Goal: Transaction & Acquisition: Purchase product/service

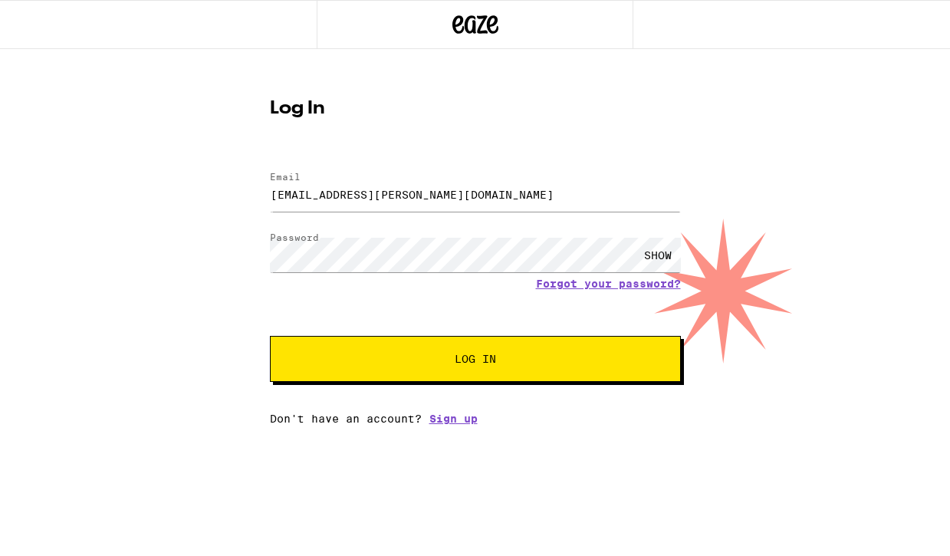
click at [464, 357] on span "Log In" at bounding box center [475, 358] width 41 height 11
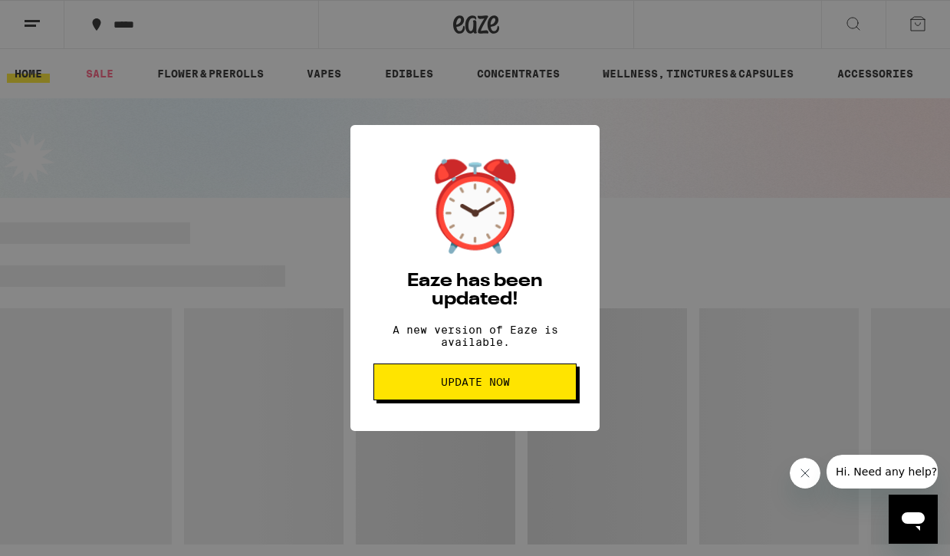
click at [456, 387] on span "Update Now" at bounding box center [475, 381] width 69 height 11
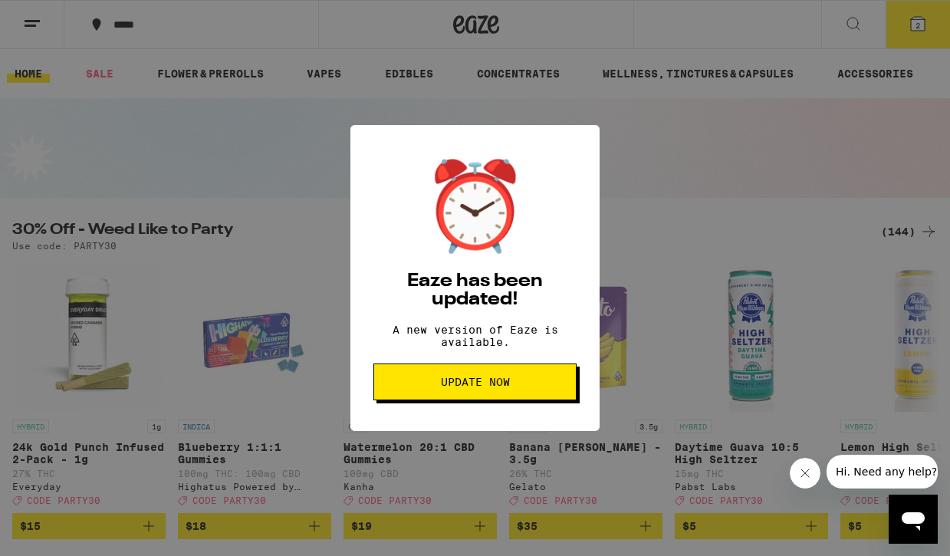
click at [560, 387] on span "Update Now" at bounding box center [474, 381] width 177 height 11
click at [469, 19] on div "⏰ Eaze has been updated! A new version of Eaze is available. Update Now" at bounding box center [475, 278] width 950 height 556
click at [465, 31] on div "⏰ Eaze has been updated! A new version of Eaze is available. Update Now" at bounding box center [475, 278] width 950 height 556
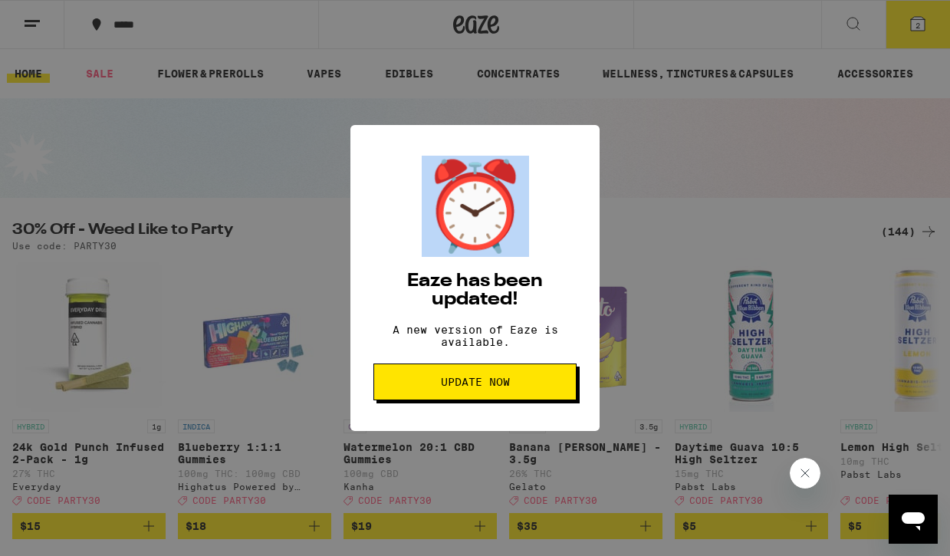
click at [465, 31] on div "⏰ Eaze has been updated! A new version of Eaze is available. Update Now" at bounding box center [475, 278] width 950 height 556
click at [430, 380] on button "Update Now" at bounding box center [474, 381] width 203 height 37
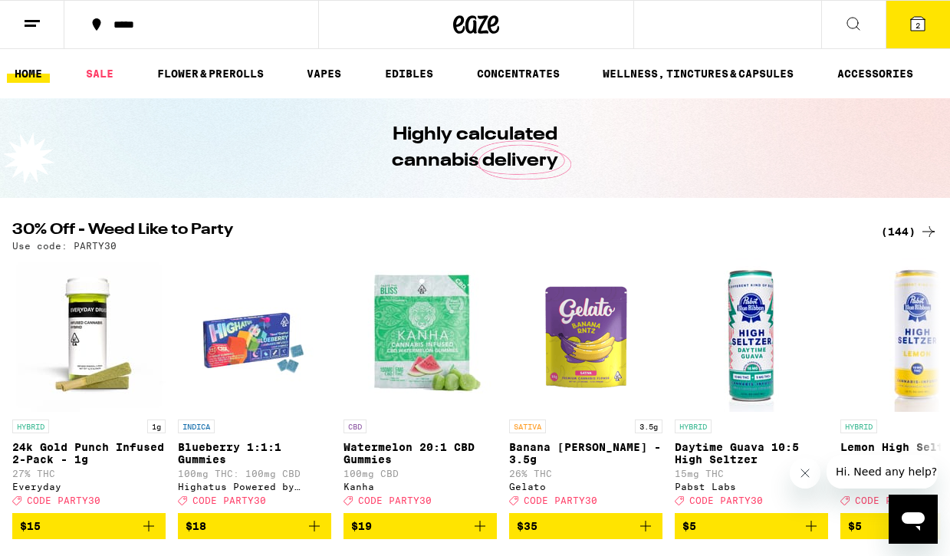
click at [913, 27] on icon at bounding box center [918, 24] width 14 height 14
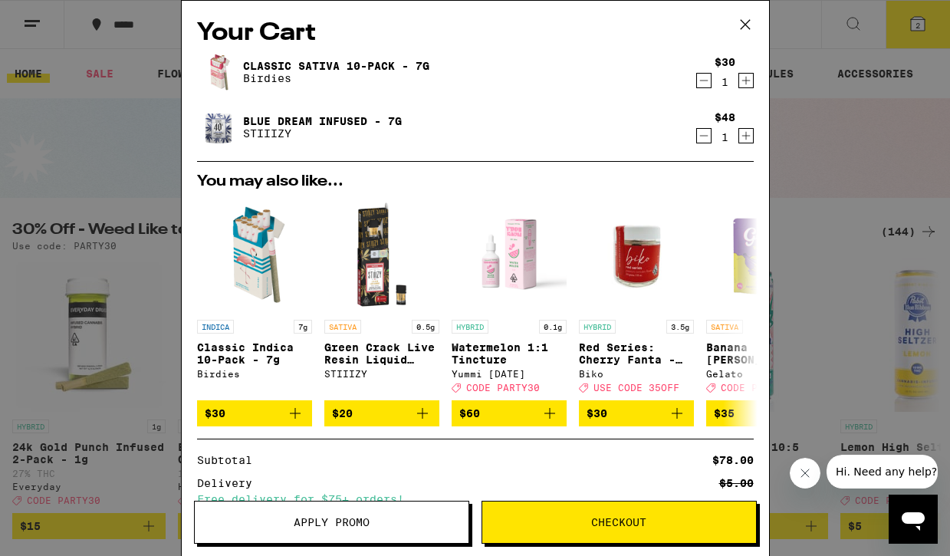
click at [707, 133] on icon "Decrement" at bounding box center [704, 135] width 14 height 18
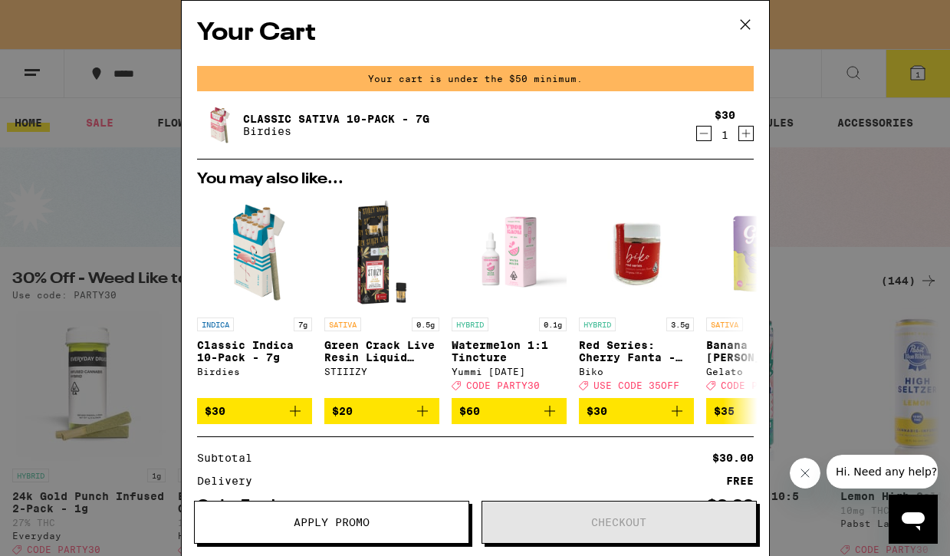
click at [699, 133] on icon "Decrement" at bounding box center [703, 133] width 8 height 0
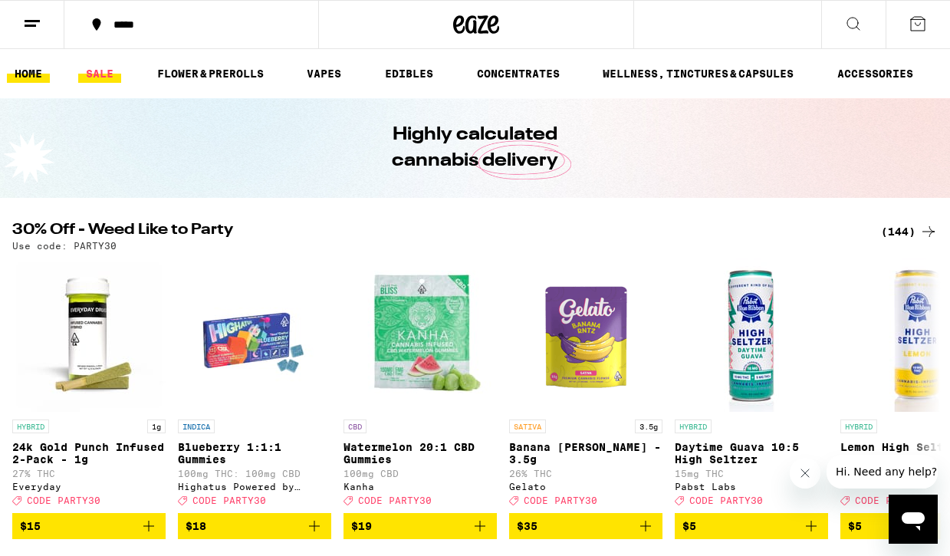
click at [108, 76] on link "SALE" at bounding box center [99, 73] width 43 height 18
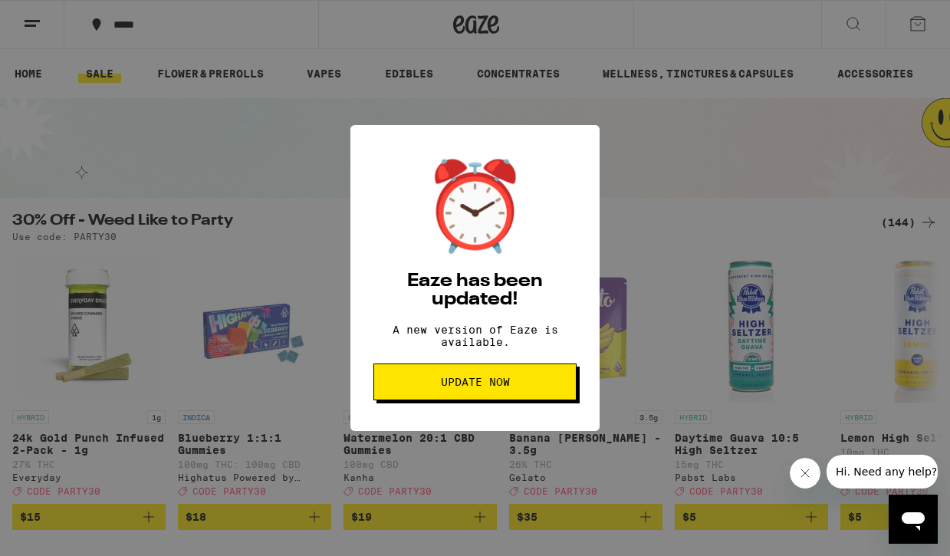
click at [478, 399] on button "Update Now" at bounding box center [474, 381] width 203 height 37
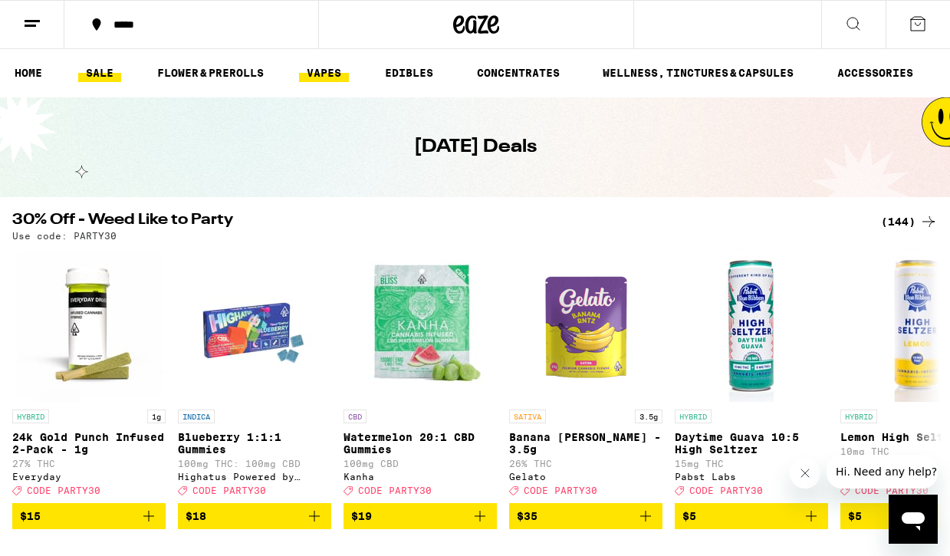
click at [338, 68] on link "VAPES" at bounding box center [324, 73] width 50 height 18
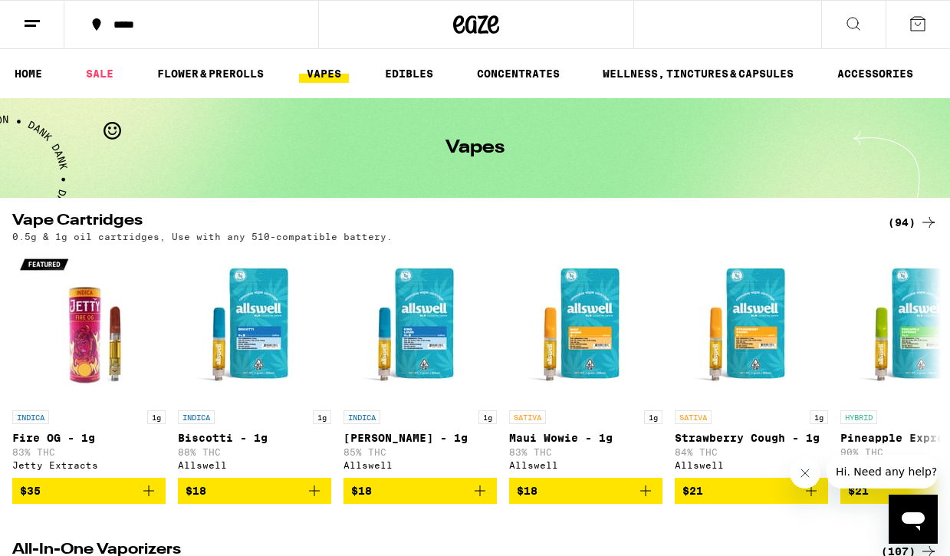
click at [832, 35] on button at bounding box center [853, 25] width 64 height 48
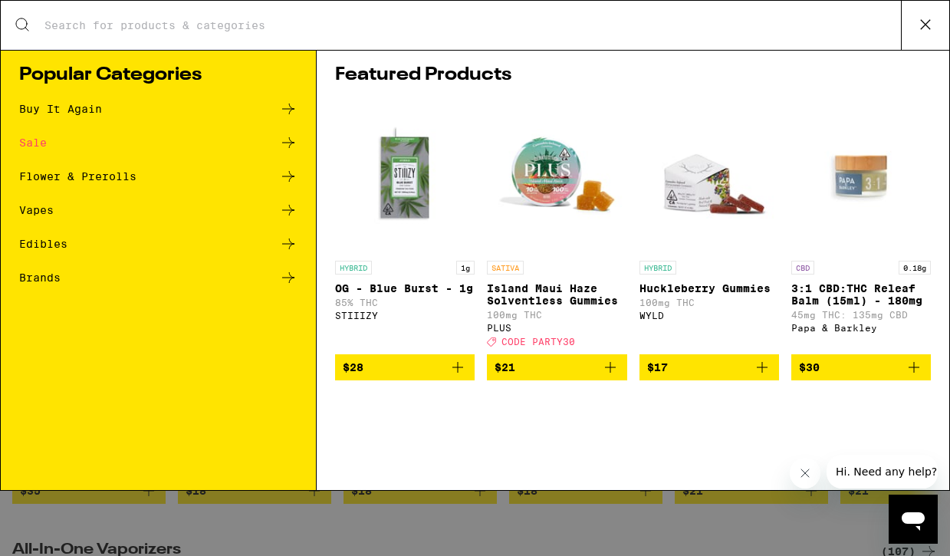
type input "d"
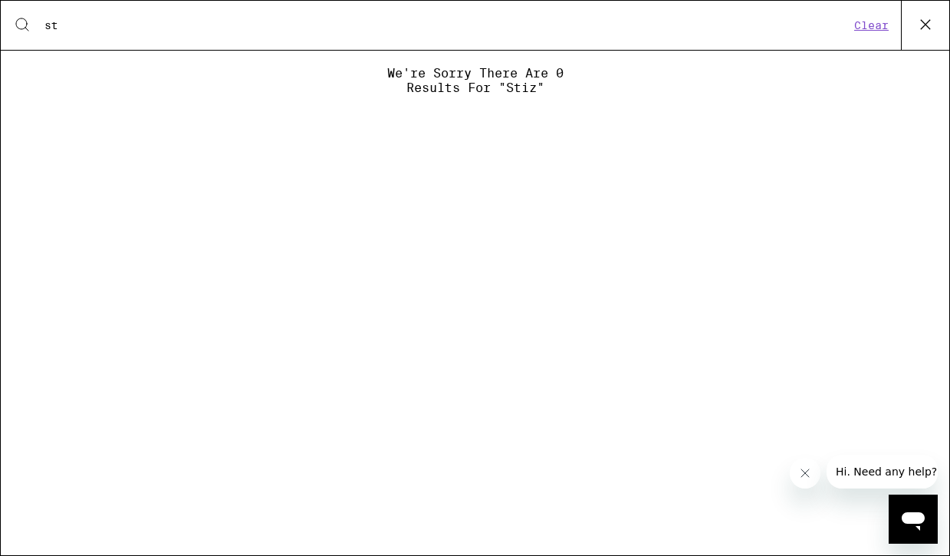
type input "s"
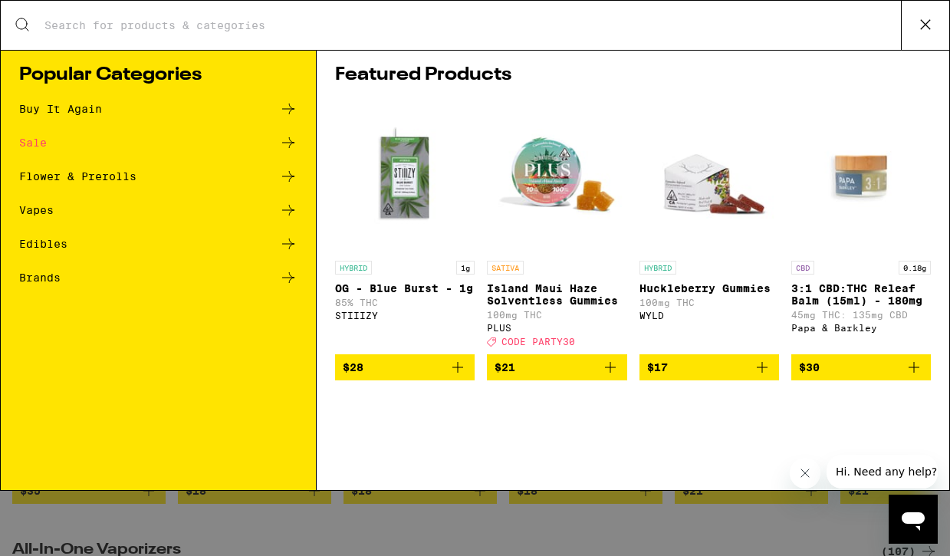
click at [101, 214] on div "Vapes" at bounding box center [158, 210] width 278 height 18
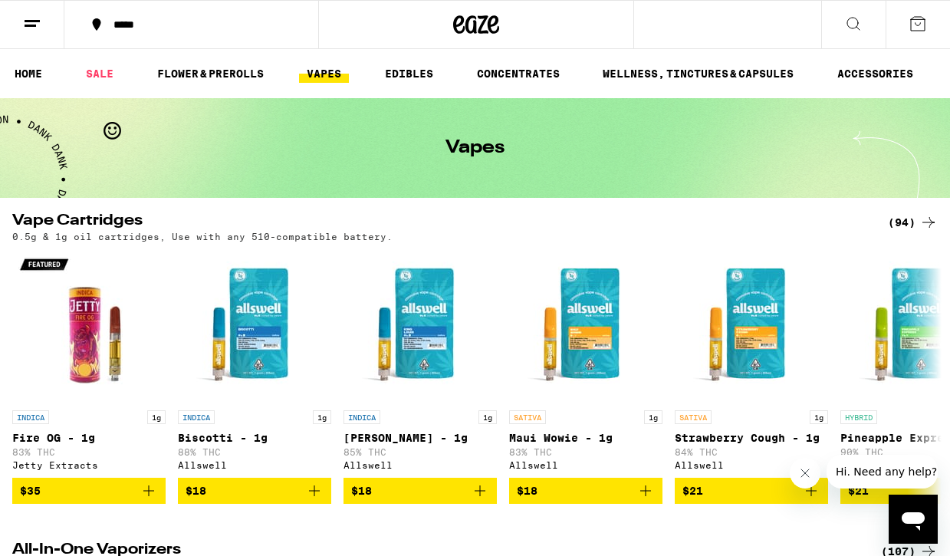
click at [873, 36] on button at bounding box center [853, 25] width 64 height 48
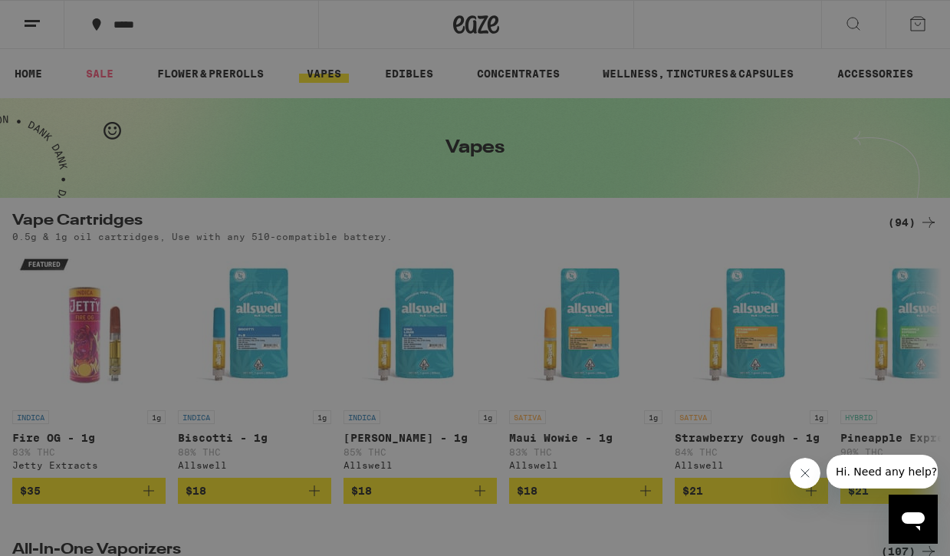
click at [293, 212] on icon at bounding box center [288, 210] width 18 height 18
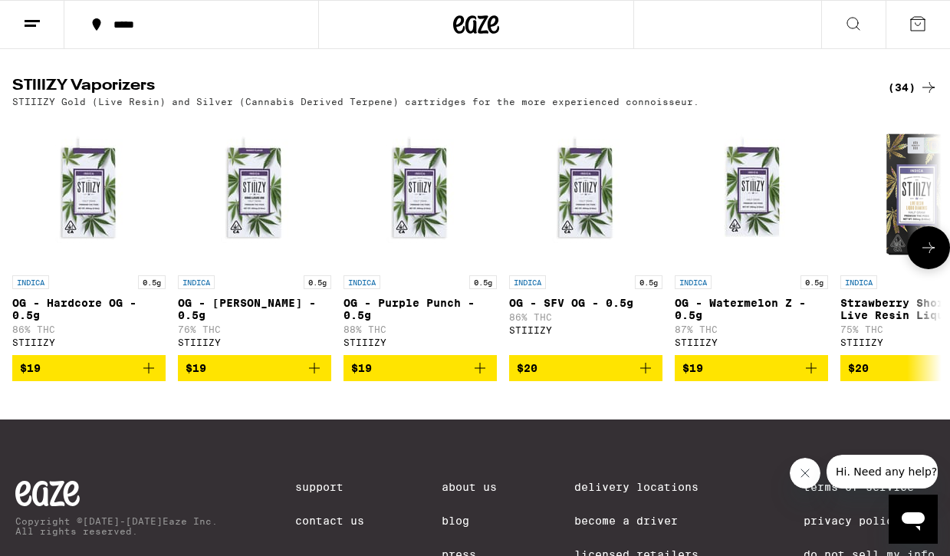
scroll to position [1176, 0]
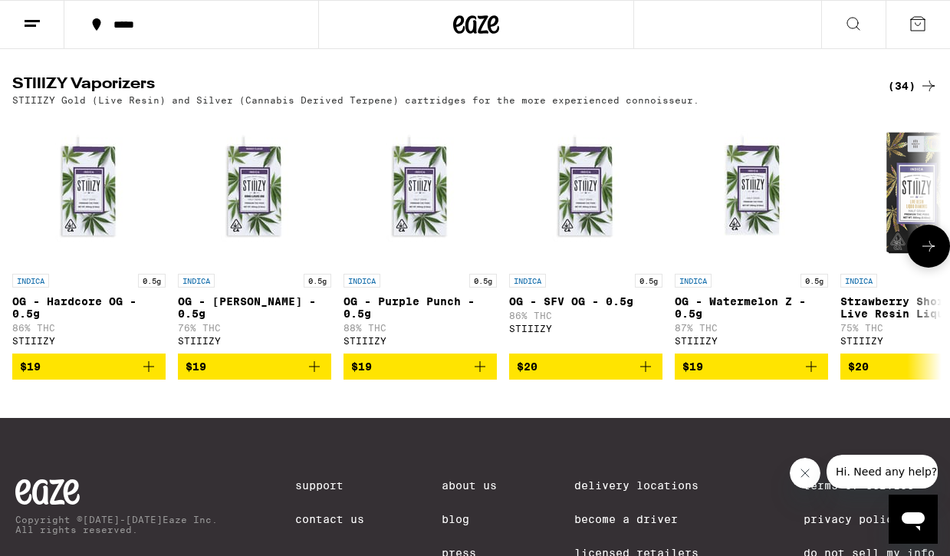
click at [919, 255] on icon at bounding box center [928, 246] width 18 height 18
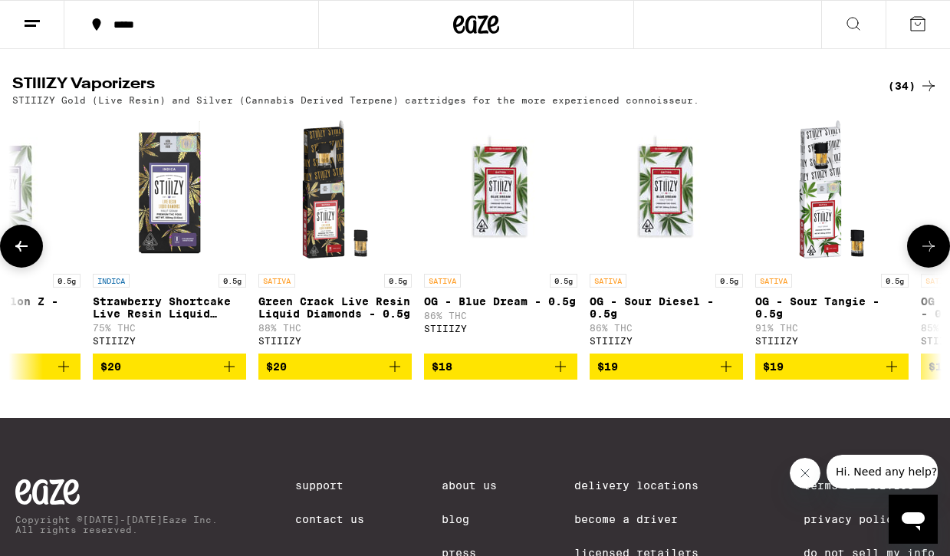
scroll to position [0, 758]
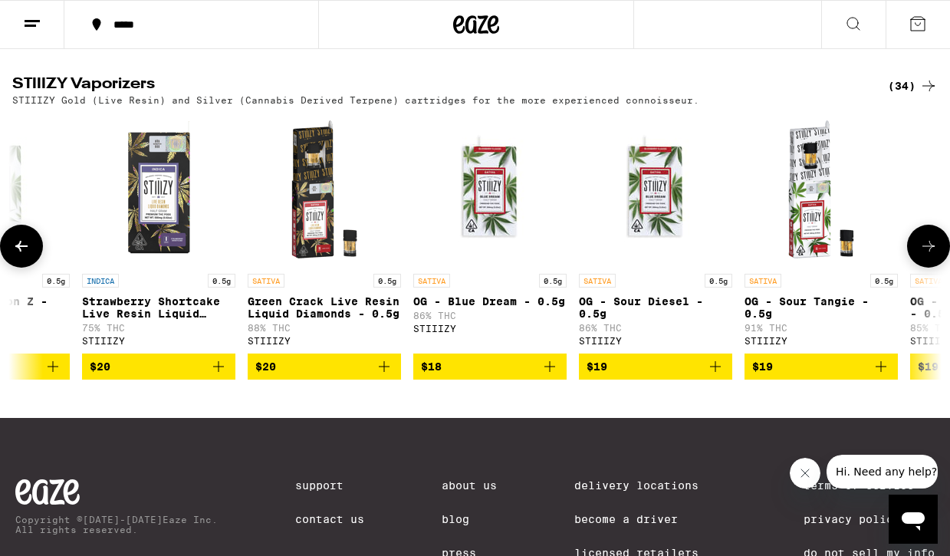
click at [918, 268] on button at bounding box center [928, 246] width 43 height 43
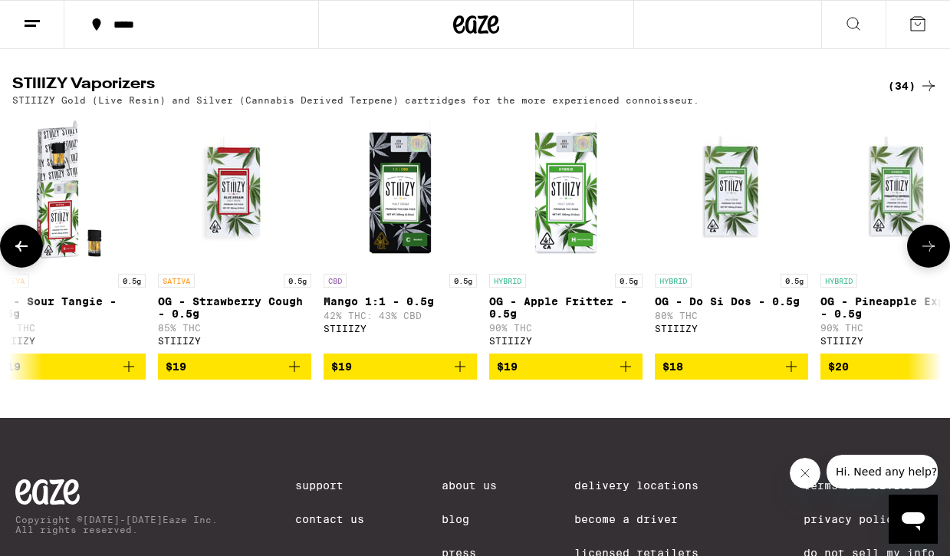
scroll to position [0, 1516]
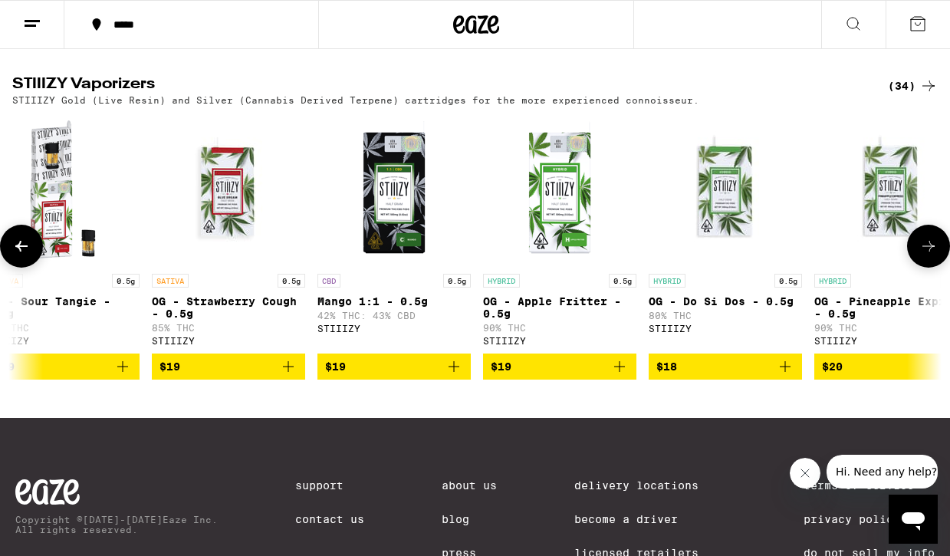
click at [918, 268] on button at bounding box center [928, 246] width 43 height 43
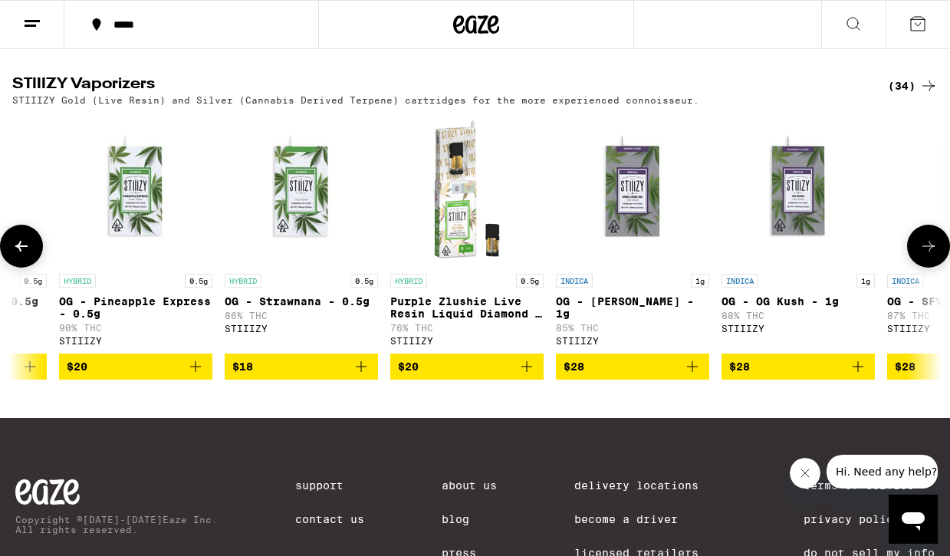
scroll to position [0, 2274]
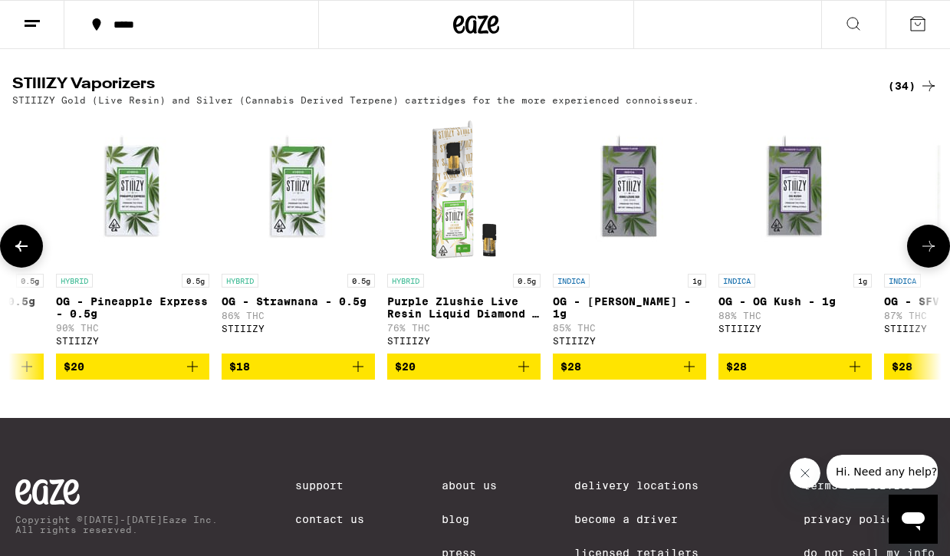
click at [918, 268] on button at bounding box center [928, 246] width 43 height 43
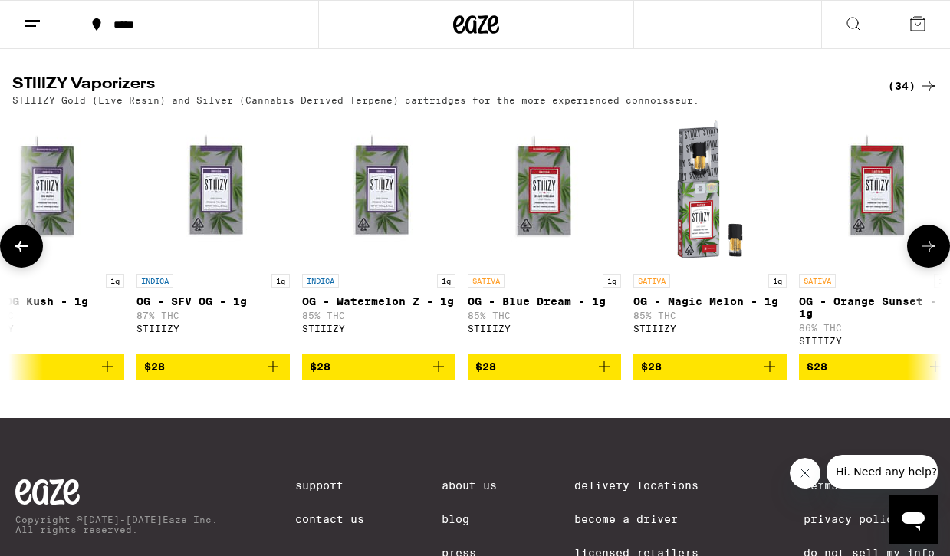
scroll to position [0, 3032]
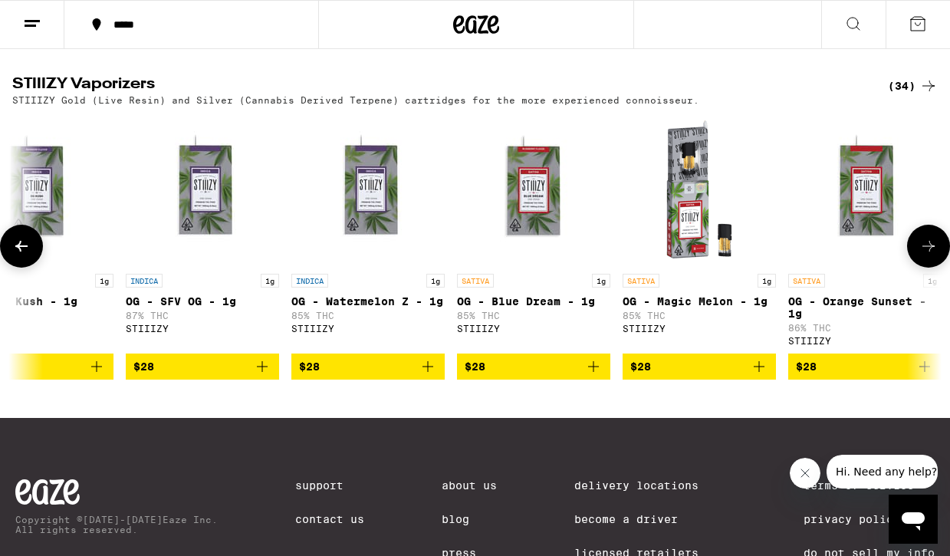
click at [918, 268] on button at bounding box center [928, 246] width 43 height 43
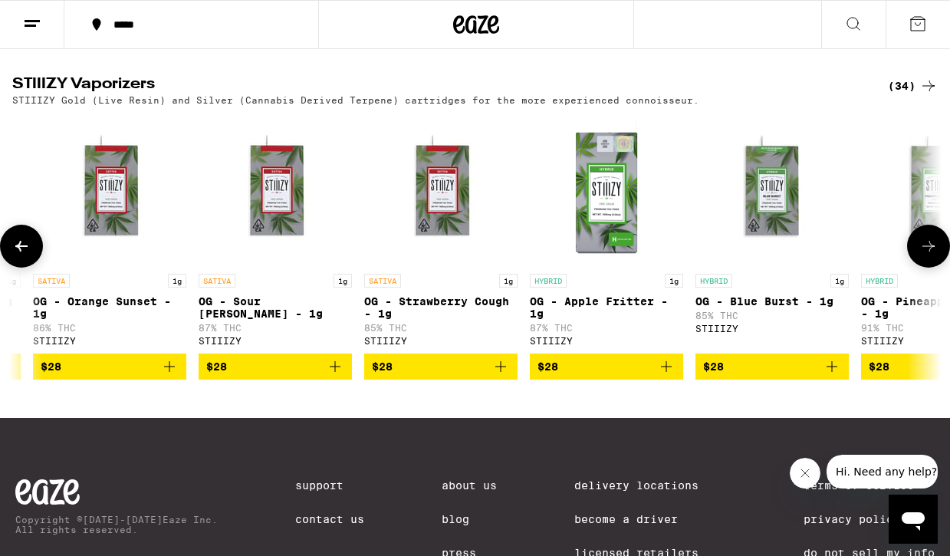
scroll to position [0, 3790]
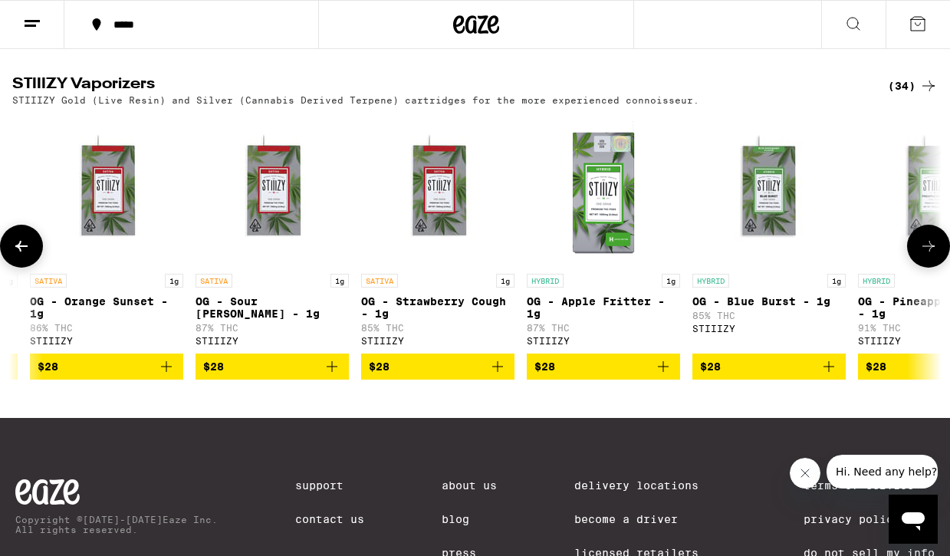
click at [918, 268] on button at bounding box center [928, 246] width 43 height 43
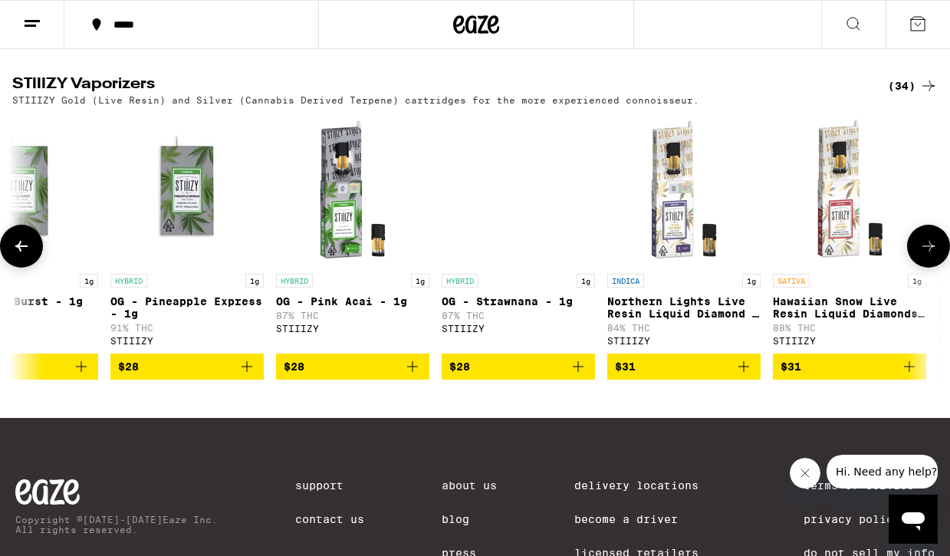
scroll to position [0, 4548]
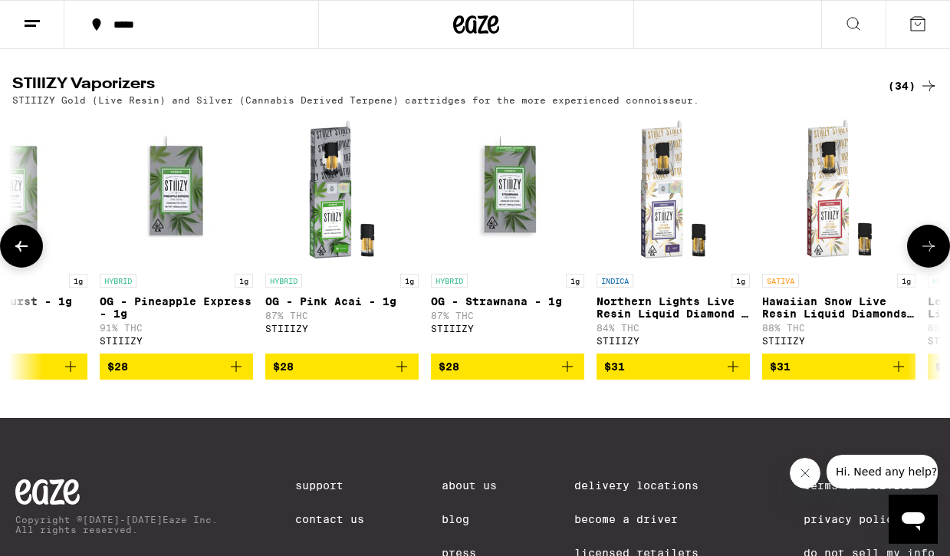
click at [918, 268] on button at bounding box center [928, 246] width 43 height 43
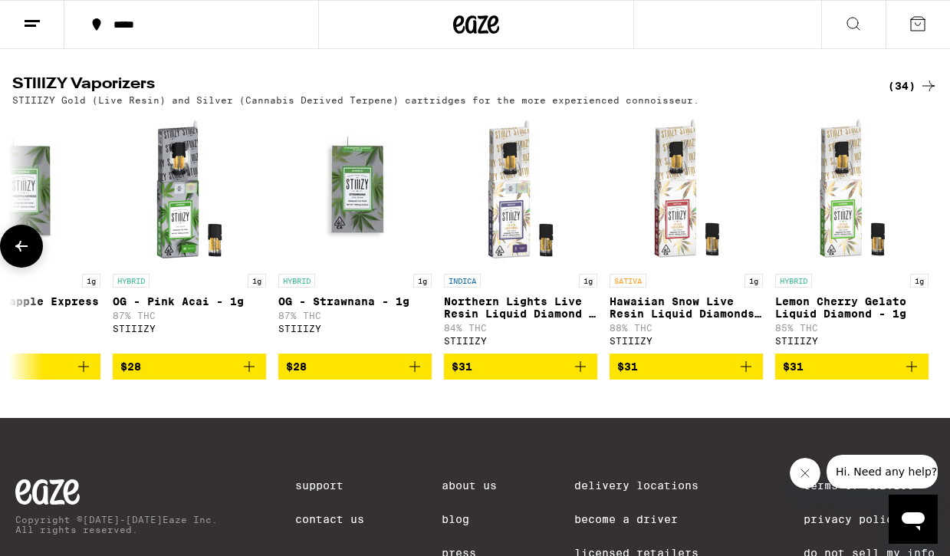
scroll to position [0, 4704]
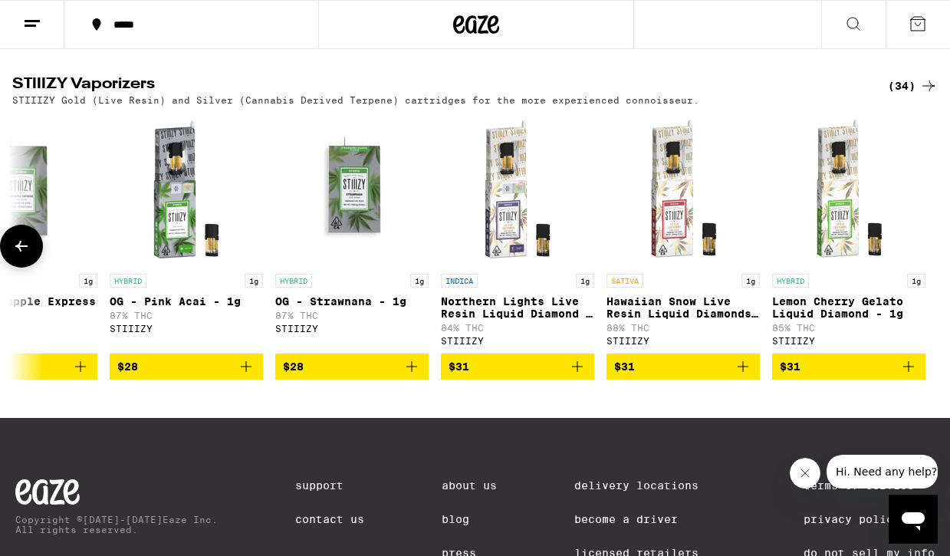
click at [12, 255] on icon at bounding box center [21, 246] width 18 height 18
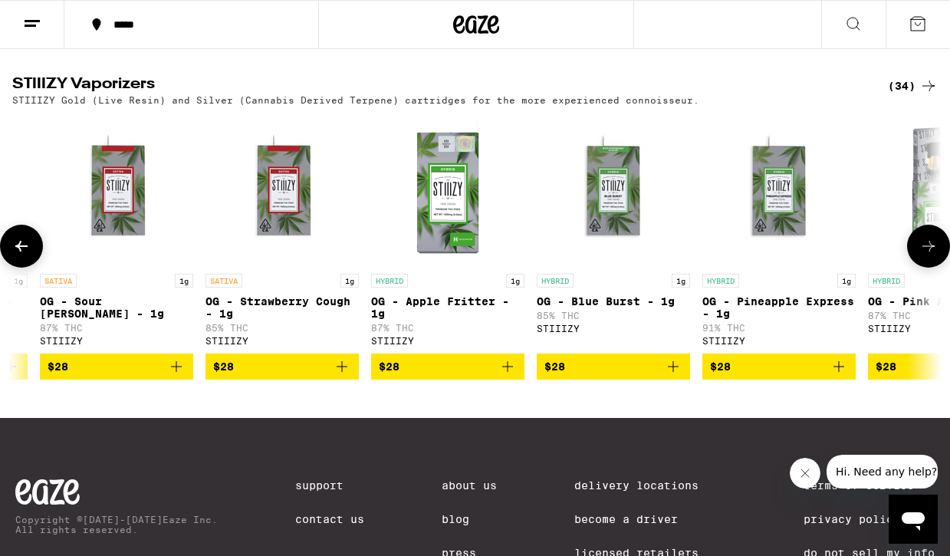
click at [12, 255] on icon at bounding box center [21, 246] width 18 height 18
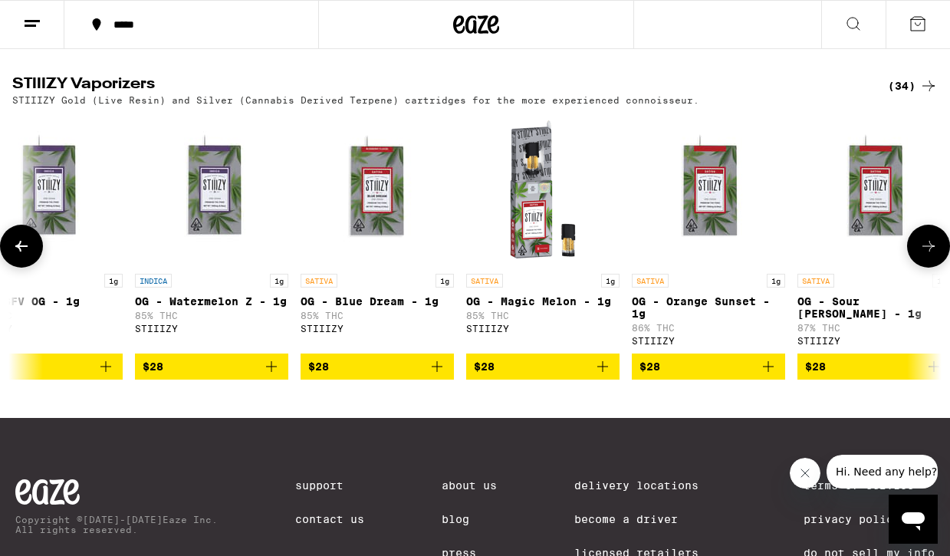
scroll to position [0, 3188]
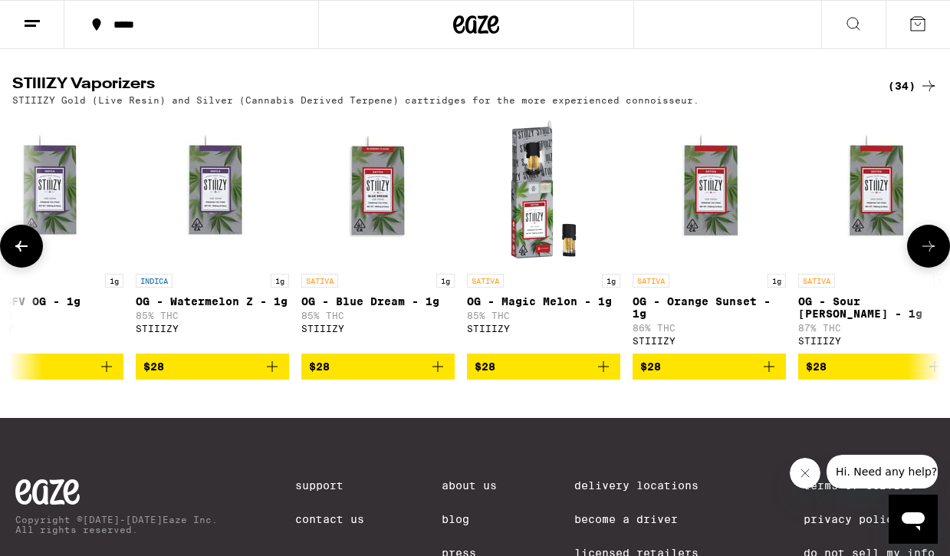
click at [12, 255] on icon at bounding box center [21, 246] width 18 height 18
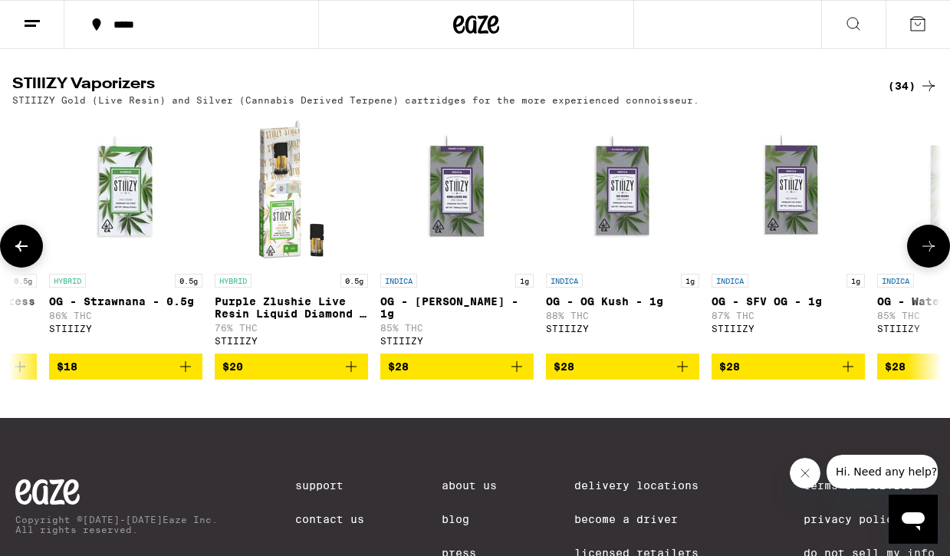
scroll to position [0, 2430]
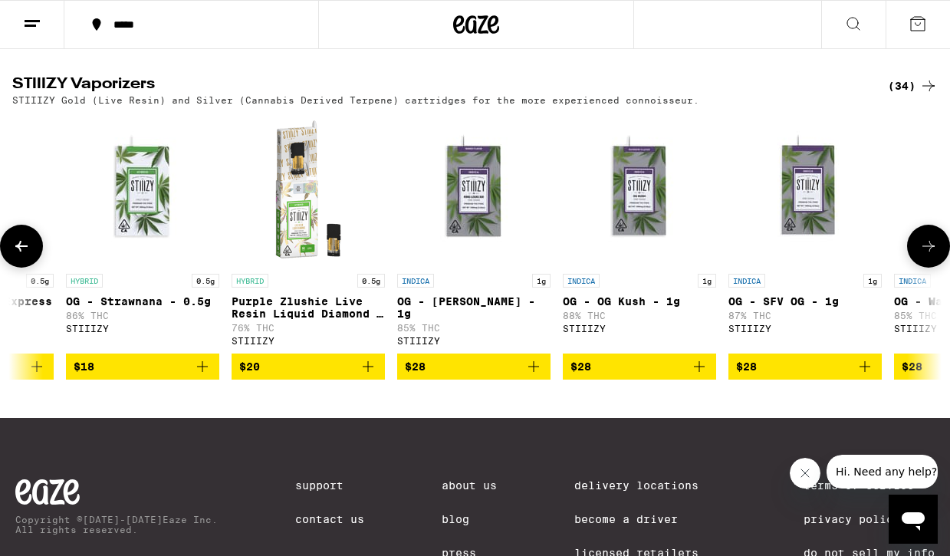
click at [12, 255] on icon at bounding box center [21, 246] width 18 height 18
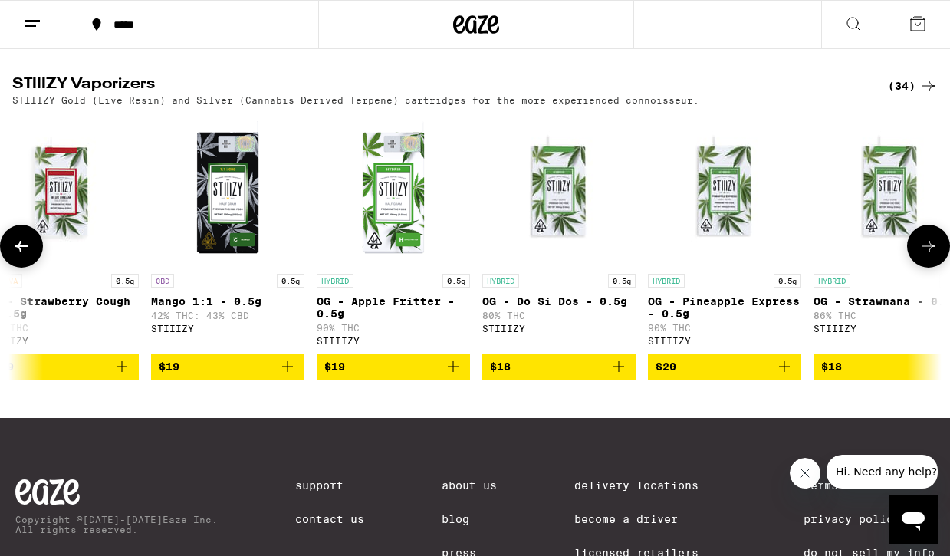
scroll to position [0, 1672]
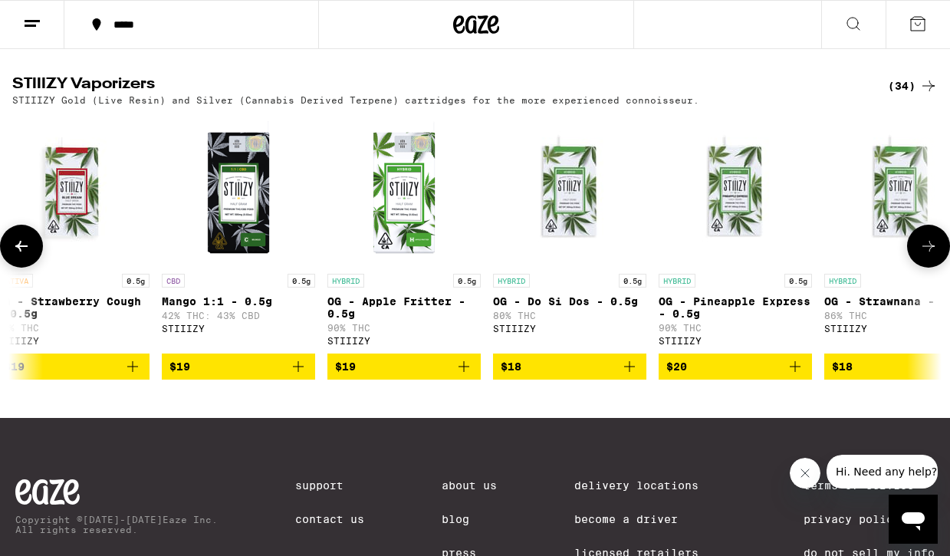
click at [12, 255] on icon at bounding box center [21, 246] width 18 height 18
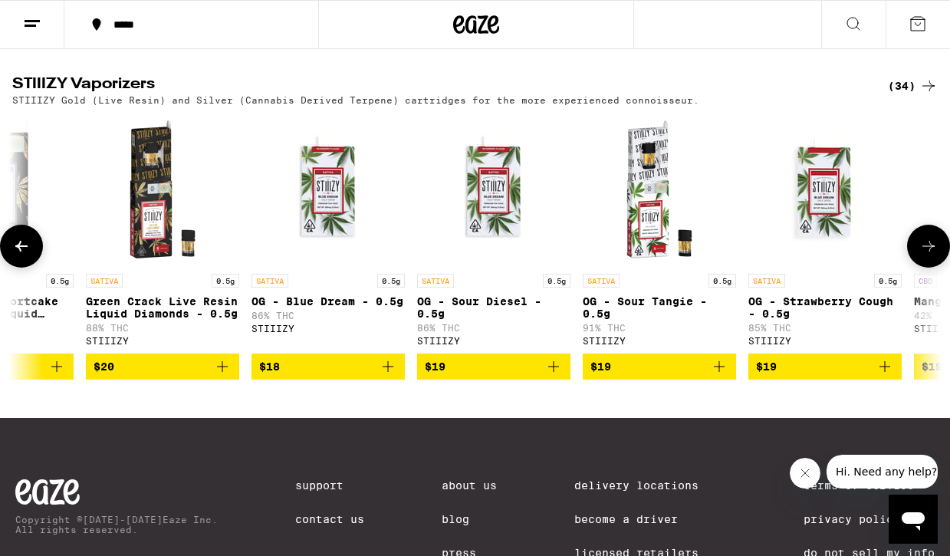
scroll to position [0, 914]
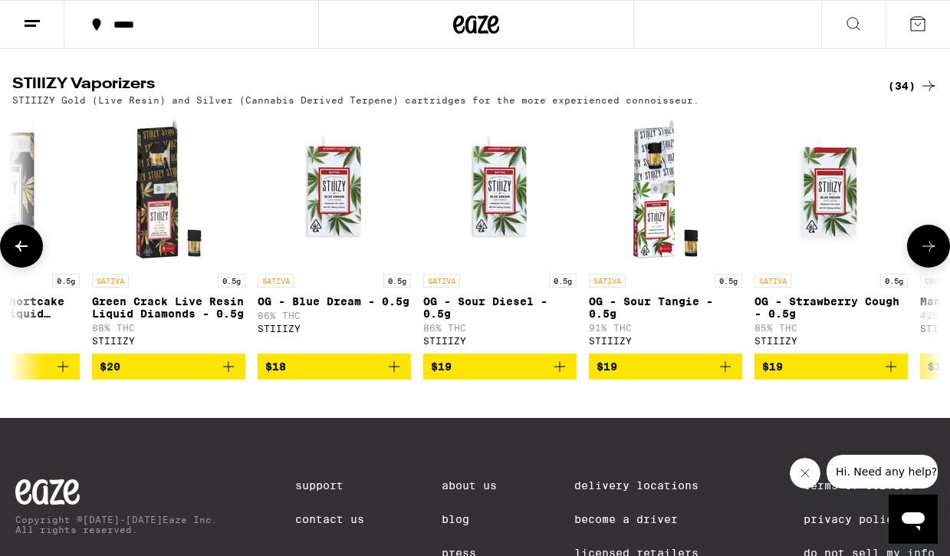
click at [721, 376] on icon "Add to bag" at bounding box center [725, 366] width 18 height 18
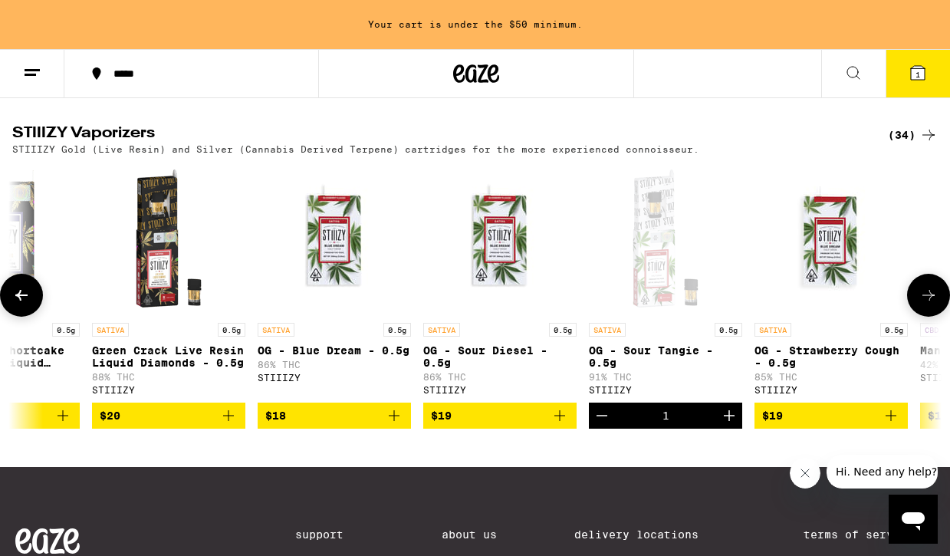
scroll to position [1225, 0]
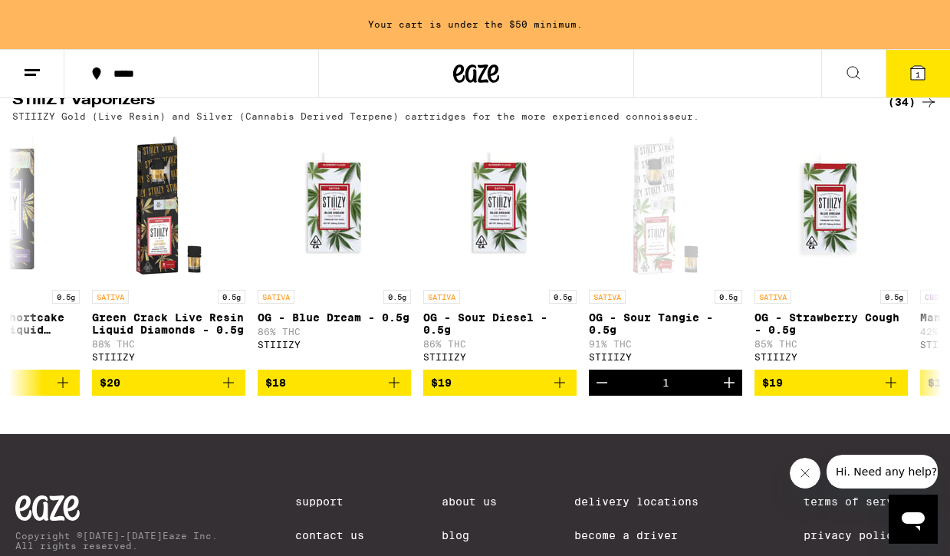
click at [21, 78] on button at bounding box center [32, 74] width 64 height 48
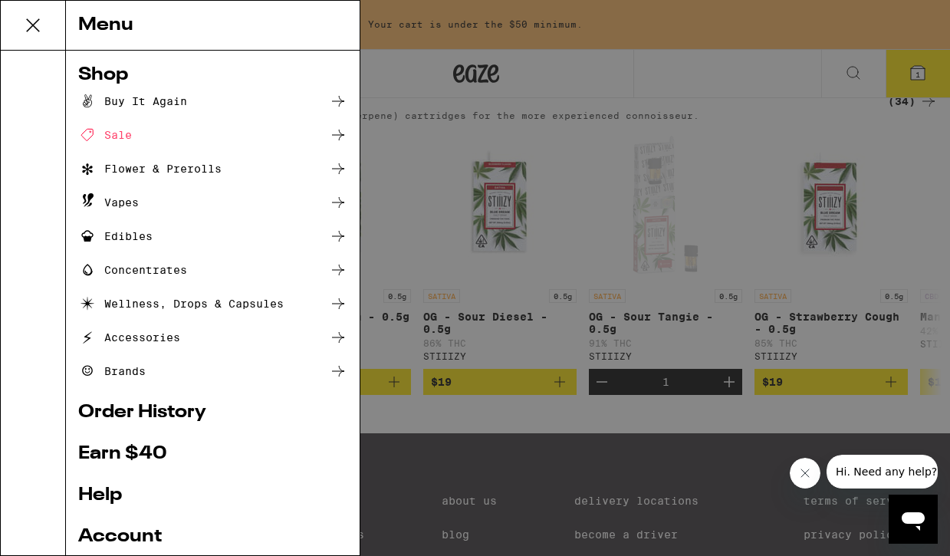
click at [107, 133] on div "Sale" at bounding box center [105, 135] width 54 height 18
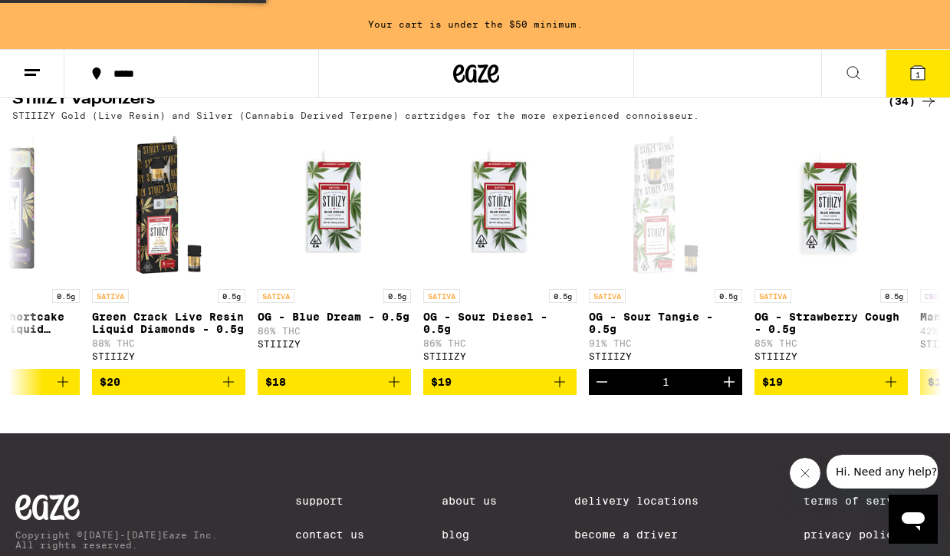
scroll to position [1202, 0]
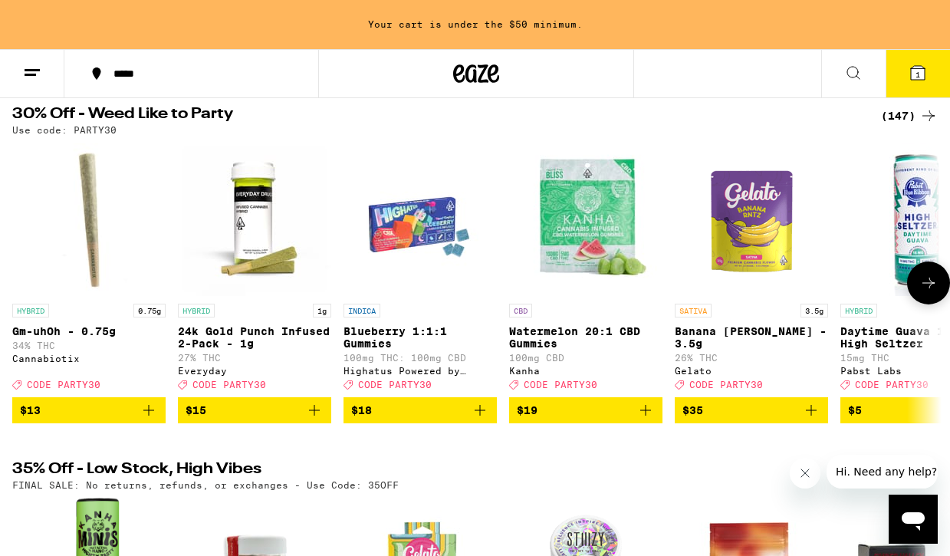
scroll to position [153, 0]
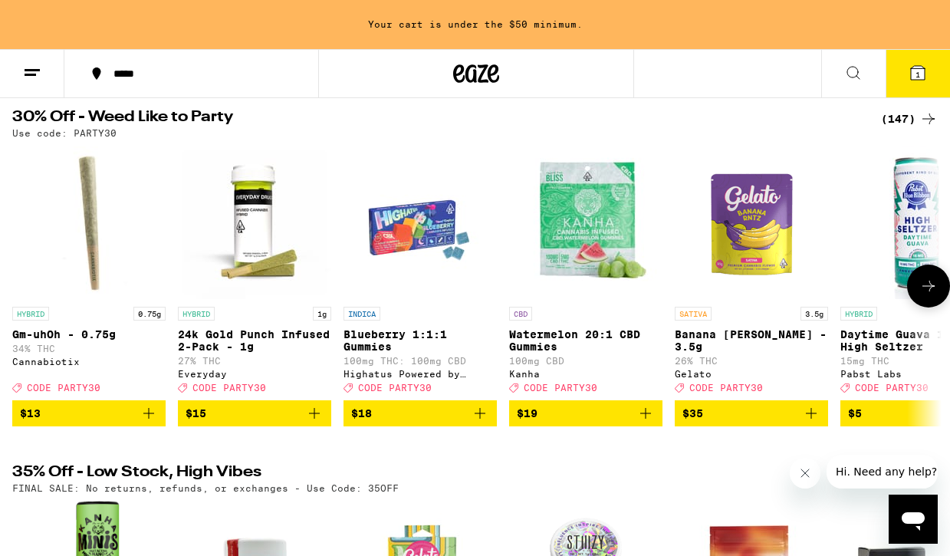
click at [922, 287] on icon at bounding box center [928, 286] width 18 height 18
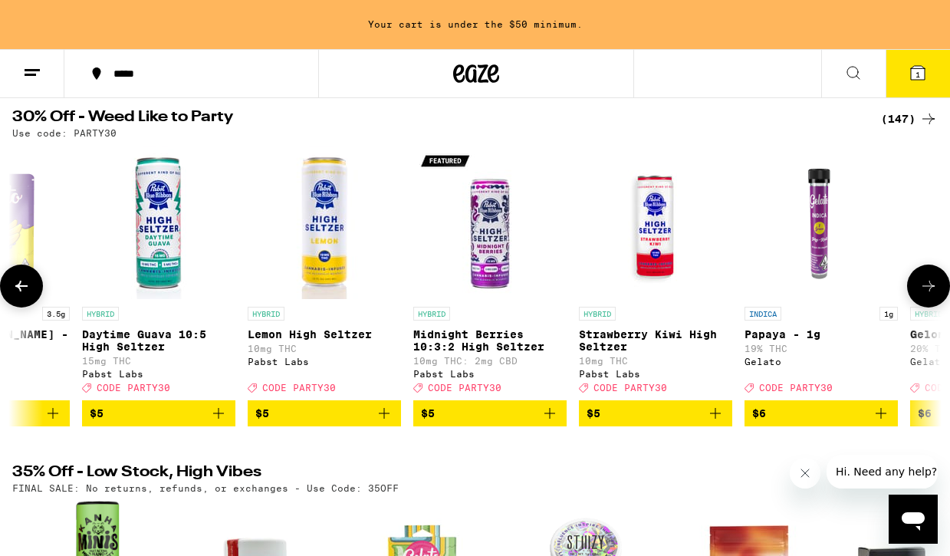
click at [922, 287] on icon at bounding box center [928, 286] width 18 height 18
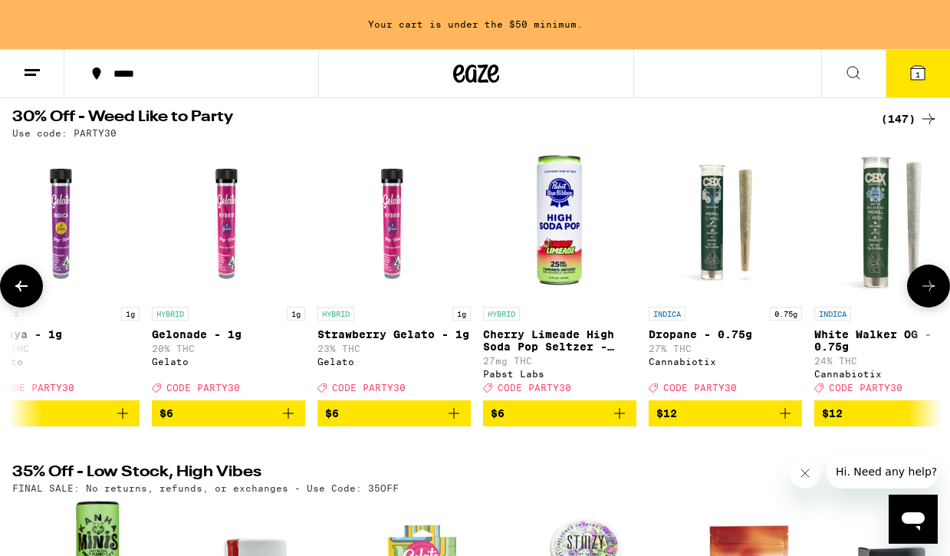
click at [922, 287] on icon at bounding box center [928, 286] width 18 height 18
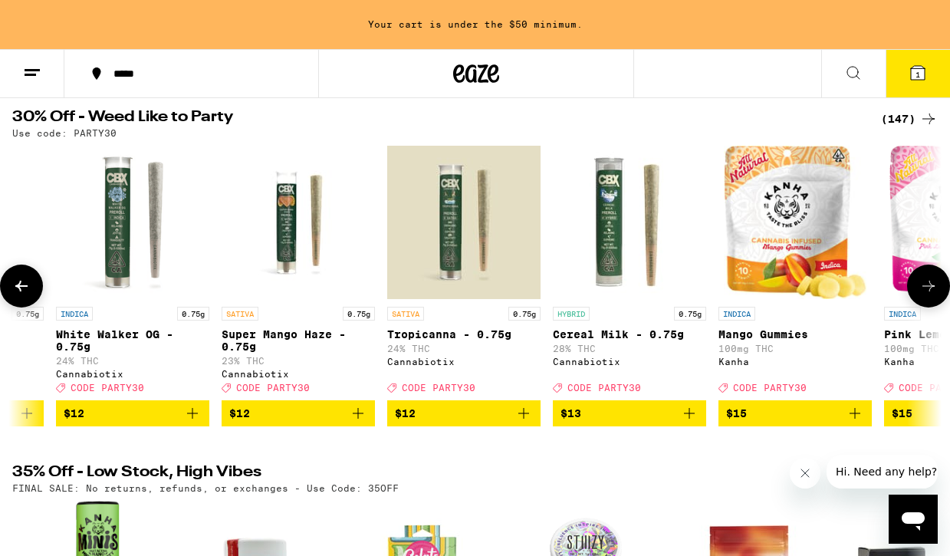
click at [922, 287] on icon at bounding box center [928, 286] width 18 height 18
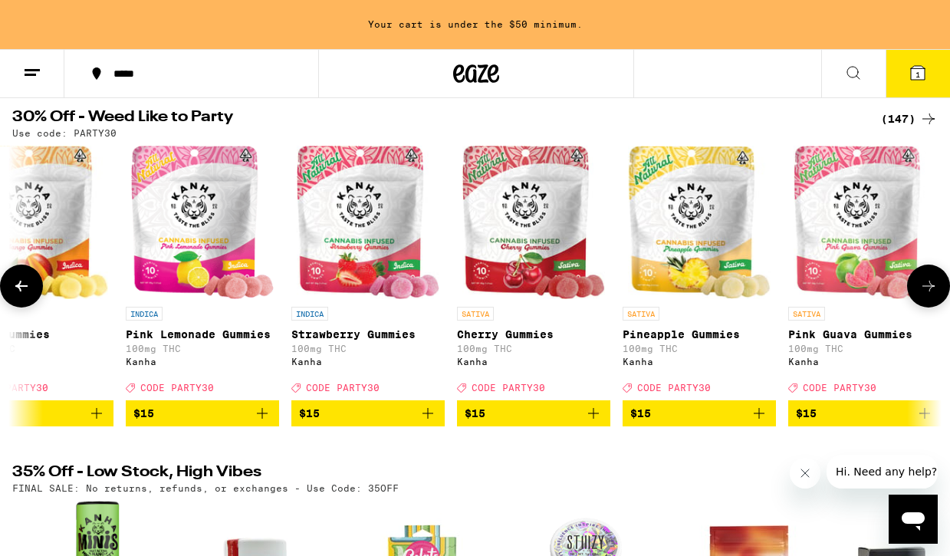
click at [922, 287] on icon at bounding box center [928, 286] width 18 height 18
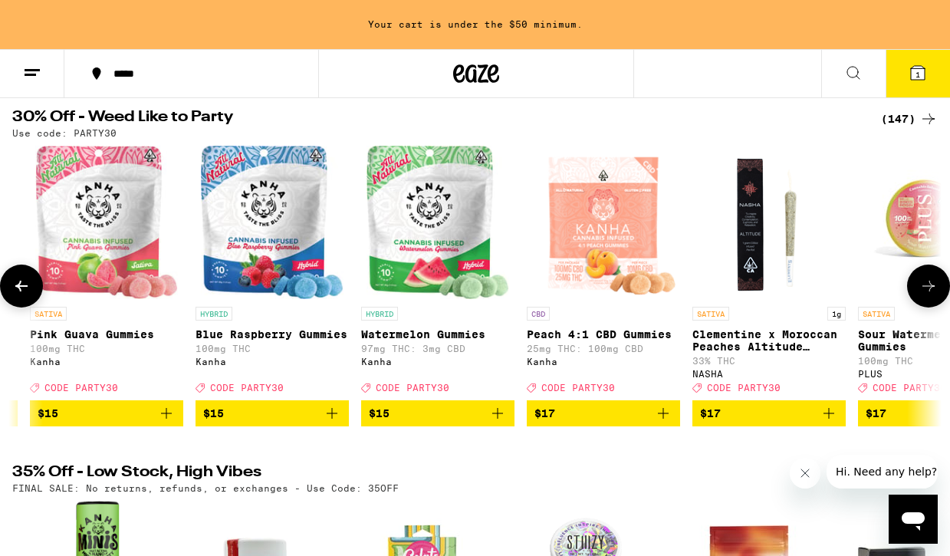
click at [922, 287] on icon at bounding box center [928, 286] width 18 height 18
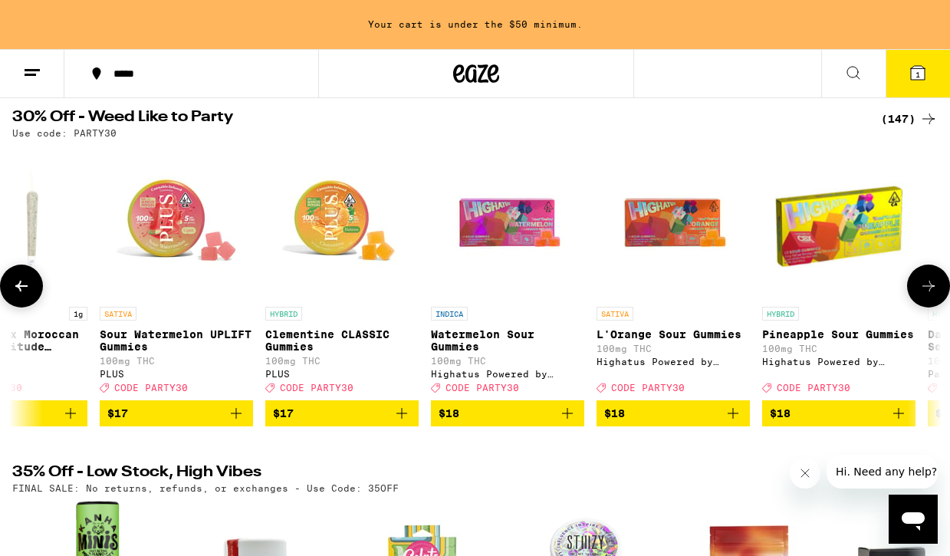
click at [922, 287] on icon at bounding box center [928, 286] width 18 height 18
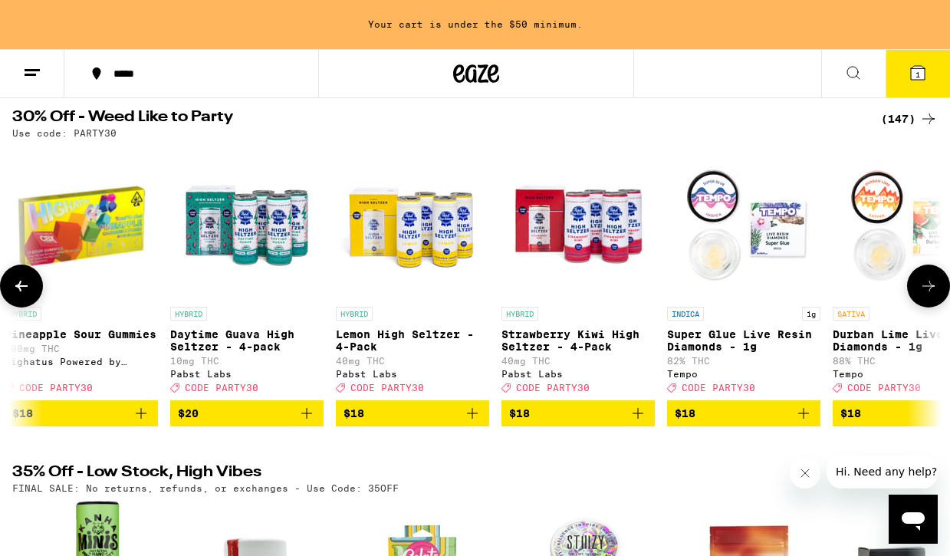
scroll to position [0, 5307]
click at [922, 287] on icon at bounding box center [928, 286] width 18 height 18
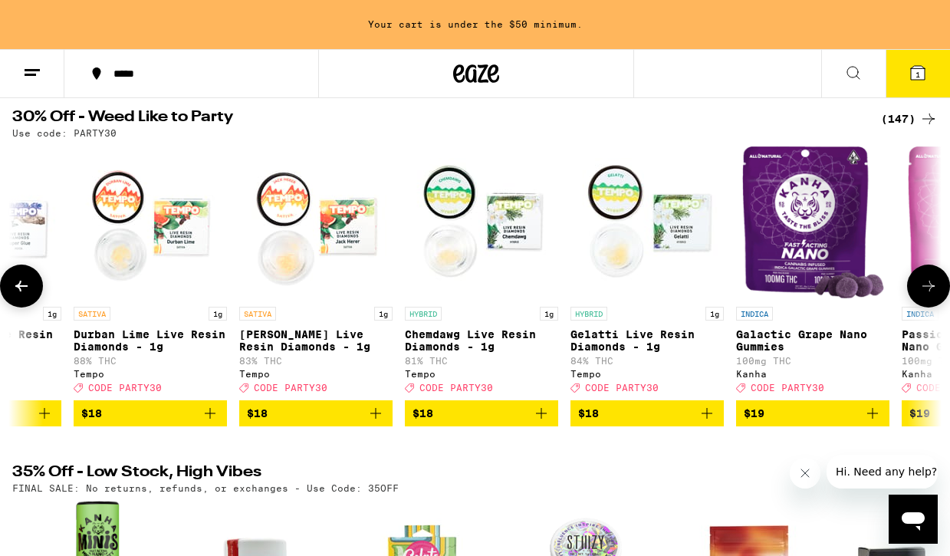
click at [922, 287] on icon at bounding box center [928, 286] width 18 height 18
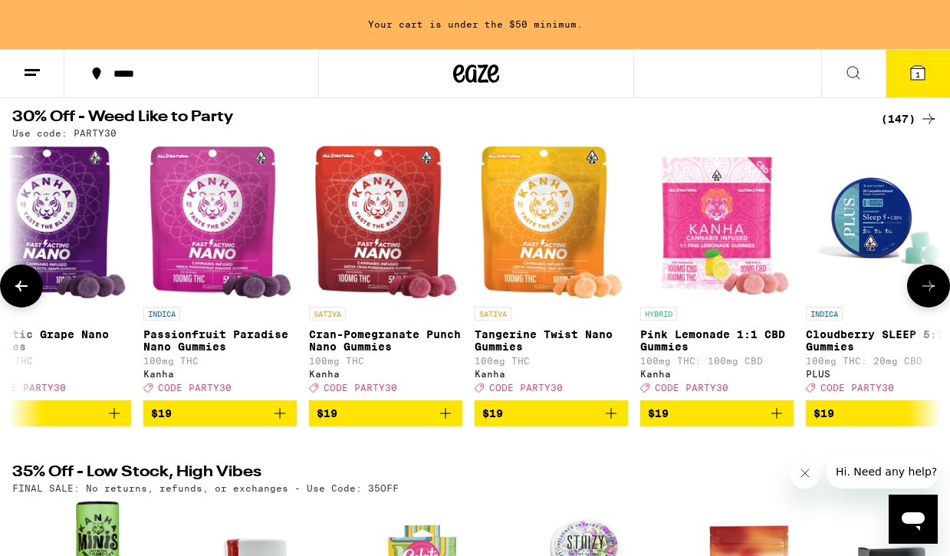
click at [922, 287] on icon at bounding box center [928, 286] width 18 height 18
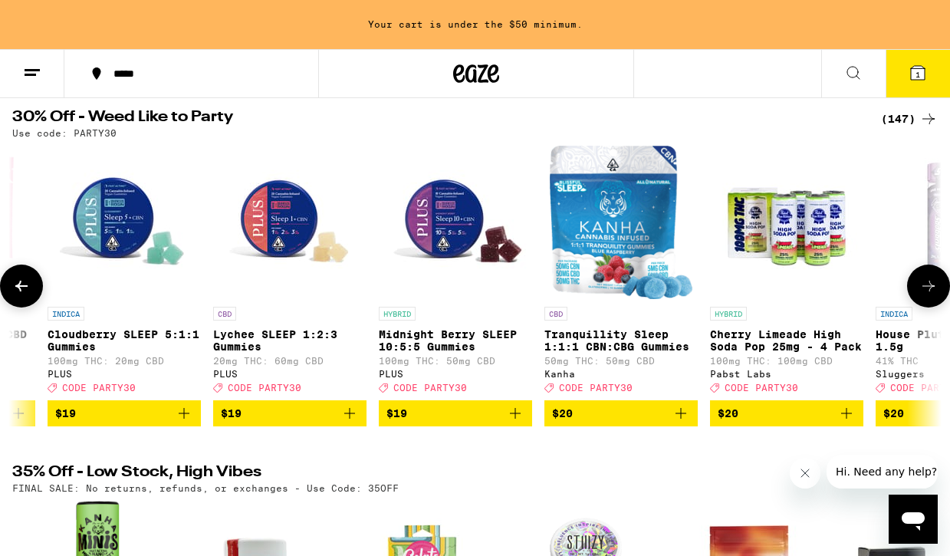
click at [922, 287] on icon at bounding box center [928, 286] width 18 height 18
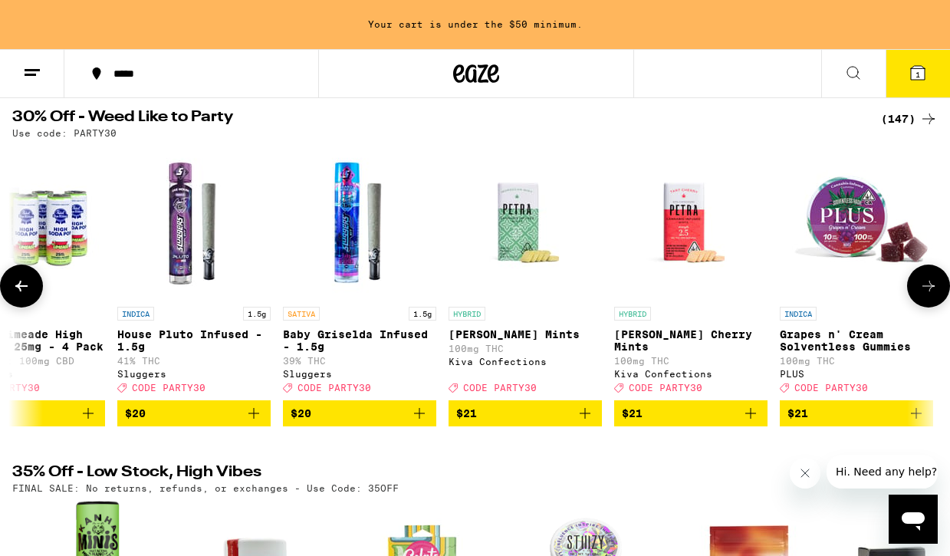
click at [922, 287] on icon at bounding box center [928, 286] width 18 height 18
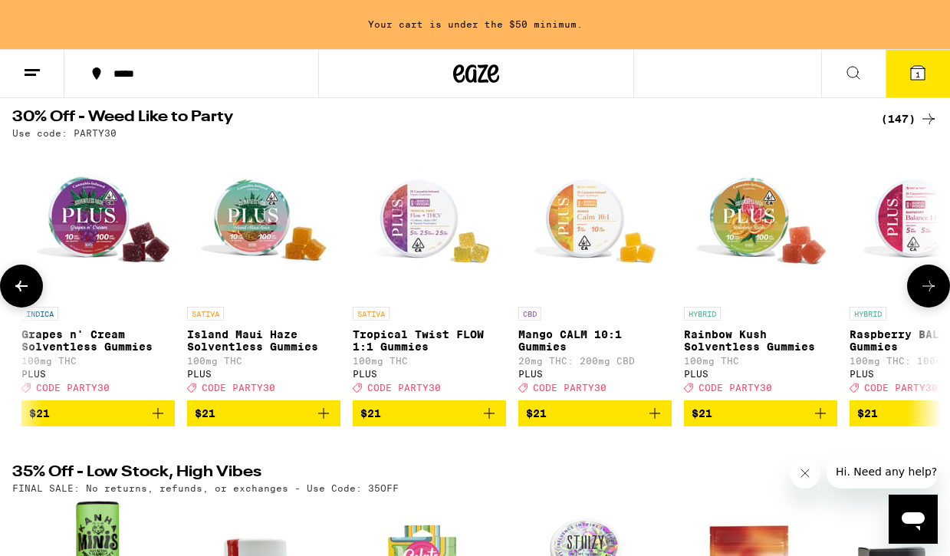
click at [922, 287] on icon at bounding box center [928, 286] width 18 height 18
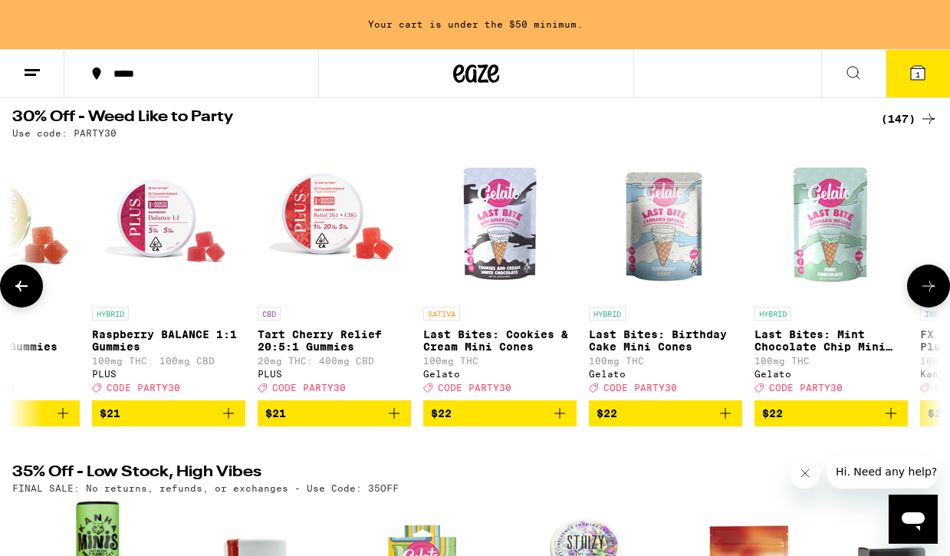
click at [922, 287] on icon at bounding box center [928, 286] width 18 height 18
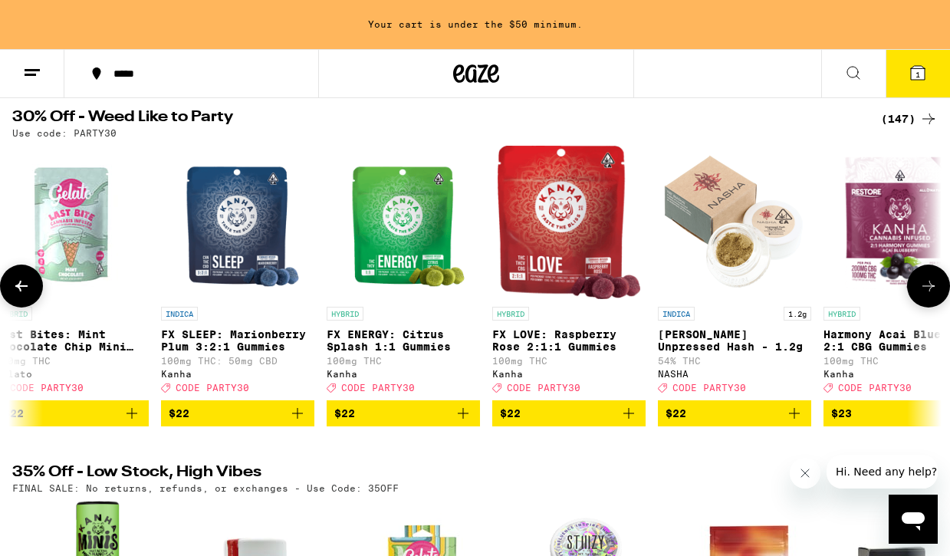
click at [922, 287] on icon at bounding box center [928, 286] width 18 height 18
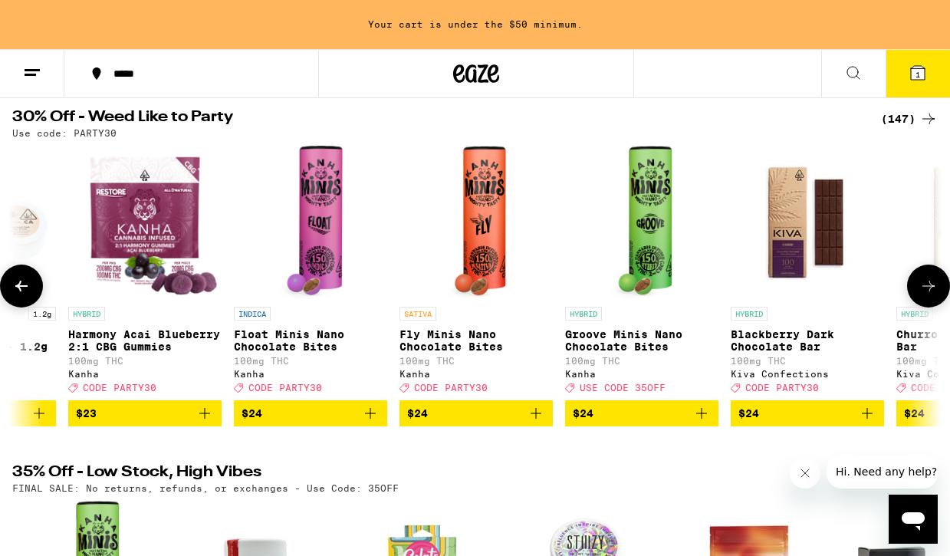
scroll to position [0, 11371]
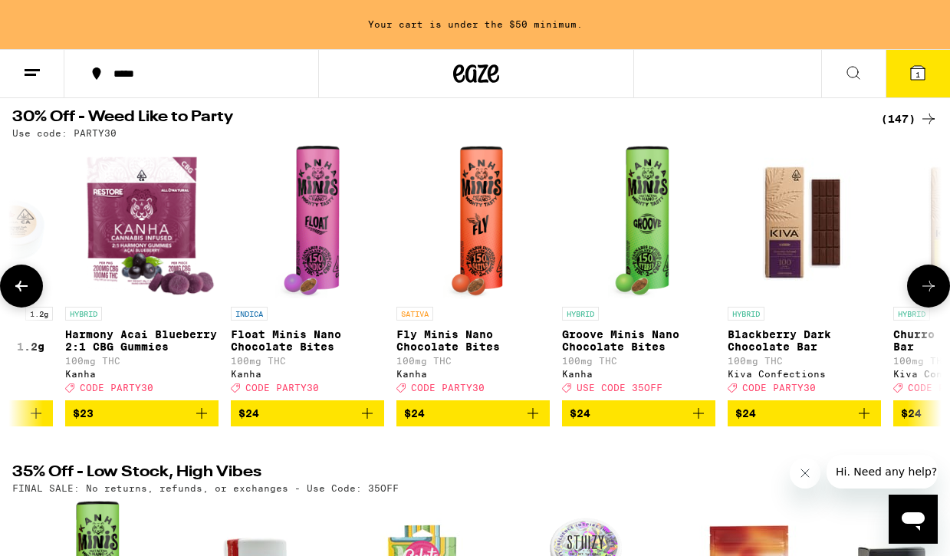
click at [922, 287] on icon at bounding box center [928, 286] width 18 height 18
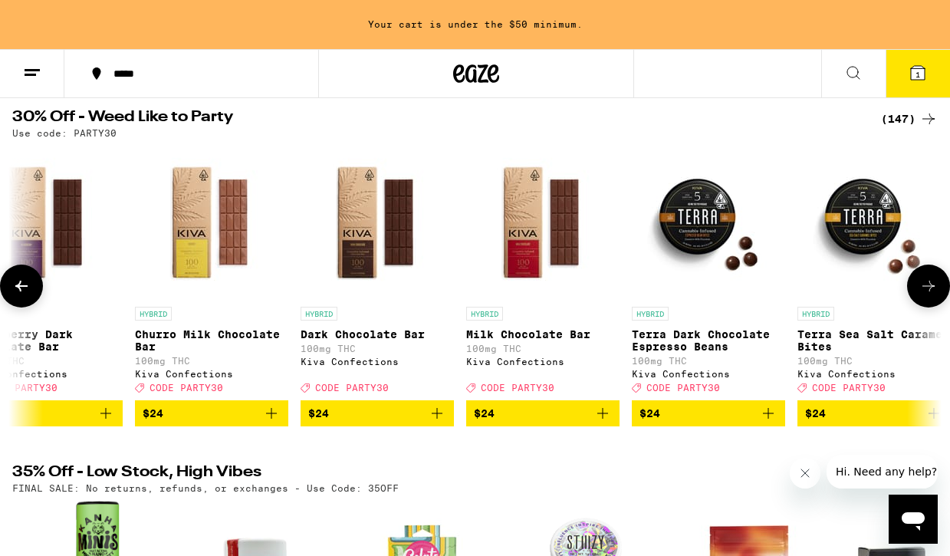
click at [922, 287] on icon at bounding box center [928, 286] width 18 height 18
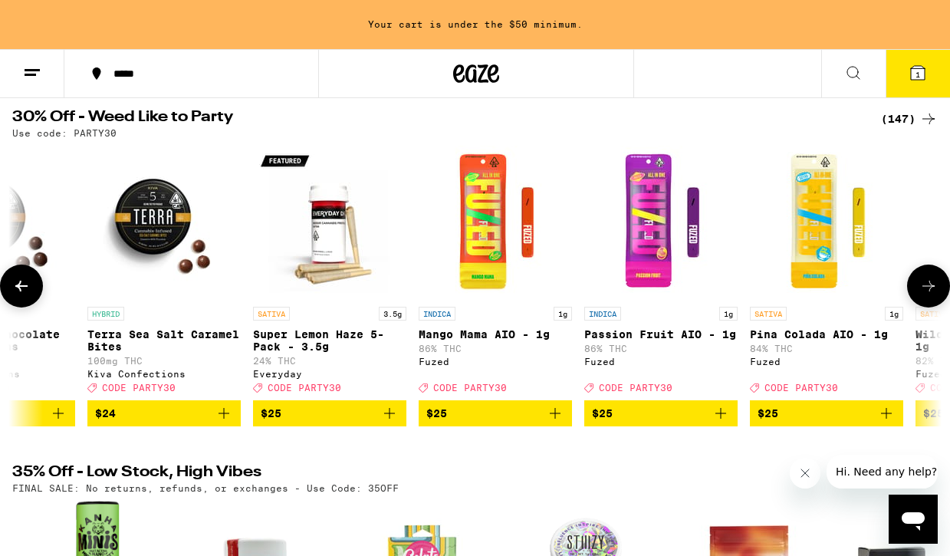
click at [922, 287] on icon at bounding box center [928, 286] width 18 height 18
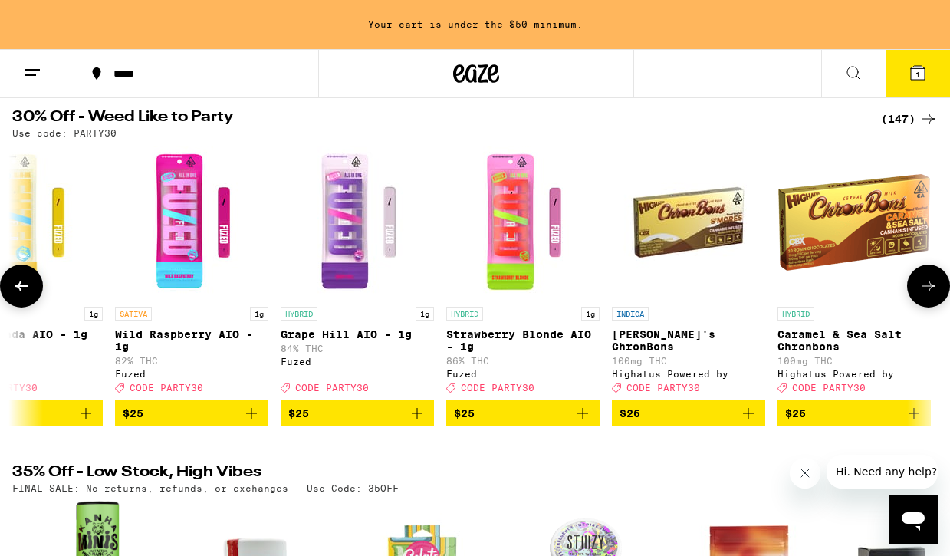
click at [922, 287] on icon at bounding box center [928, 286] width 18 height 18
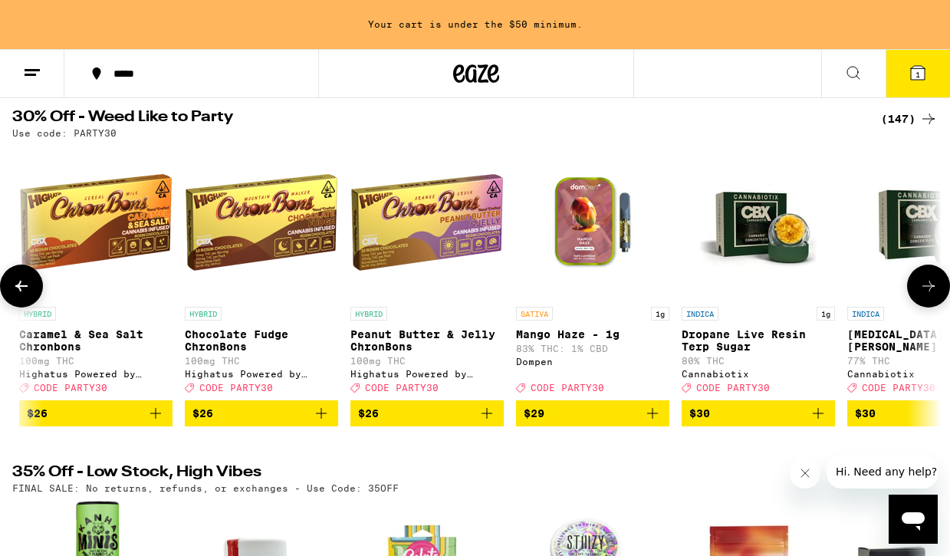
click at [922, 287] on icon at bounding box center [928, 286] width 18 height 18
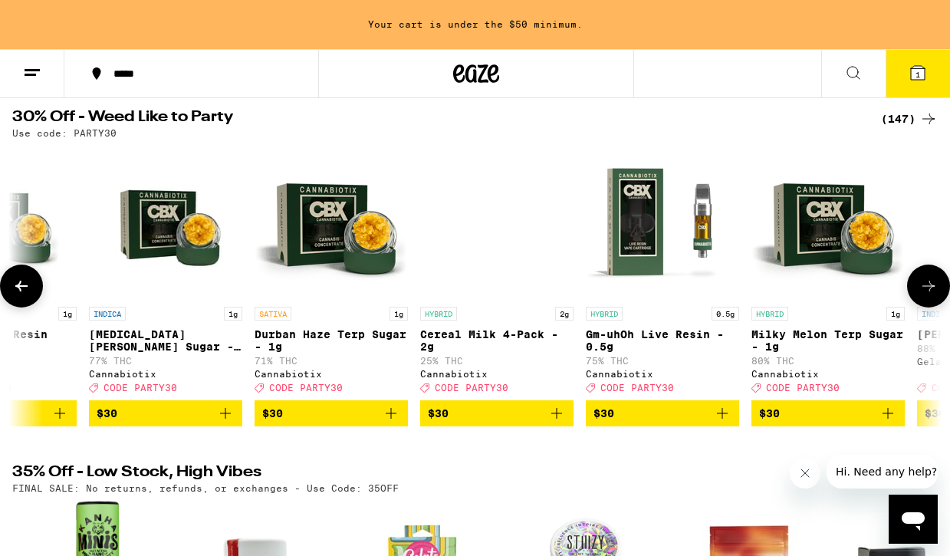
click at [922, 287] on icon at bounding box center [928, 286] width 18 height 18
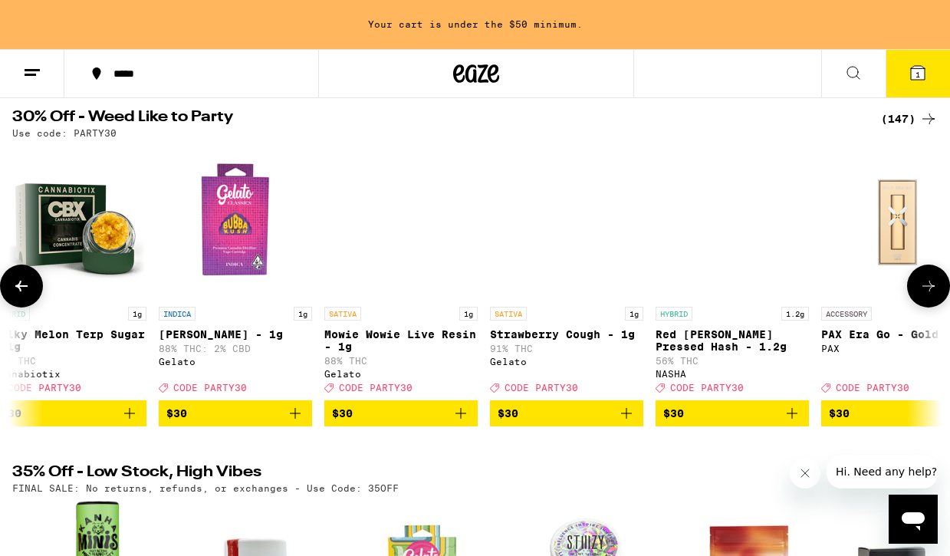
click at [922, 287] on icon at bounding box center [928, 286] width 18 height 18
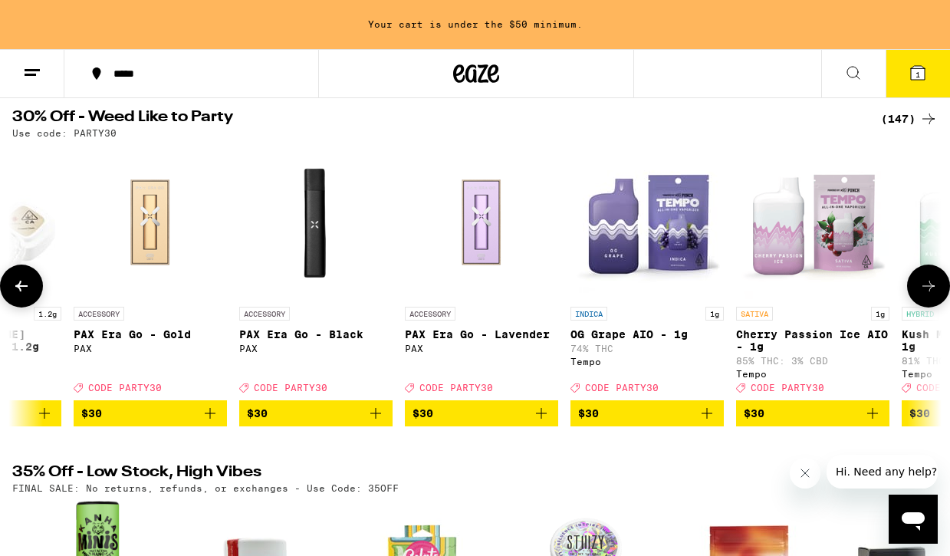
scroll to position [0, 16672]
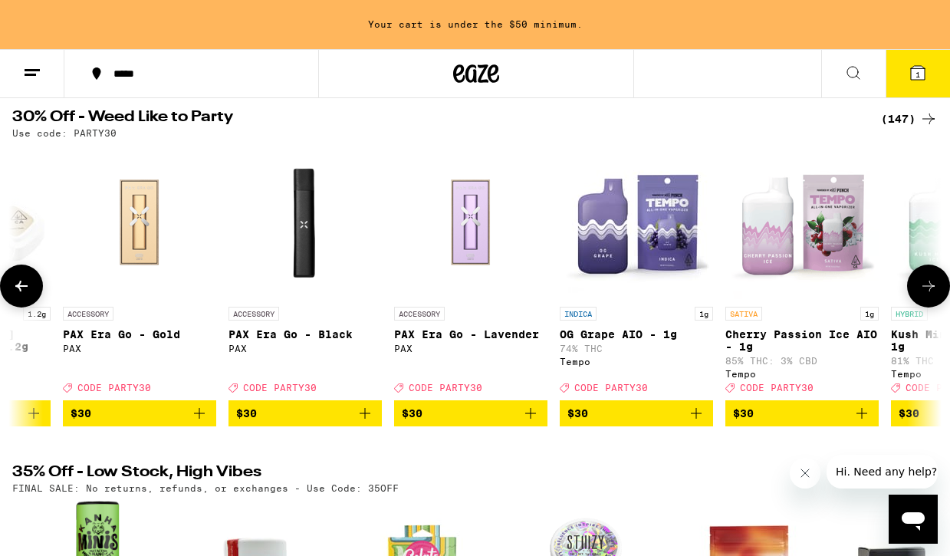
click at [922, 287] on icon at bounding box center [928, 286] width 18 height 18
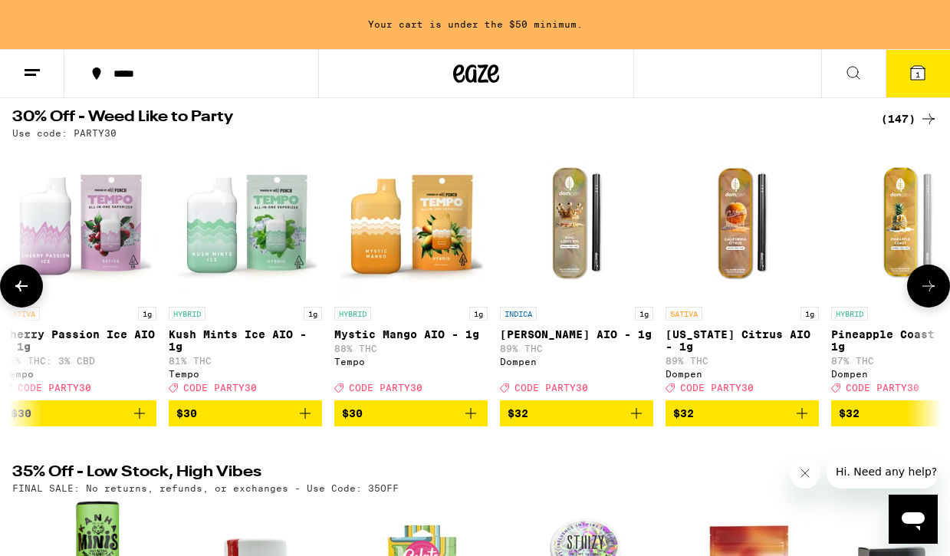
click at [922, 287] on icon at bounding box center [928, 286] width 18 height 18
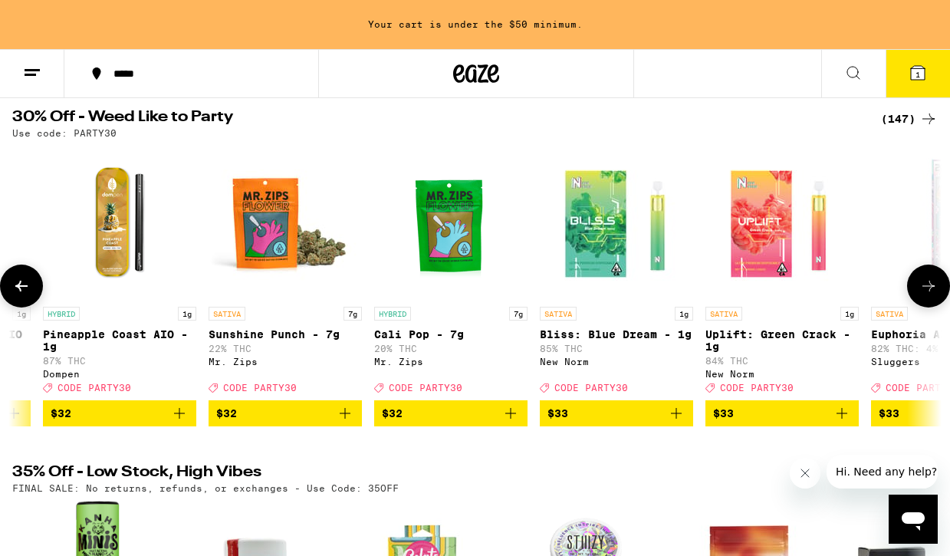
click at [922, 287] on icon at bounding box center [928, 286] width 18 height 18
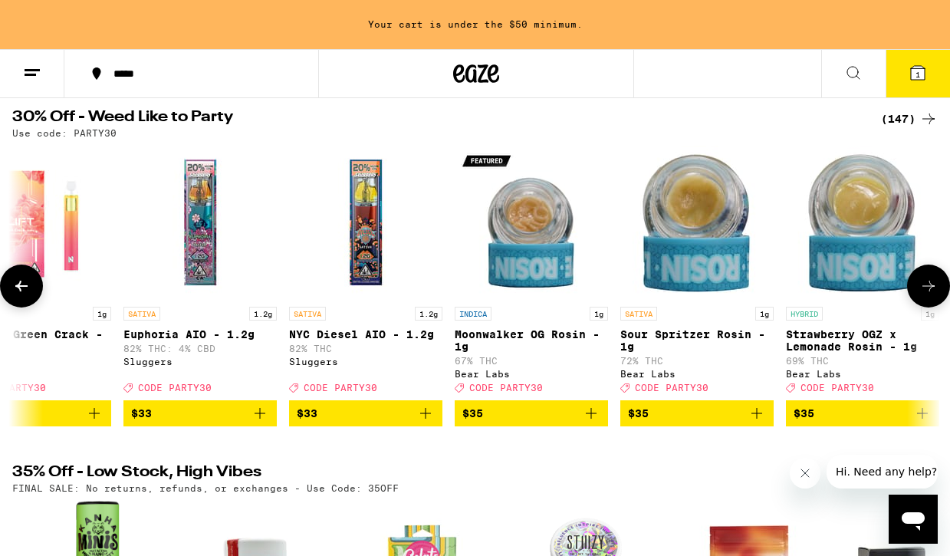
scroll to position [0, 18940]
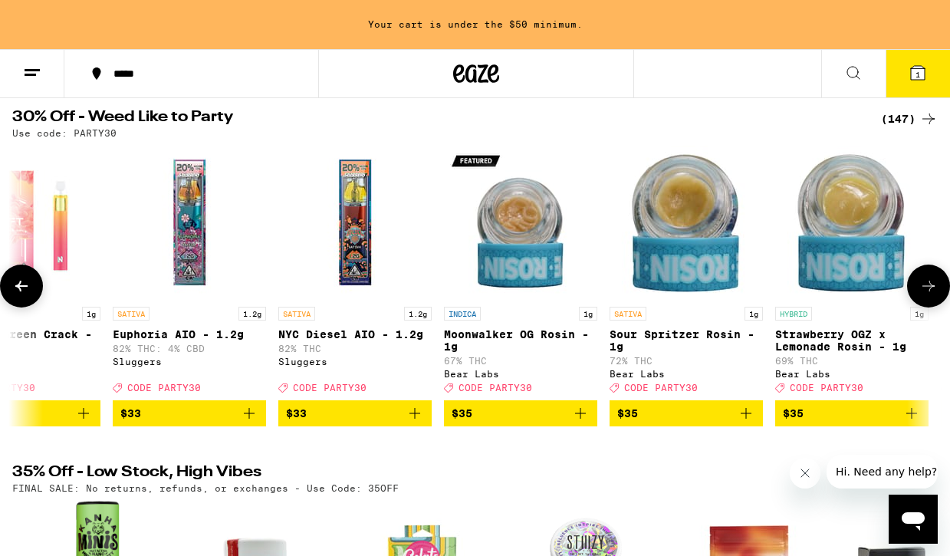
click at [34, 300] on button at bounding box center [21, 285] width 43 height 43
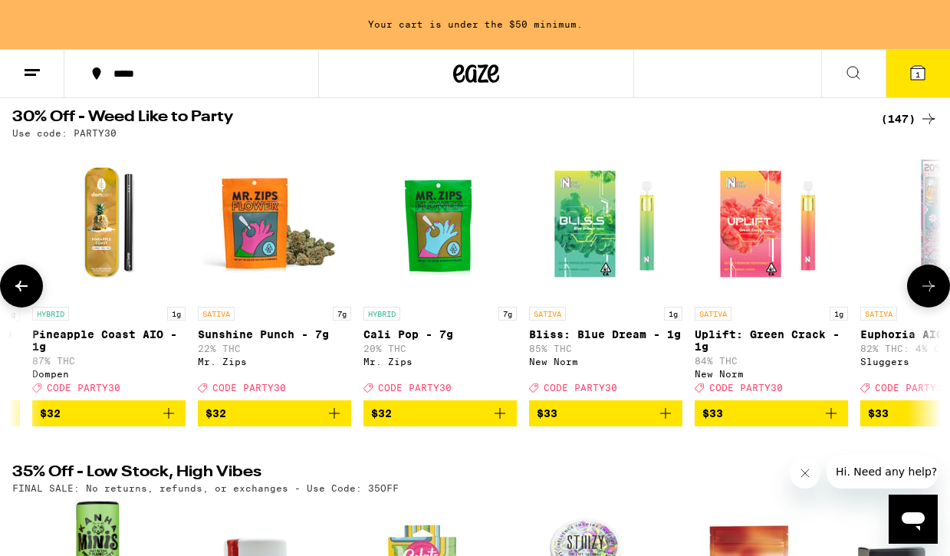
scroll to position [0, 18182]
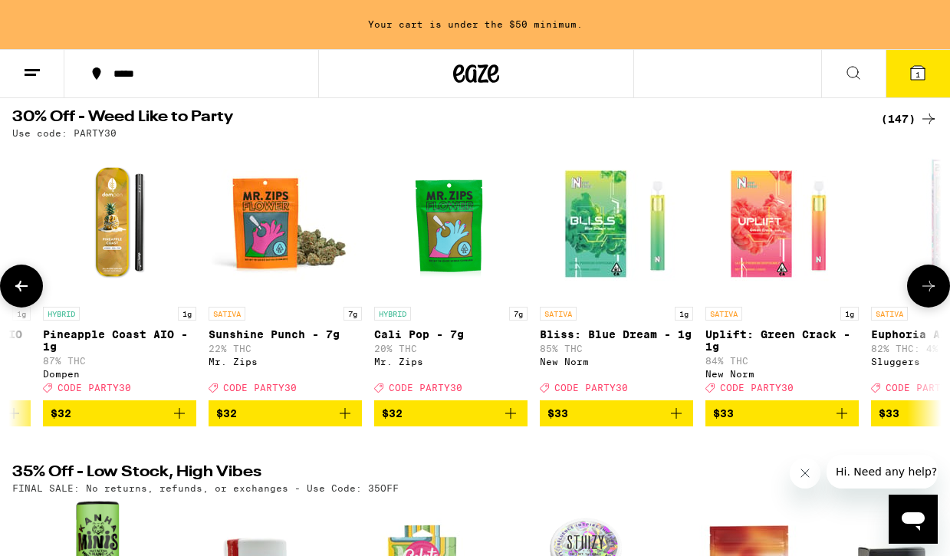
click at [932, 294] on icon at bounding box center [928, 286] width 18 height 18
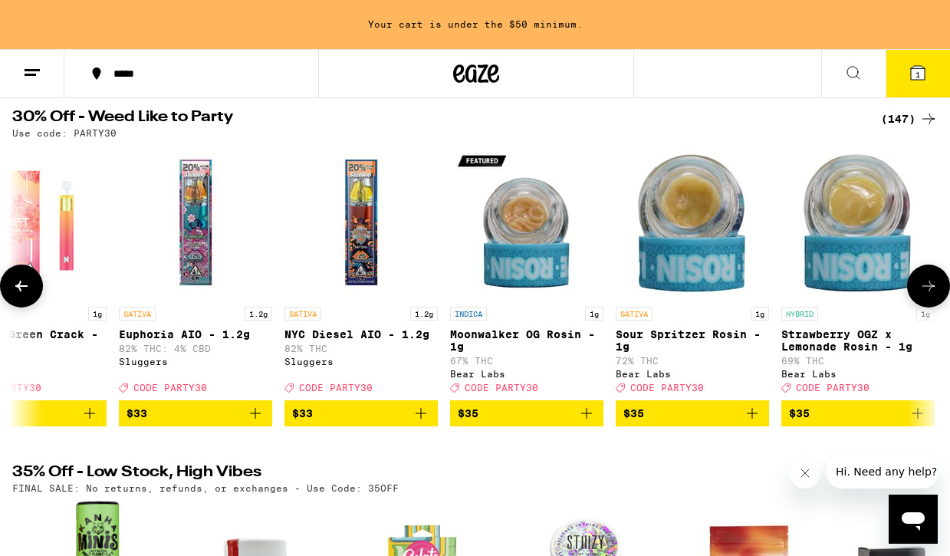
scroll to position [0, 18940]
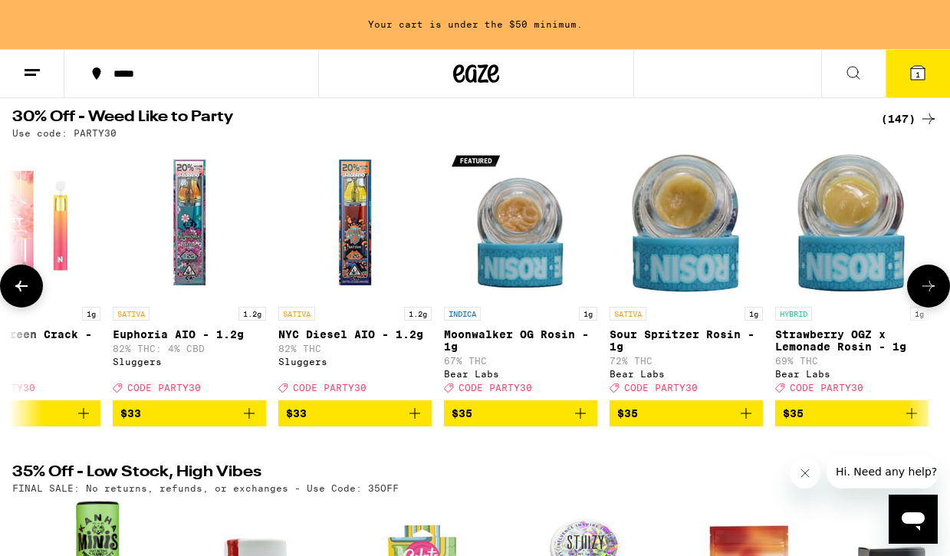
click at [932, 294] on icon at bounding box center [928, 286] width 18 height 18
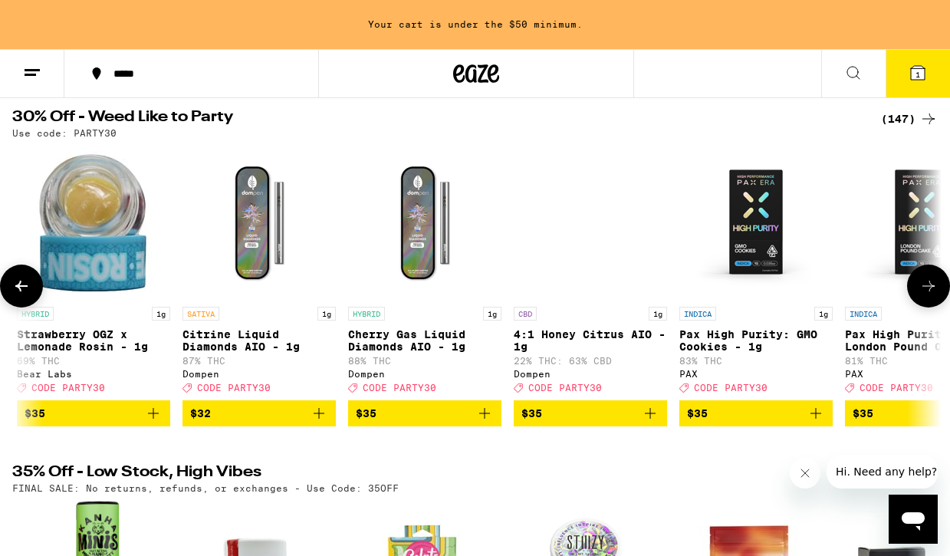
click at [932, 294] on icon at bounding box center [928, 286] width 18 height 18
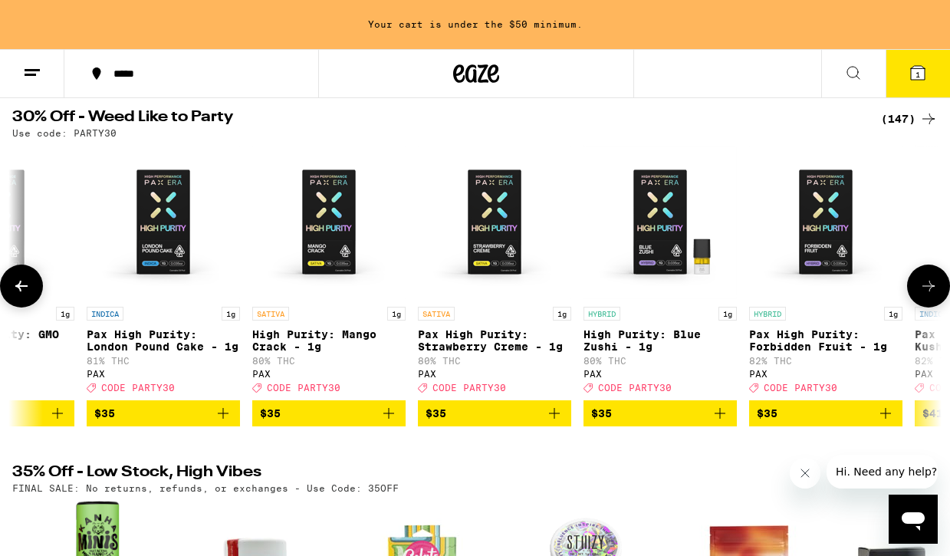
click at [932, 294] on icon at bounding box center [928, 286] width 18 height 18
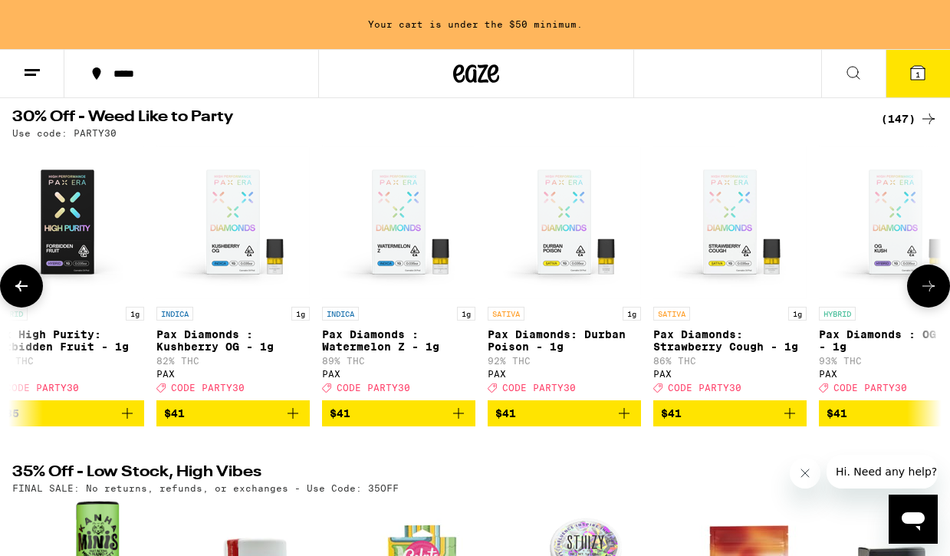
click at [932, 294] on icon at bounding box center [928, 286] width 18 height 18
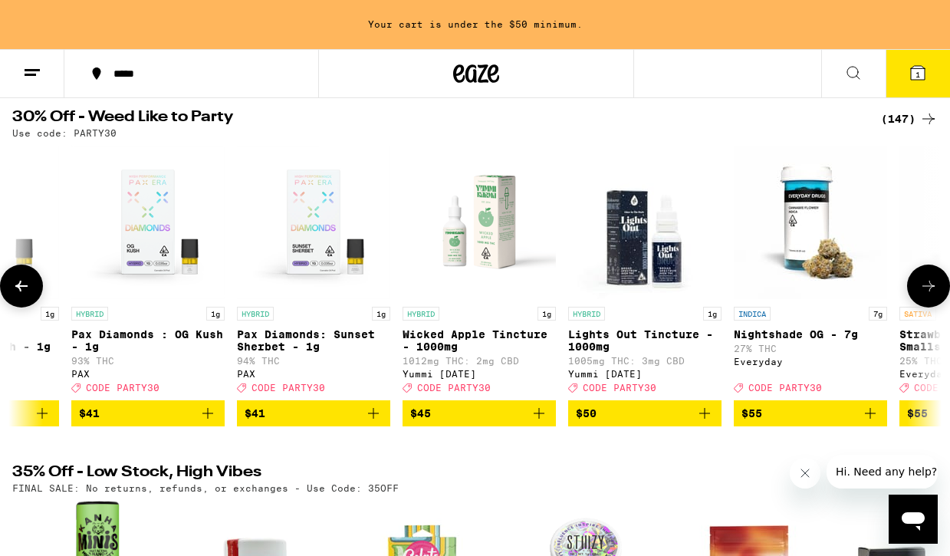
scroll to position [0, 21972]
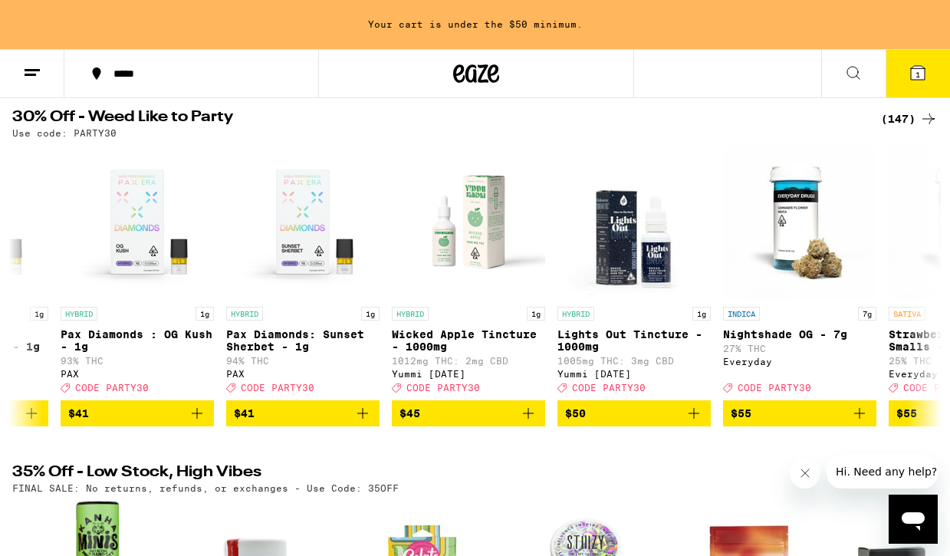
click at [45, 79] on button at bounding box center [32, 74] width 64 height 48
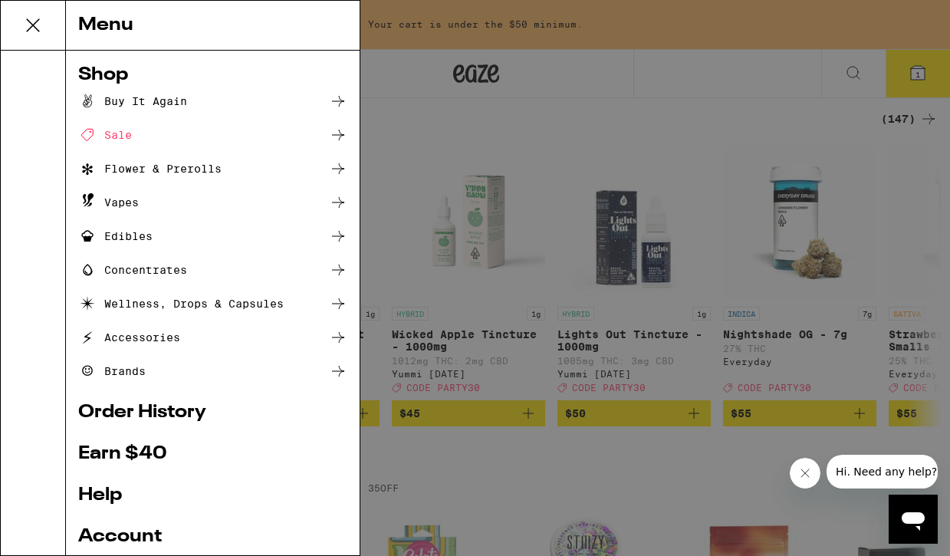
click at [122, 169] on div "Flower & Prerolls" at bounding box center [149, 168] width 143 height 18
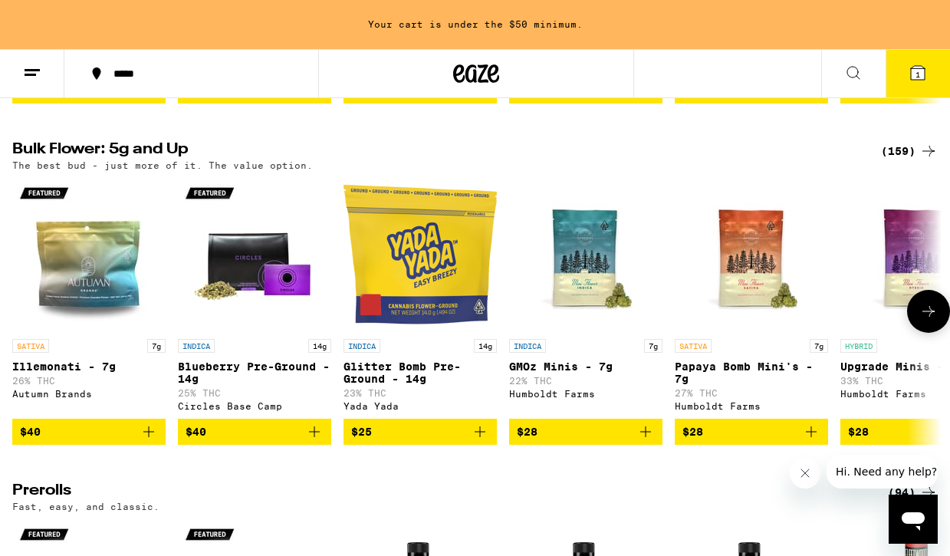
scroll to position [459, 0]
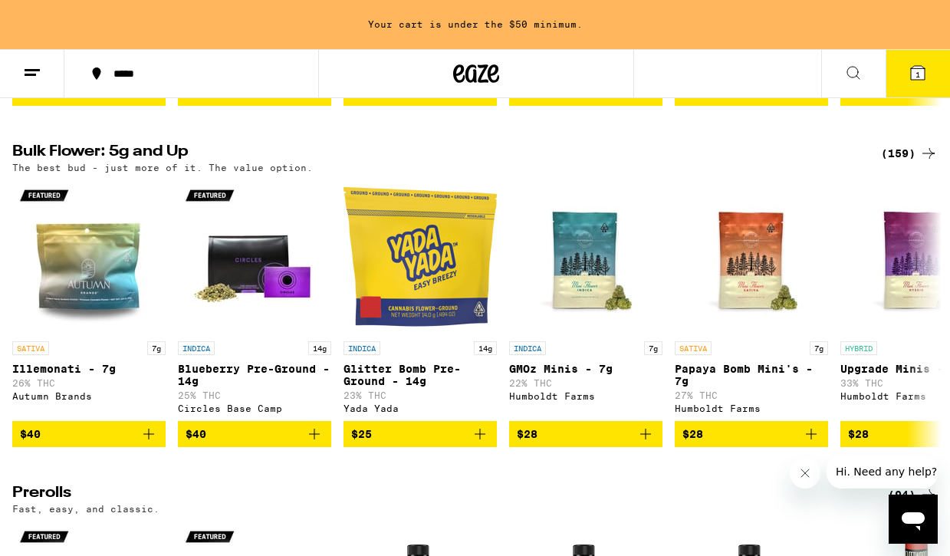
click at [890, 163] on div "(159)" at bounding box center [909, 153] width 57 height 18
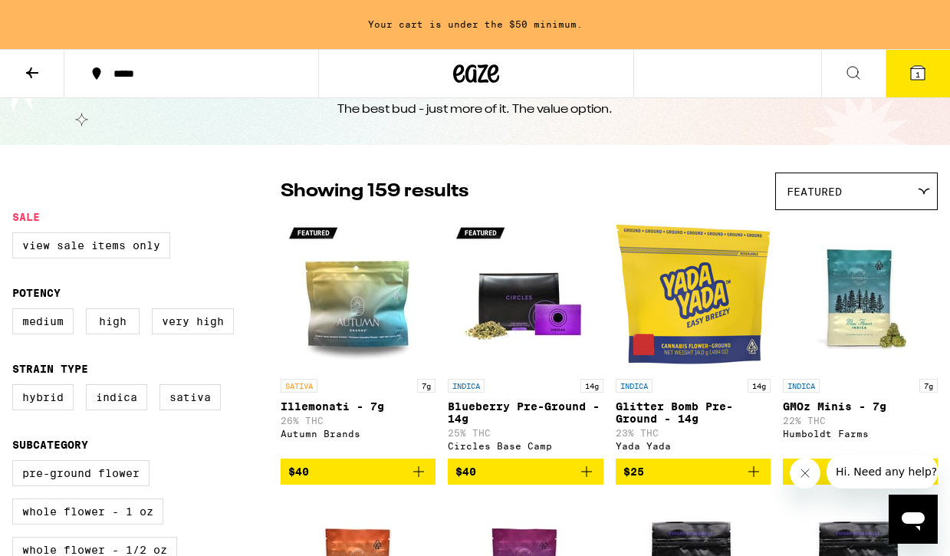
scroll to position [57, 0]
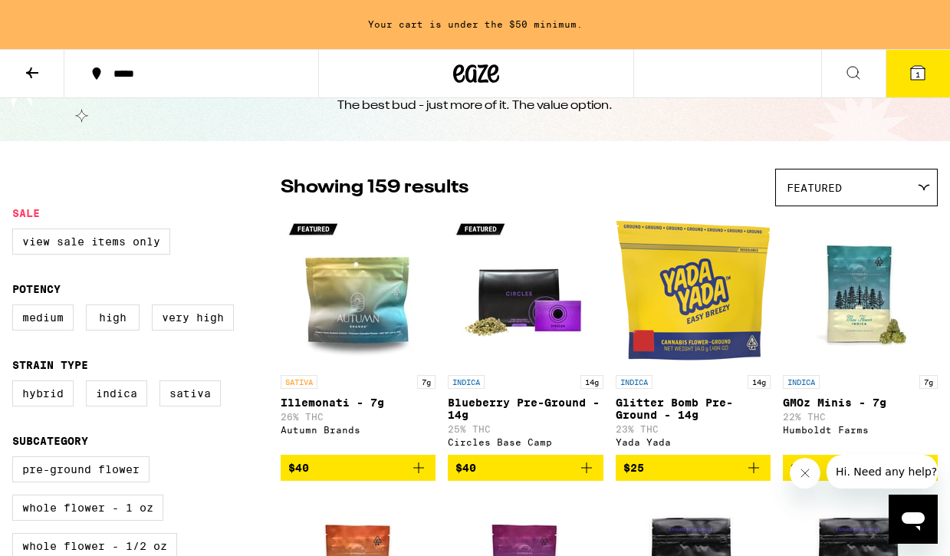
click at [832, 199] on div "Featured" at bounding box center [856, 187] width 161 height 36
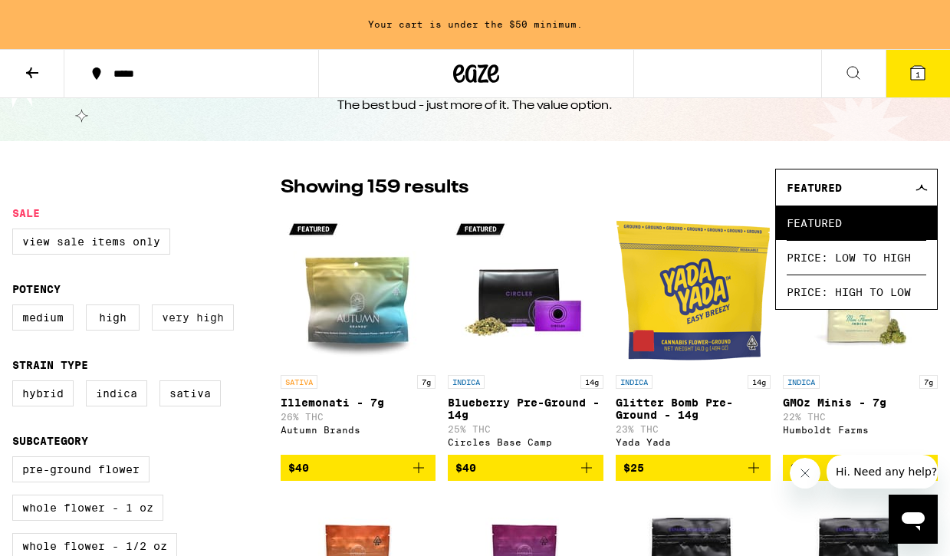
click at [206, 314] on label "Very High" at bounding box center [193, 317] width 82 height 26
click at [16, 307] on input "Very High" at bounding box center [15, 307] width 1 height 1
checkbox input "true"
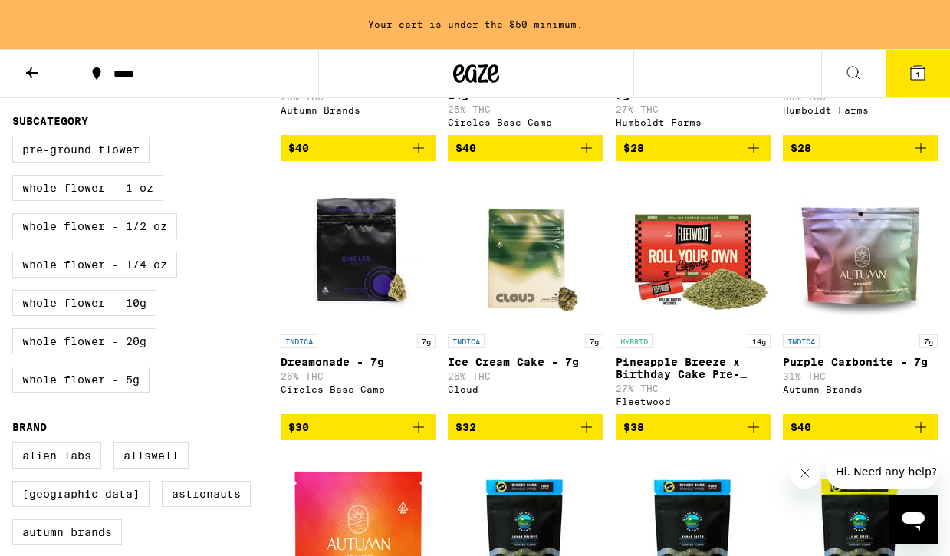
scroll to position [374, 0]
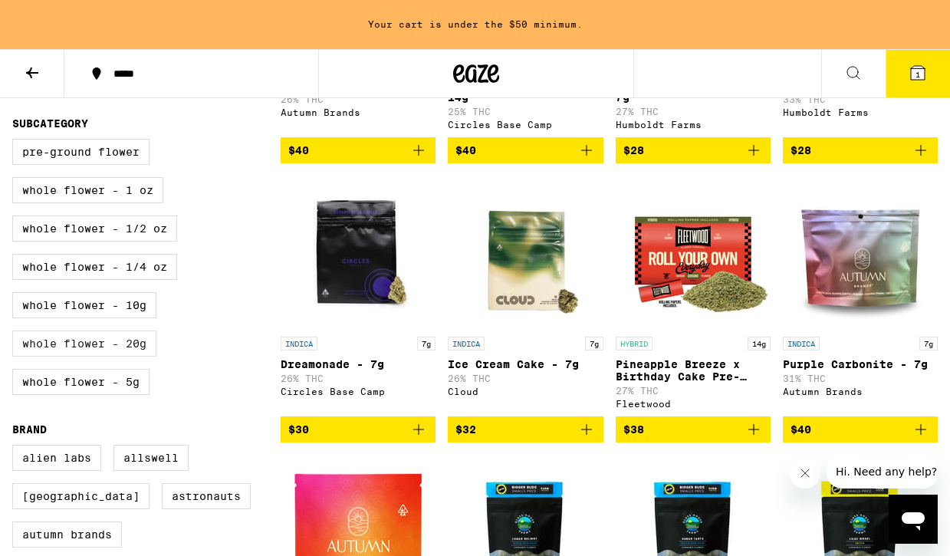
click at [129, 356] on label "Whole Flower - 20g" at bounding box center [84, 343] width 144 height 26
click at [16, 142] on input "Whole Flower - 20g" at bounding box center [15, 141] width 1 height 1
checkbox input "true"
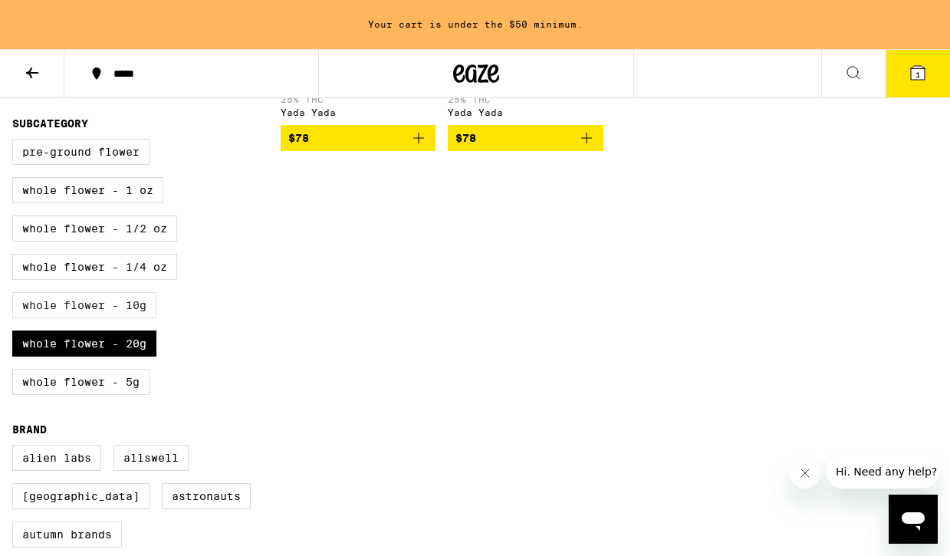
click at [136, 318] on label "Whole Flower - 10g" at bounding box center [84, 305] width 144 height 26
click at [16, 142] on input "Whole Flower - 10g" at bounding box center [15, 141] width 1 height 1
checkbox input "true"
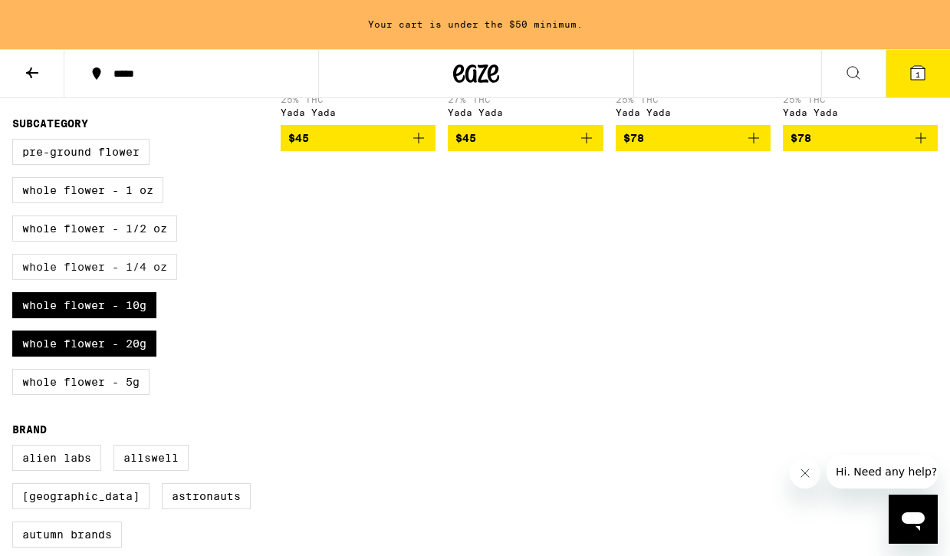
click at [147, 280] on label "Whole Flower - 1/4 oz" at bounding box center [94, 267] width 165 height 26
click at [16, 142] on input "Whole Flower - 1/4 oz" at bounding box center [15, 141] width 1 height 1
checkbox input "true"
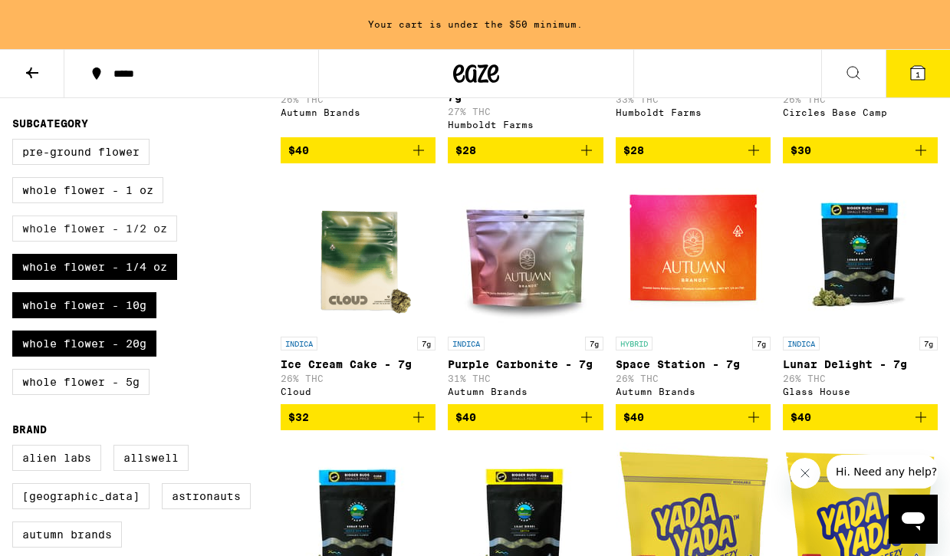
click at [156, 241] on label "Whole Flower - 1/2 oz" at bounding box center [94, 228] width 165 height 26
click at [16, 142] on input "Whole Flower - 1/2 oz" at bounding box center [15, 141] width 1 height 1
checkbox input "true"
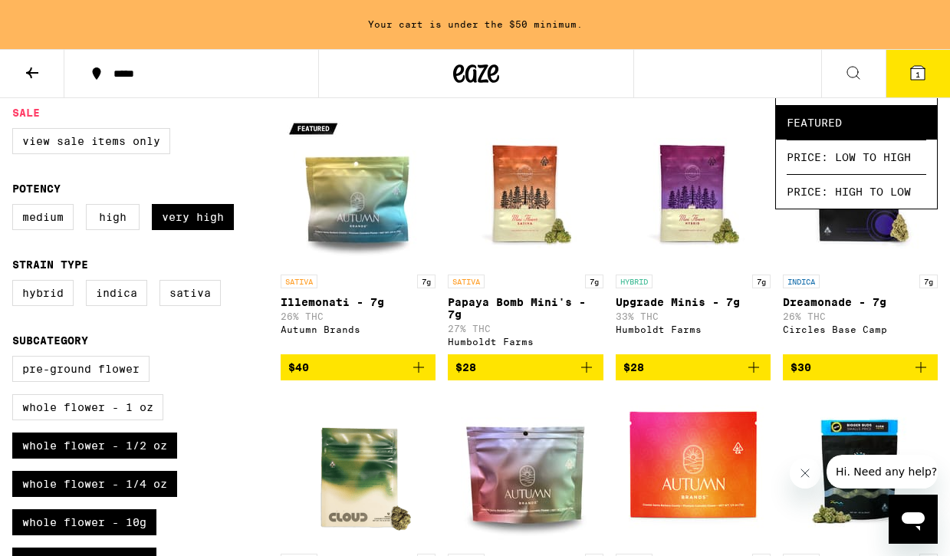
scroll to position [163, 0]
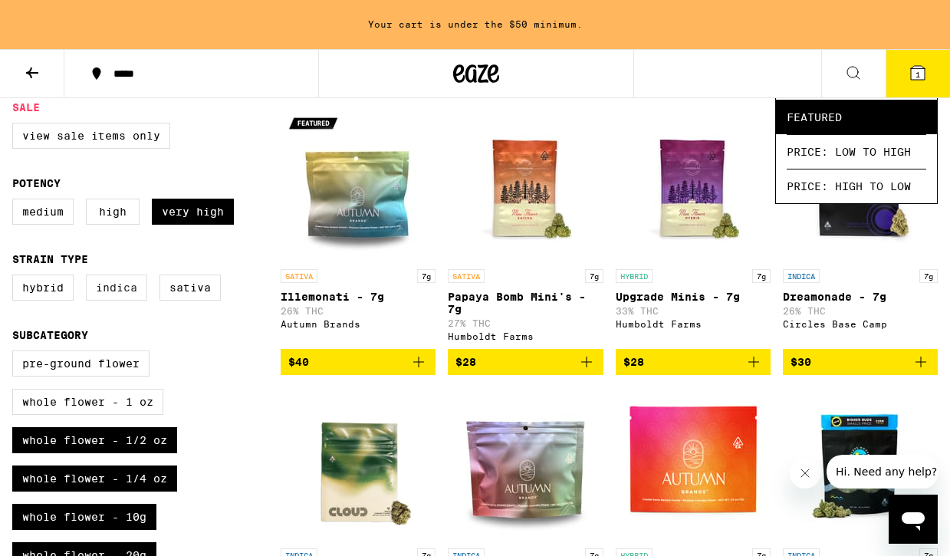
click at [133, 300] on label "Indica" at bounding box center [116, 287] width 61 height 26
click at [16, 277] on input "Indica" at bounding box center [15, 277] width 1 height 1
checkbox input "true"
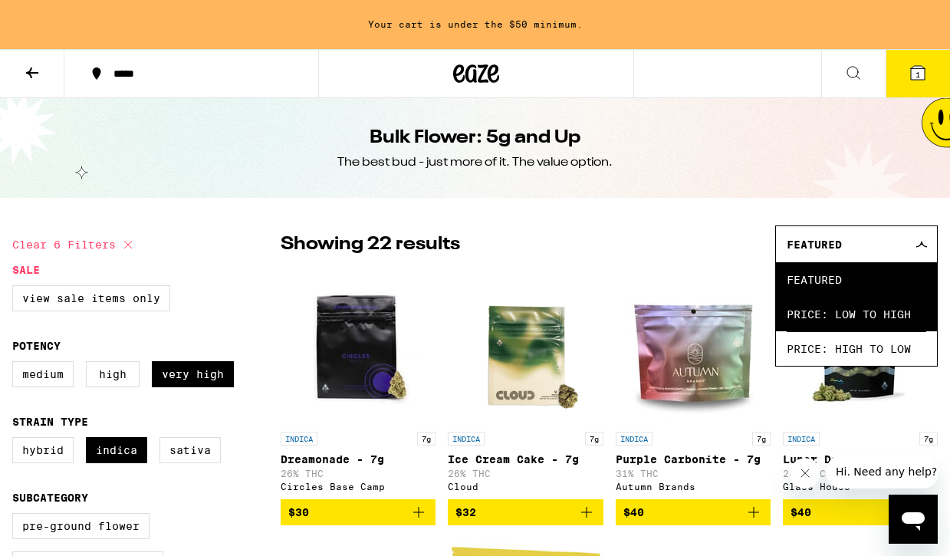
click at [885, 322] on span "Price: Low to High" at bounding box center [856, 314] width 140 height 34
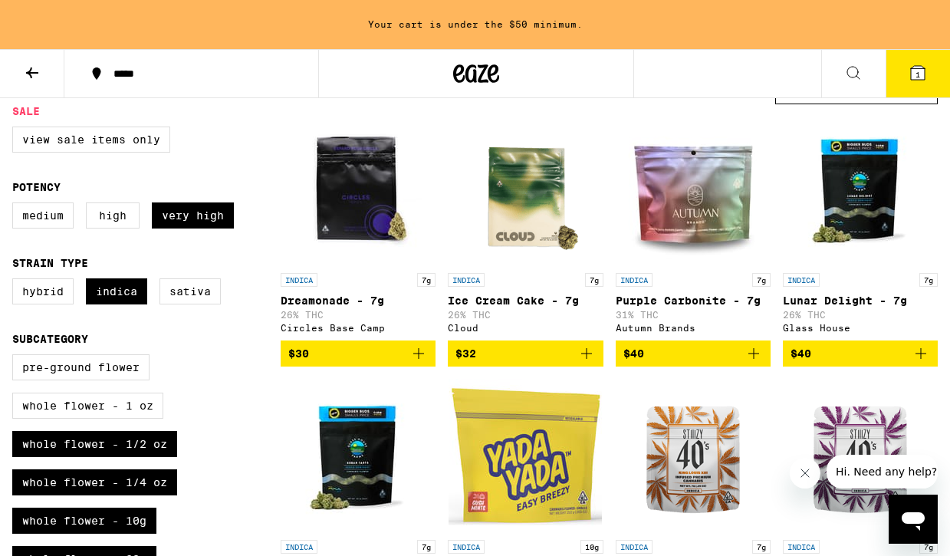
scroll to position [155, 0]
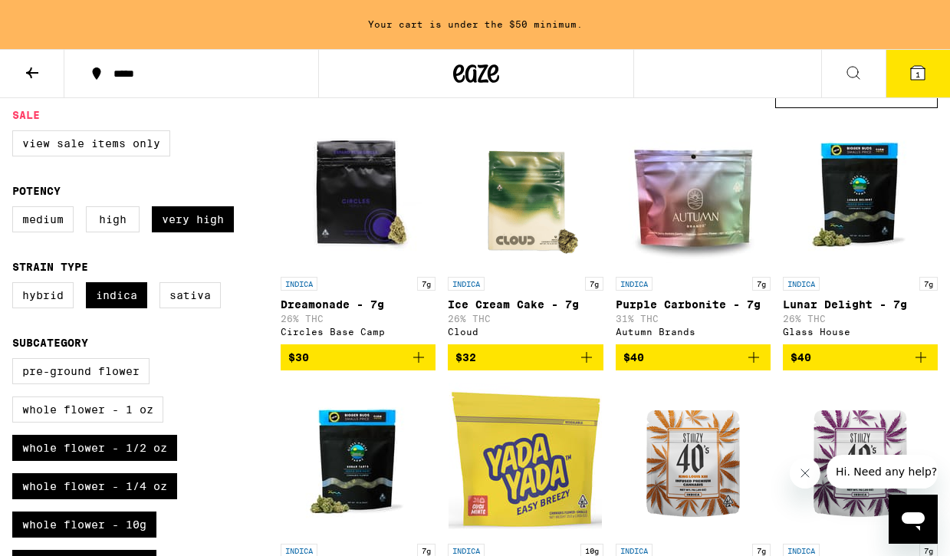
click at [749, 363] on icon "Add to bag" at bounding box center [753, 357] width 18 height 18
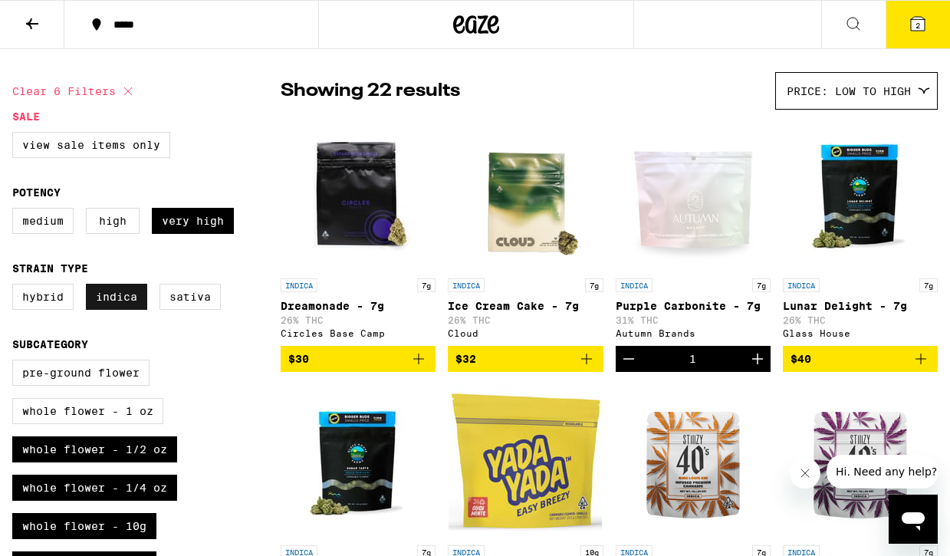
scroll to position [103, 0]
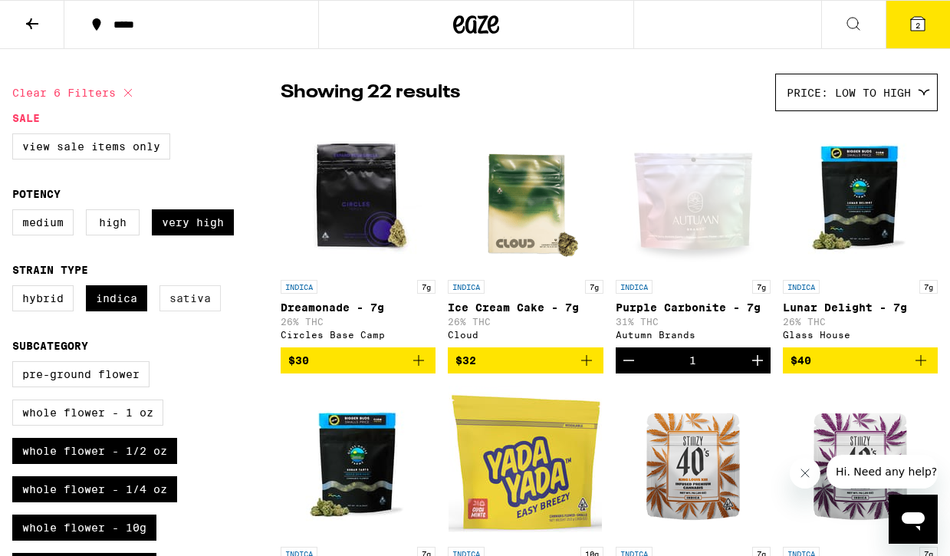
click at [213, 310] on label "Sativa" at bounding box center [189, 298] width 61 height 26
click at [16, 288] on input "Sativa" at bounding box center [15, 287] width 1 height 1
checkbox input "true"
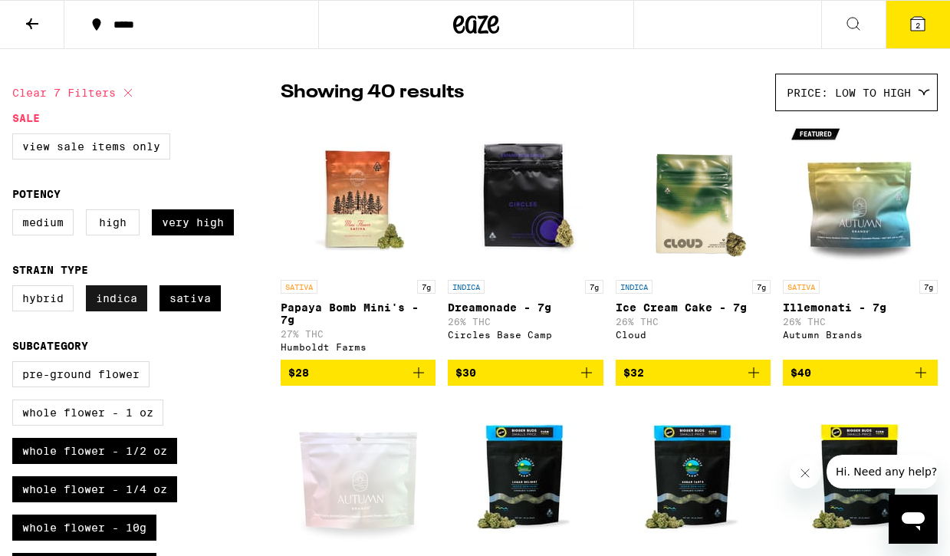
click at [99, 311] on label "Indica" at bounding box center [116, 298] width 61 height 26
click at [16, 288] on input "Indica" at bounding box center [15, 287] width 1 height 1
checkbox input "false"
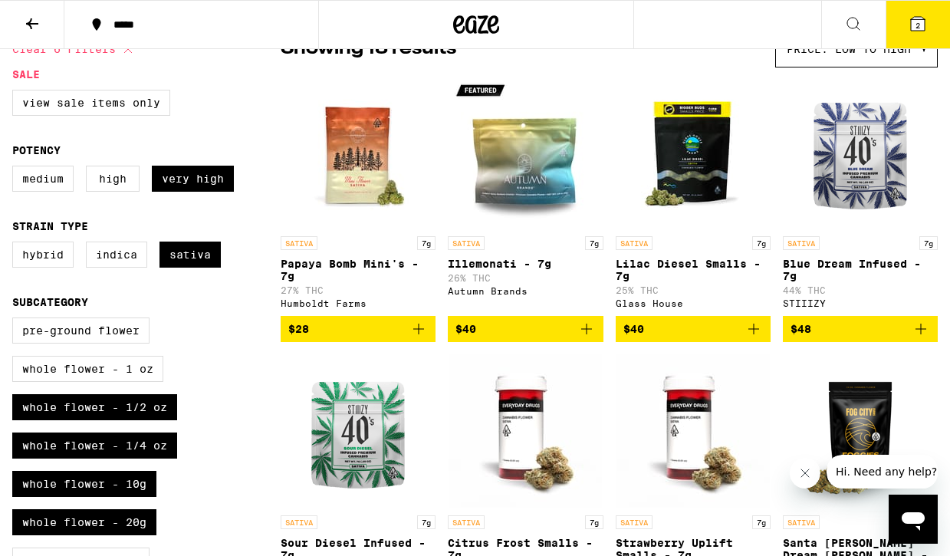
scroll to position [149, 0]
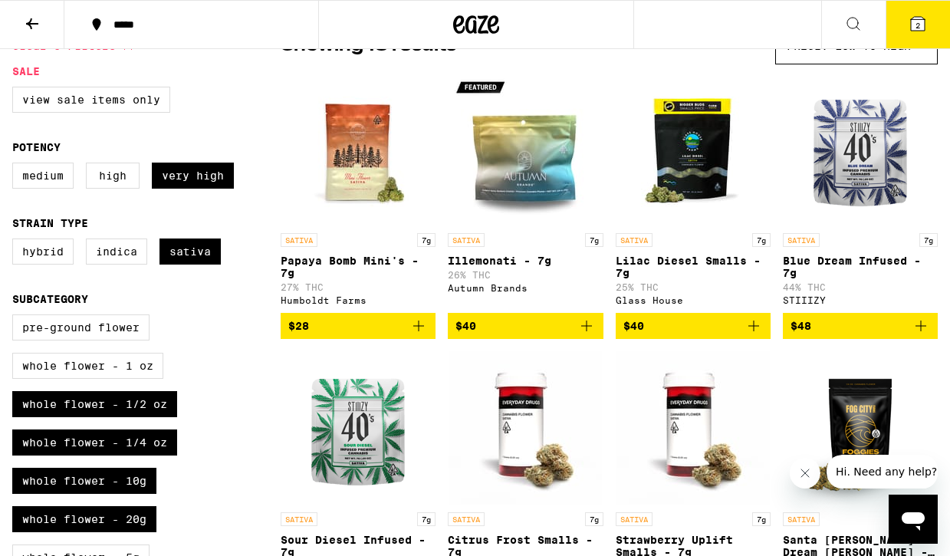
click at [417, 335] on icon "Add to bag" at bounding box center [418, 326] width 18 height 18
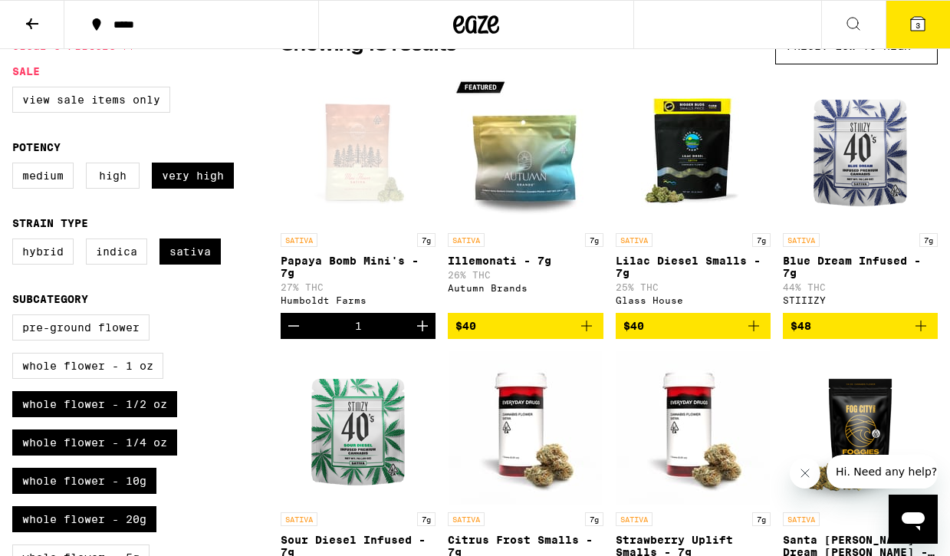
click at [898, 27] on button "3" at bounding box center [917, 25] width 64 height 48
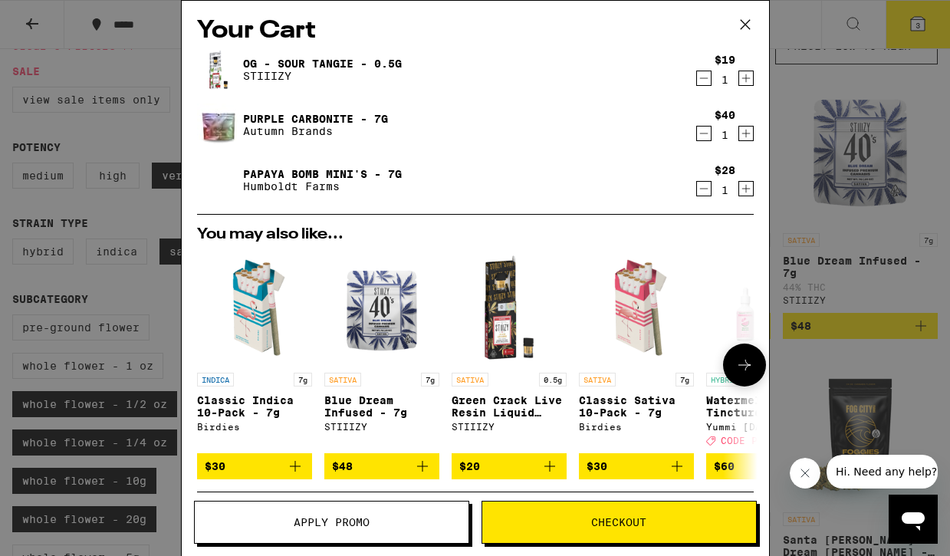
scroll to position [3, 0]
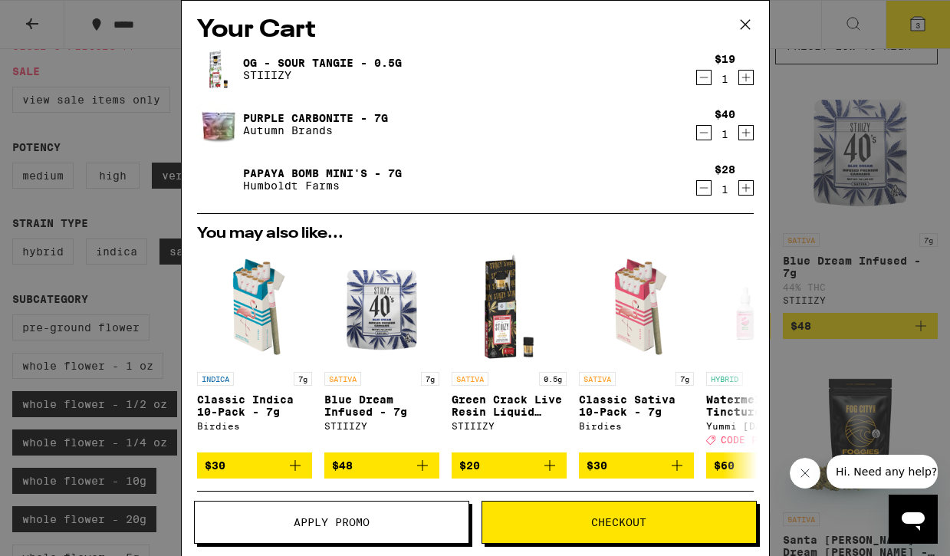
click at [745, 32] on icon at bounding box center [745, 24] width 23 height 23
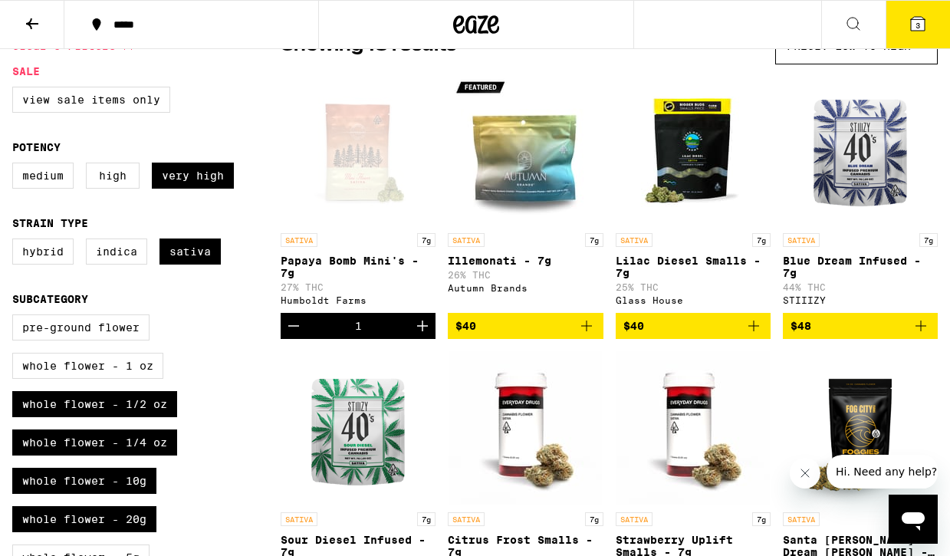
click at [852, 25] on icon at bounding box center [853, 24] width 18 height 18
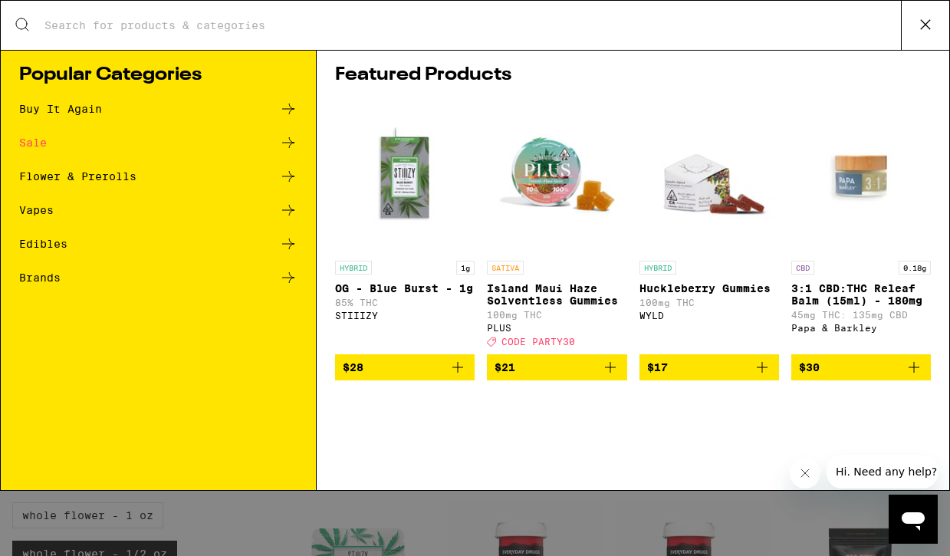
click at [501, 31] on input "Search for Products" at bounding box center [472, 25] width 857 height 14
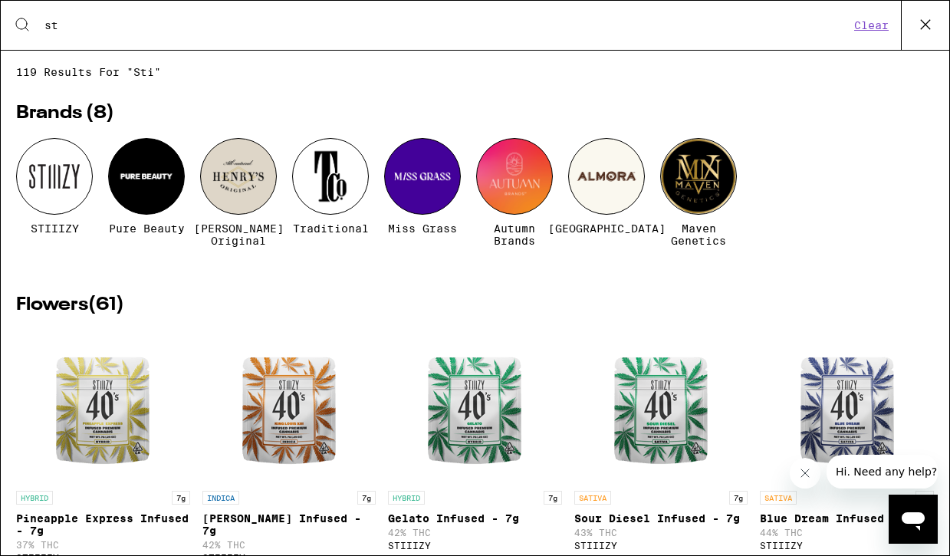
type input "s"
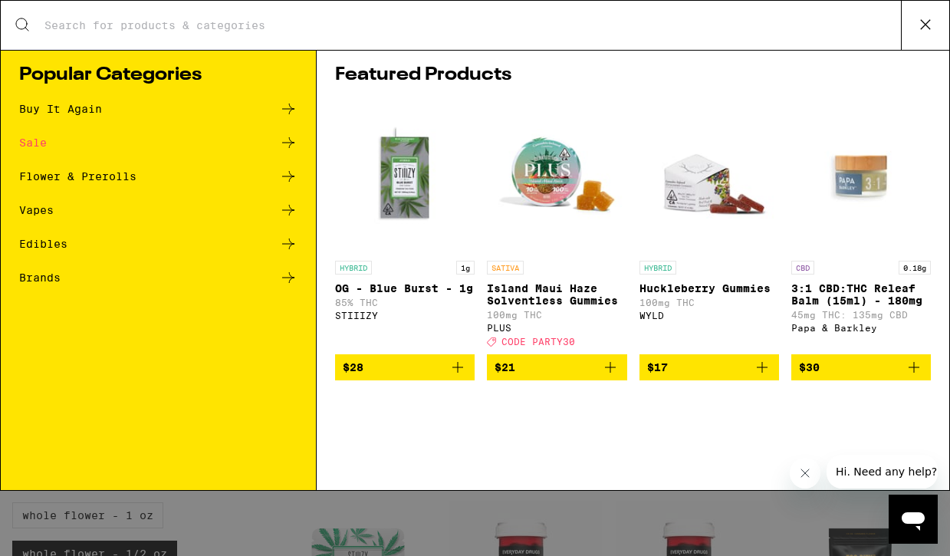
click at [285, 174] on icon at bounding box center [288, 176] width 18 height 18
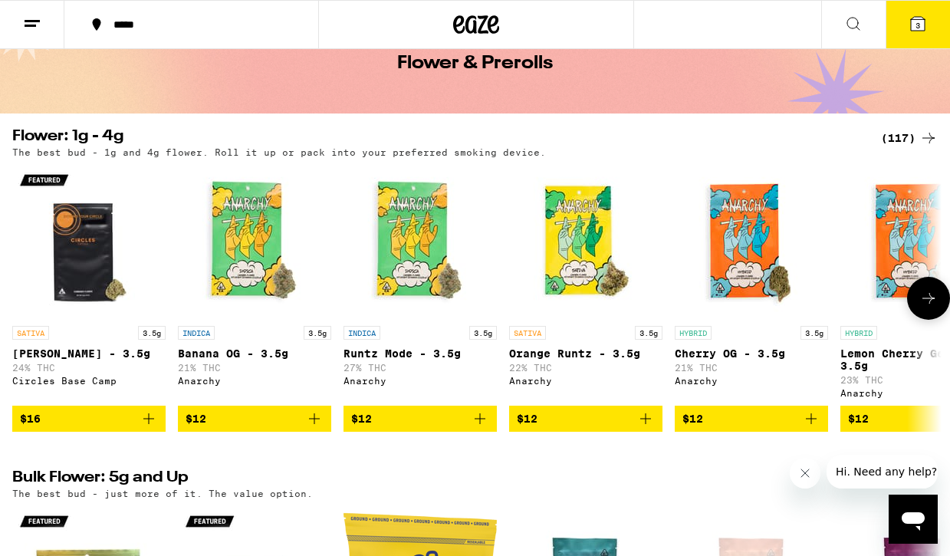
scroll to position [86, 0]
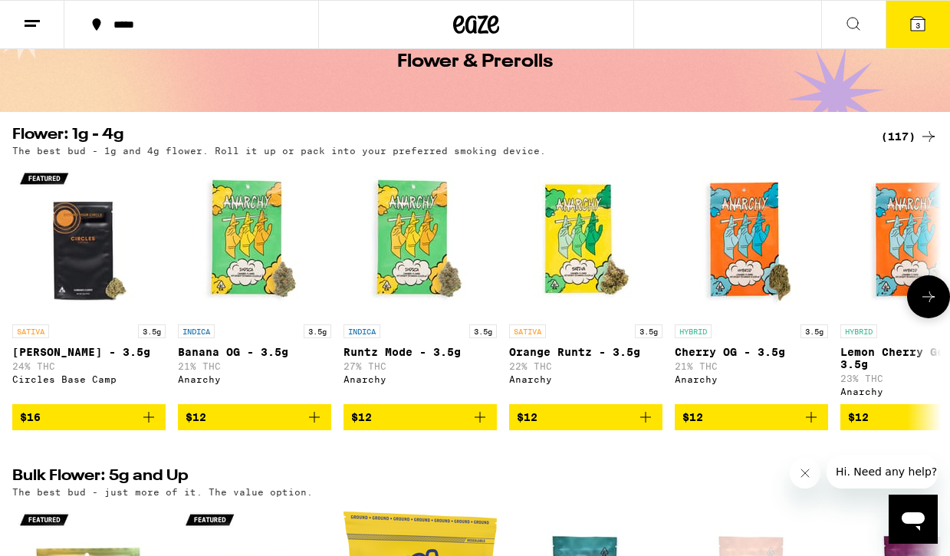
click at [649, 425] on icon "Add to bag" at bounding box center [645, 417] width 18 height 18
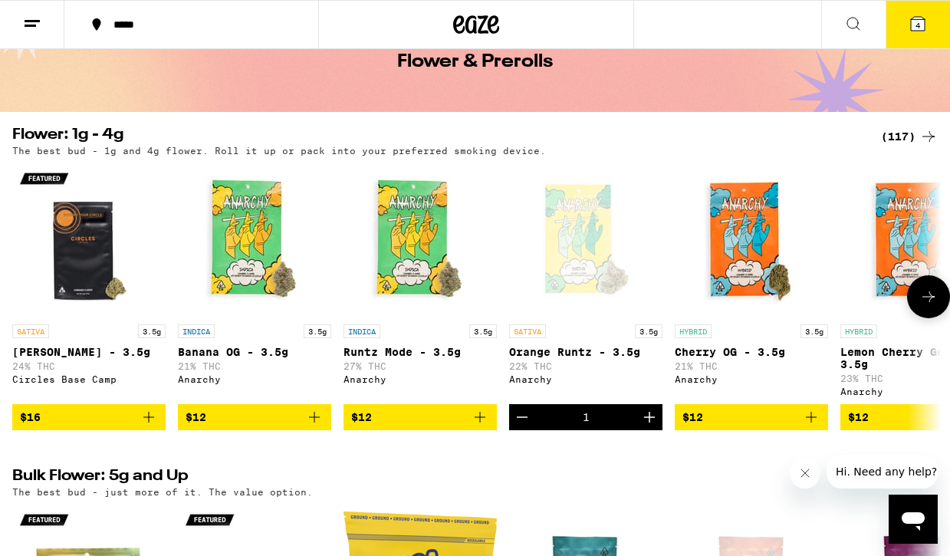
click at [820, 426] on button "$12" at bounding box center [751, 417] width 153 height 26
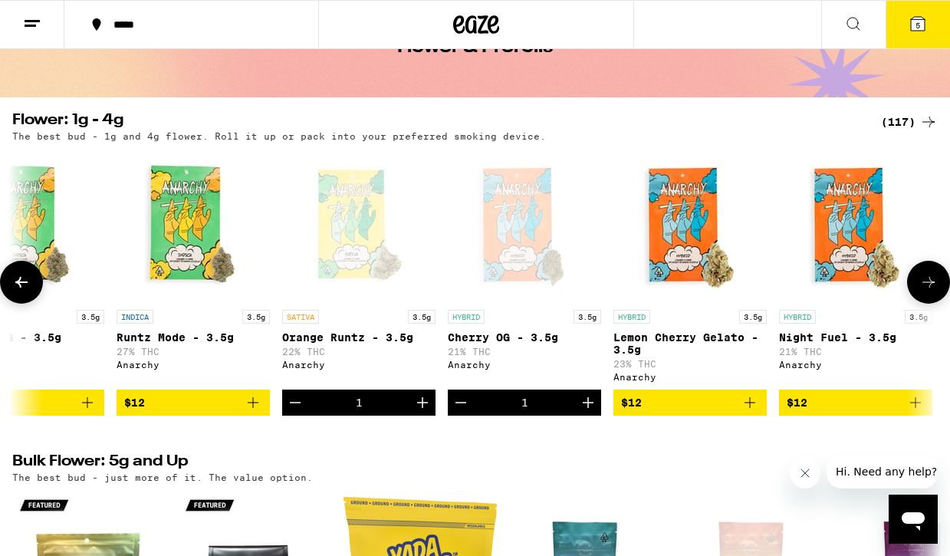
scroll to position [0, 228]
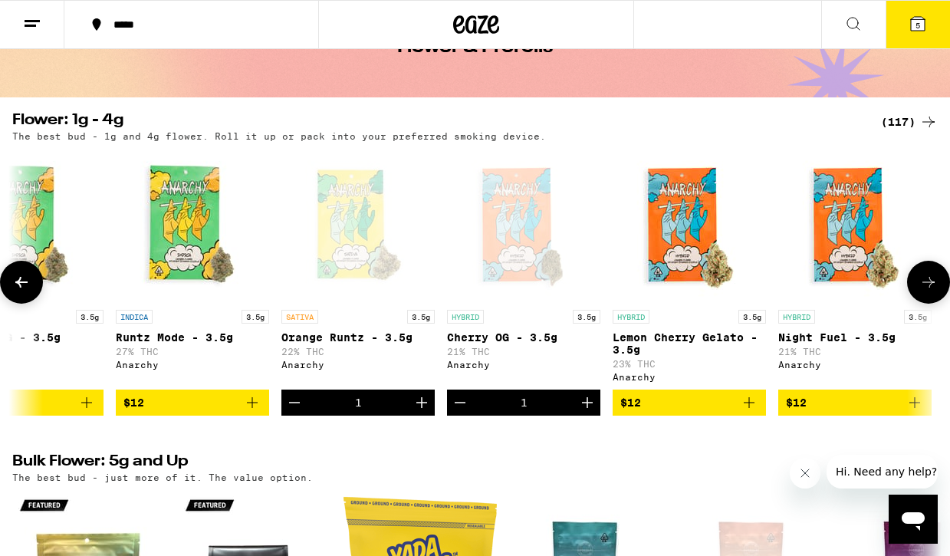
click at [455, 412] on icon "Decrement" at bounding box center [460, 402] width 18 height 18
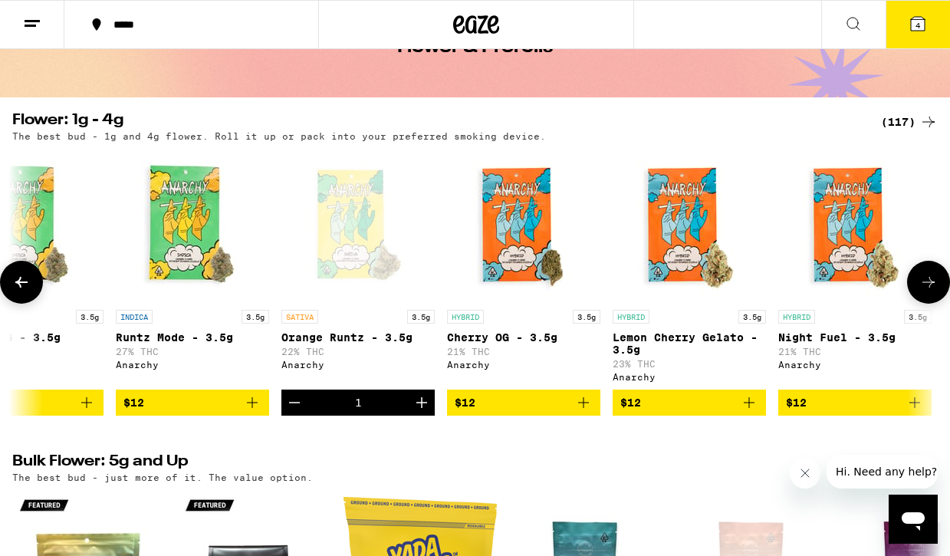
click at [755, 412] on icon "Add to bag" at bounding box center [749, 402] width 18 height 18
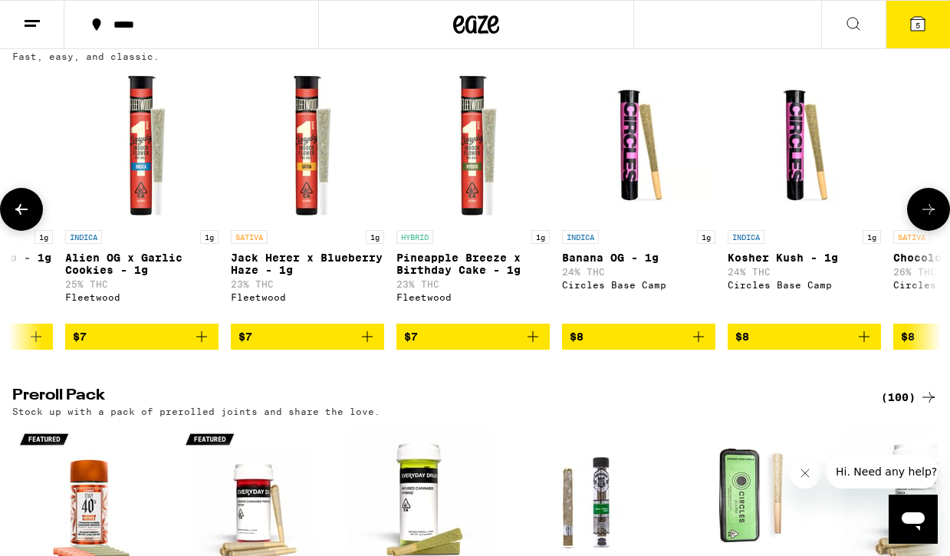
scroll to position [0, 778]
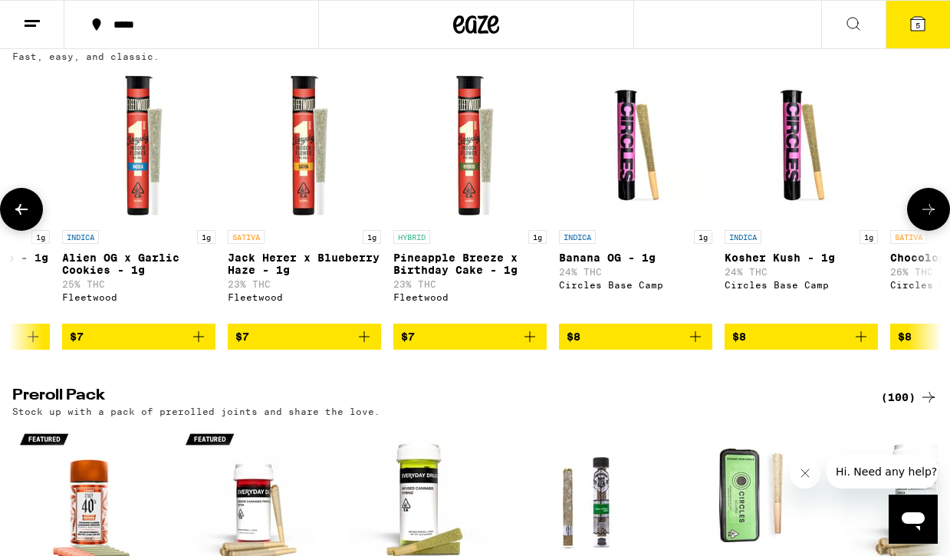
click at [359, 346] on icon "Add to bag" at bounding box center [364, 336] width 18 height 18
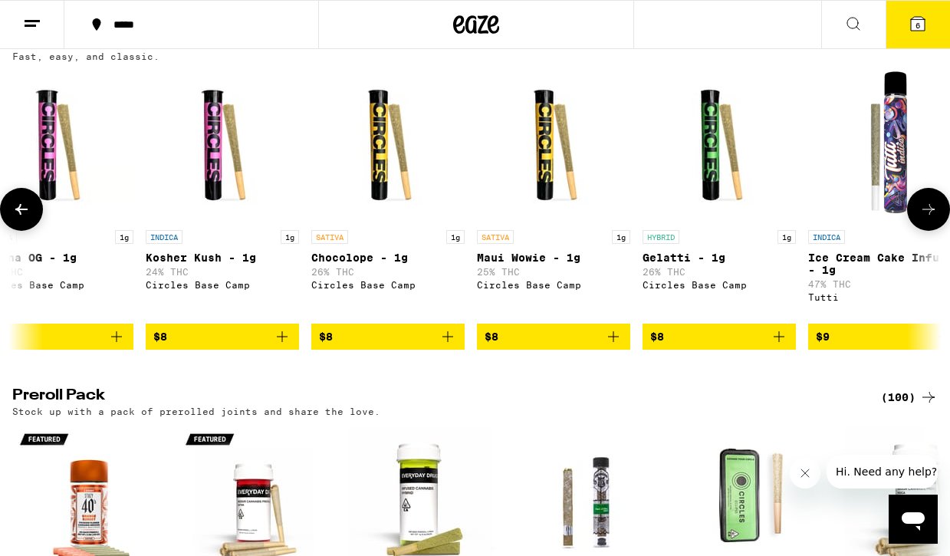
scroll to position [0, 1357]
click at [623, 350] on button "$8" at bounding box center [553, 336] width 153 height 26
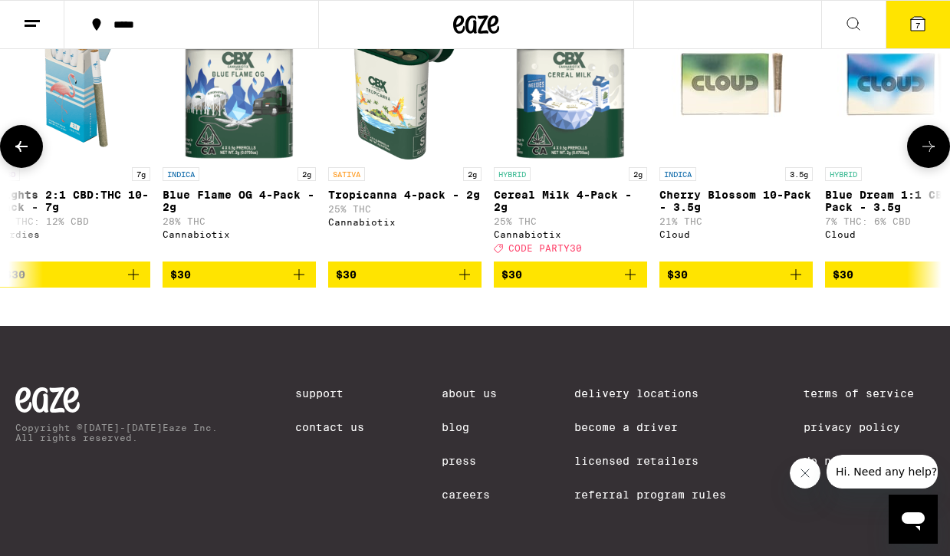
scroll to position [1341, 0]
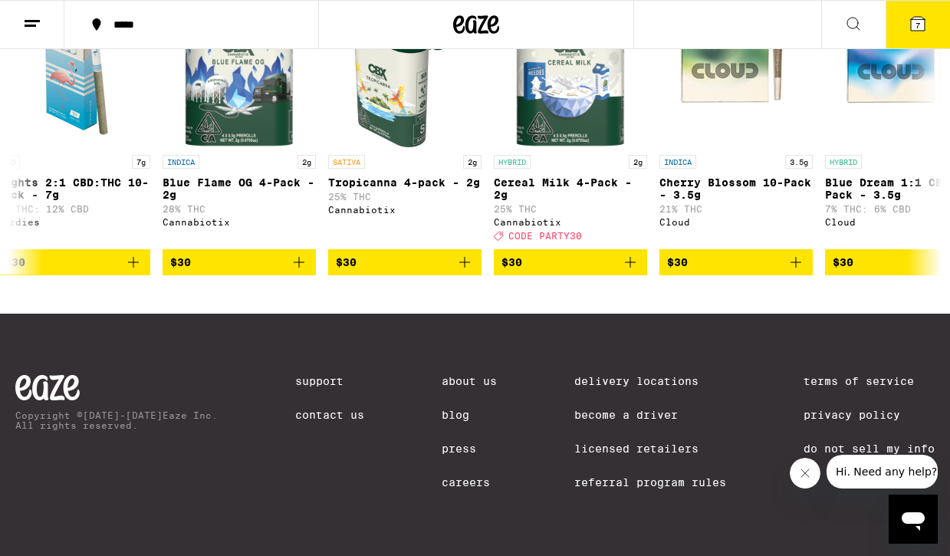
click at [857, 25] on icon at bounding box center [853, 24] width 18 height 18
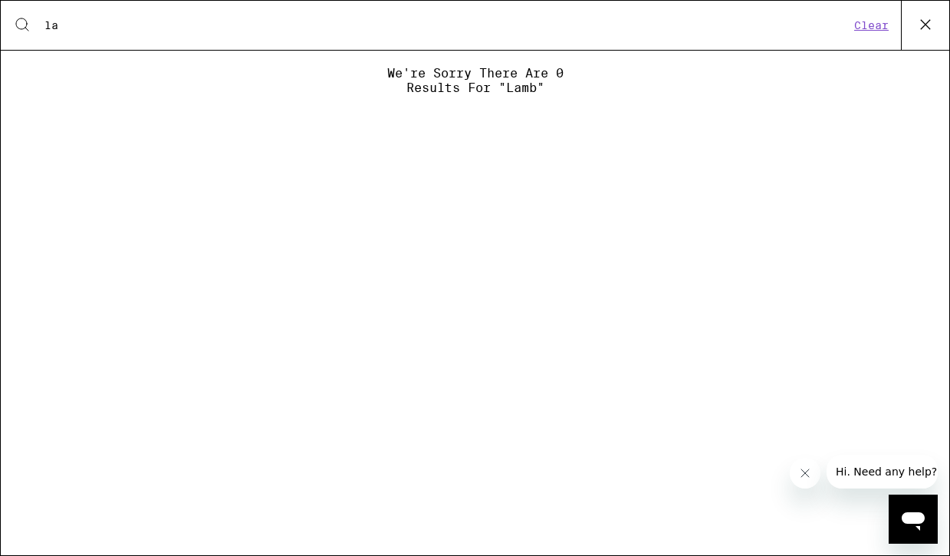
type input "l"
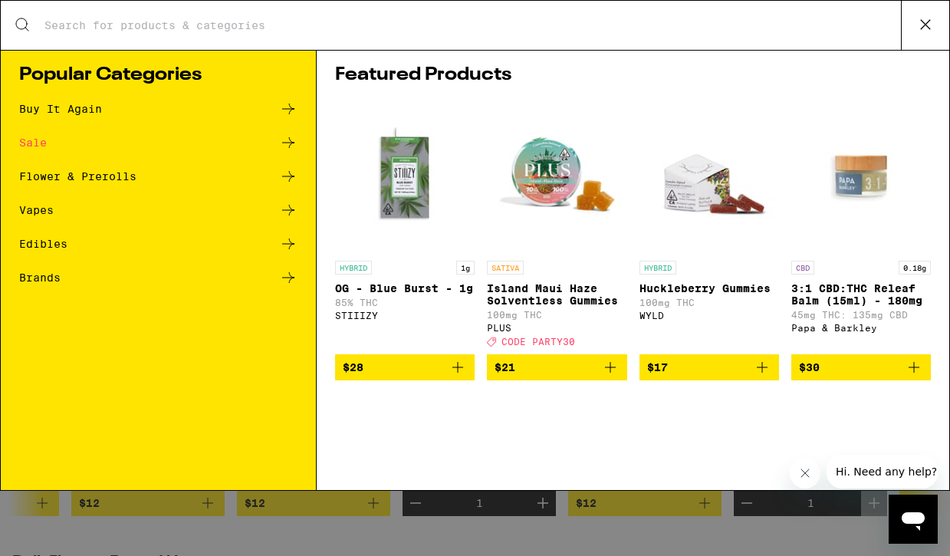
click at [914, 21] on icon at bounding box center [925, 24] width 23 height 23
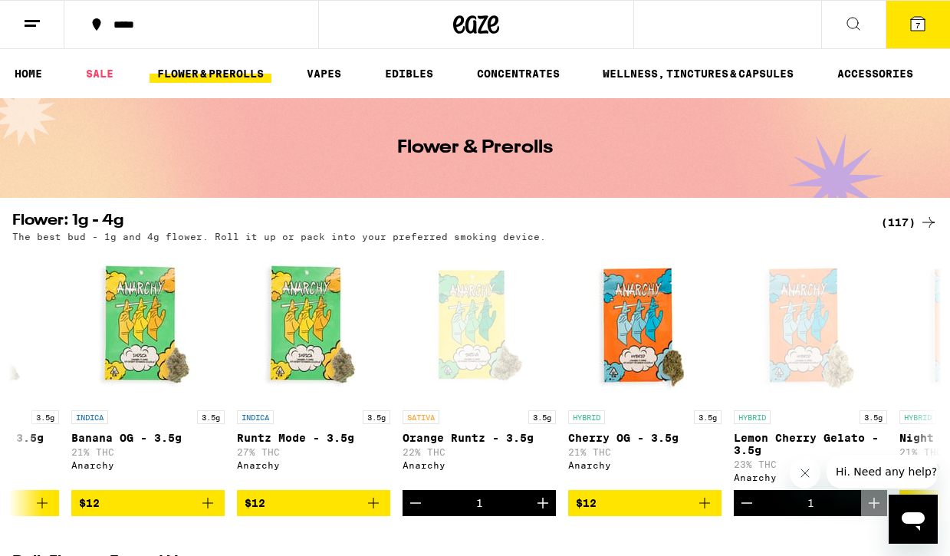
click at [899, 28] on button "7" at bounding box center [917, 25] width 64 height 48
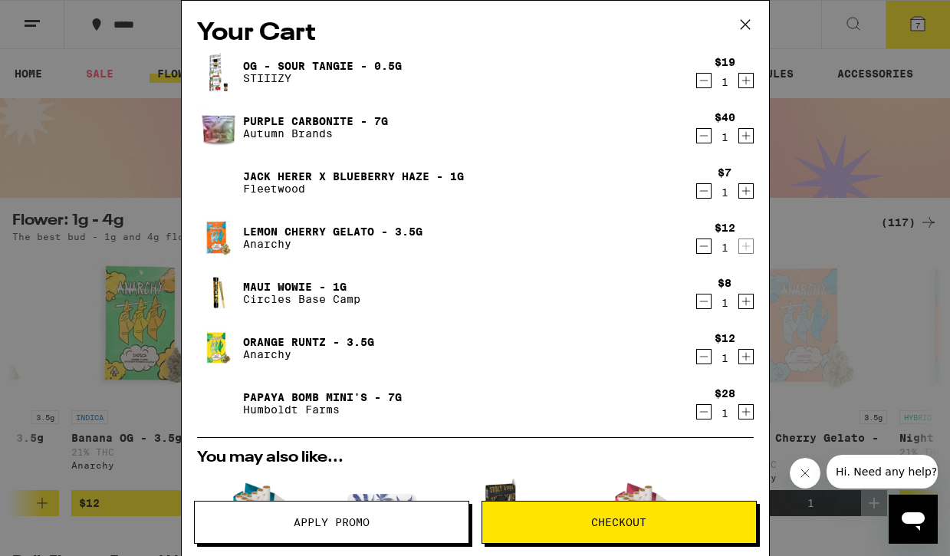
click at [271, 511] on button "Apply Promo" at bounding box center [331, 522] width 275 height 43
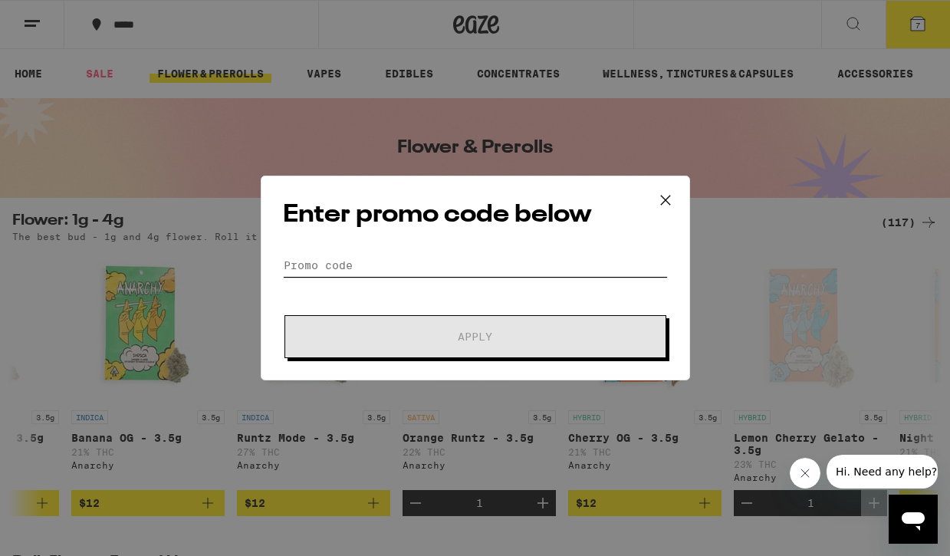
click at [435, 261] on input "Promo Code" at bounding box center [475, 265] width 385 height 23
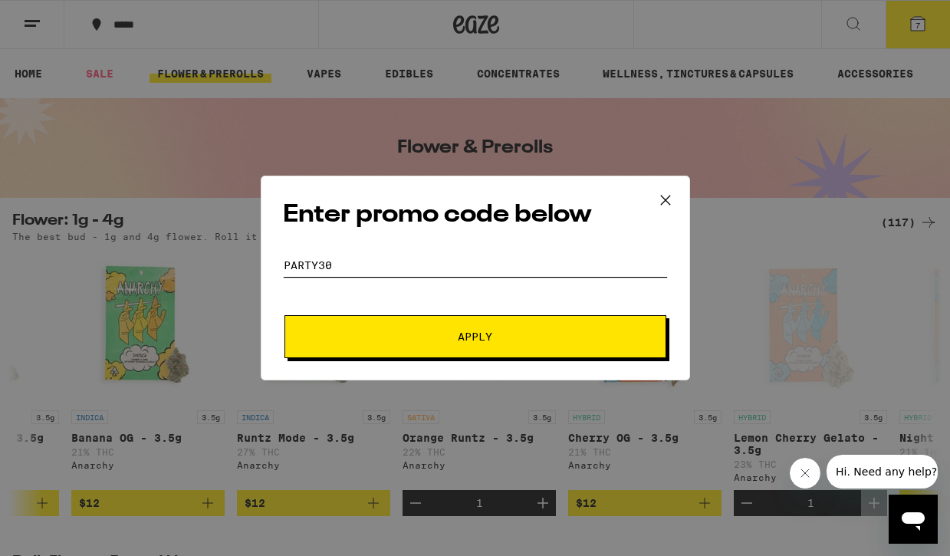
type input "PARTY30"
click at [415, 372] on div "Enter promo code below Promo Code PARTY30 Apply" at bounding box center [475, 278] width 429 height 205
click at [422, 343] on button "Apply" at bounding box center [475, 336] width 382 height 43
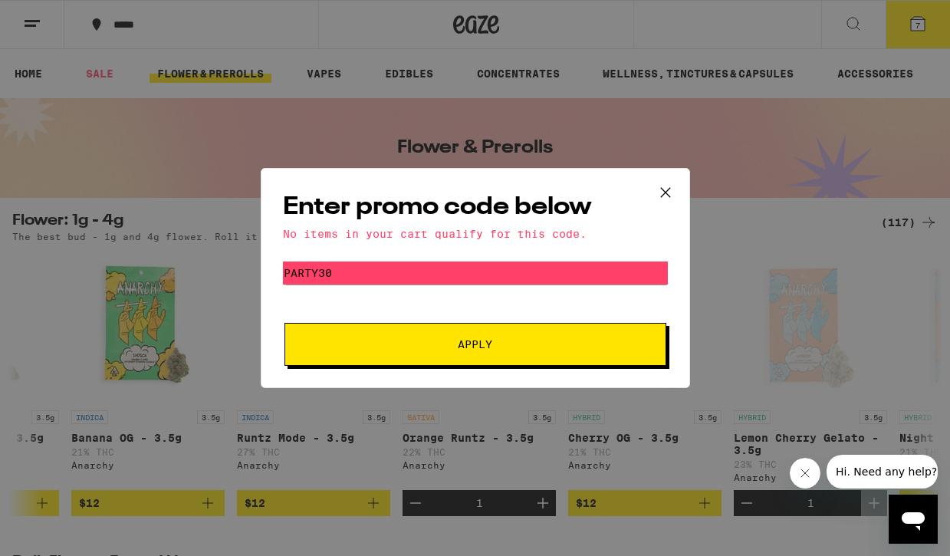
click at [661, 196] on icon at bounding box center [665, 192] width 23 height 23
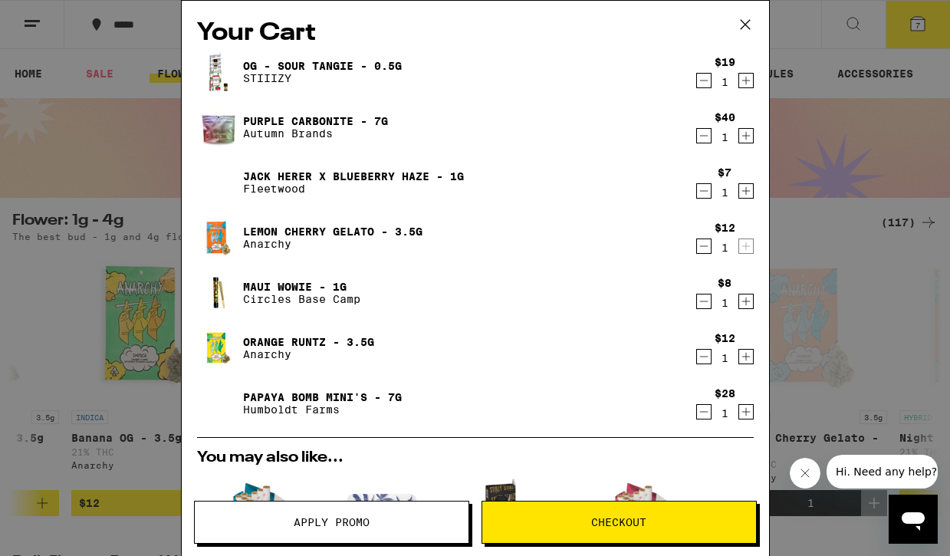
click at [584, 526] on span "Checkout" at bounding box center [619, 522] width 274 height 11
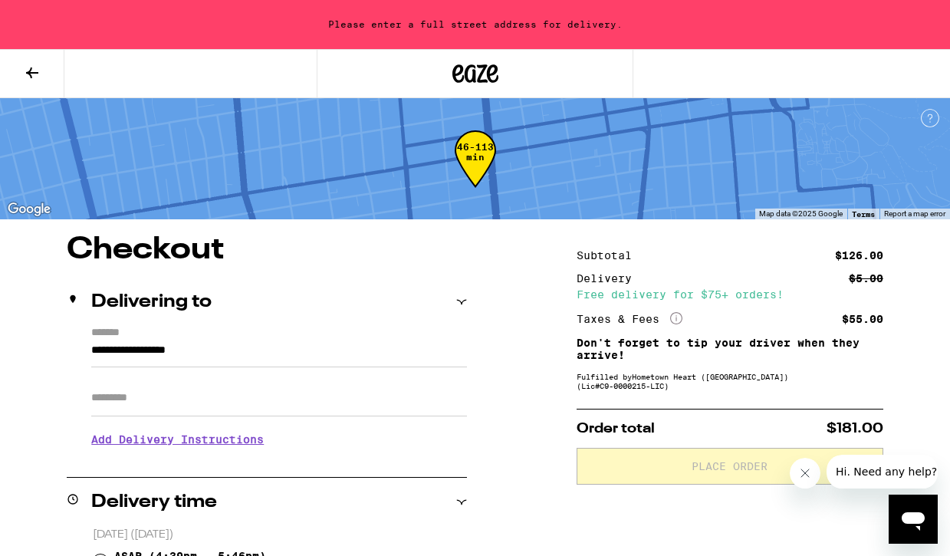
click at [158, 350] on input "**********" at bounding box center [279, 354] width 376 height 26
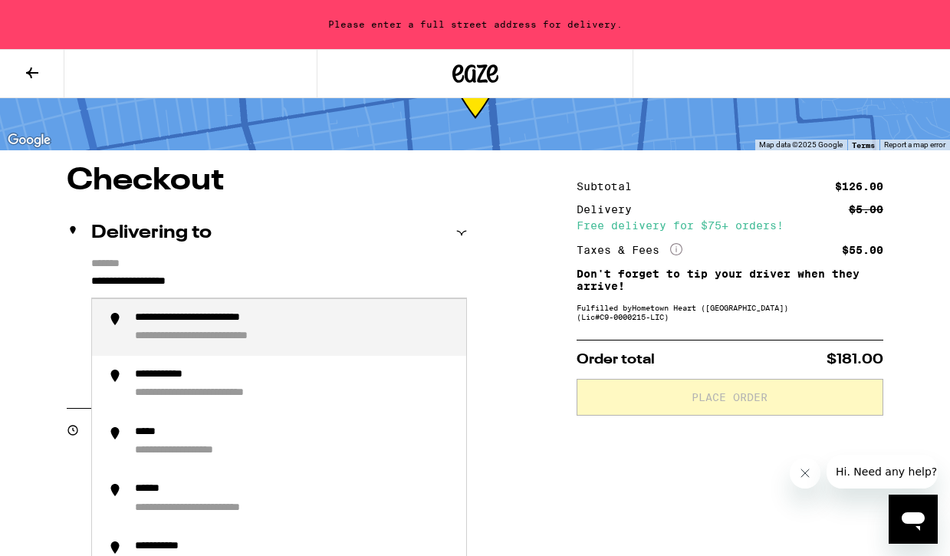
scroll to position [87, 0]
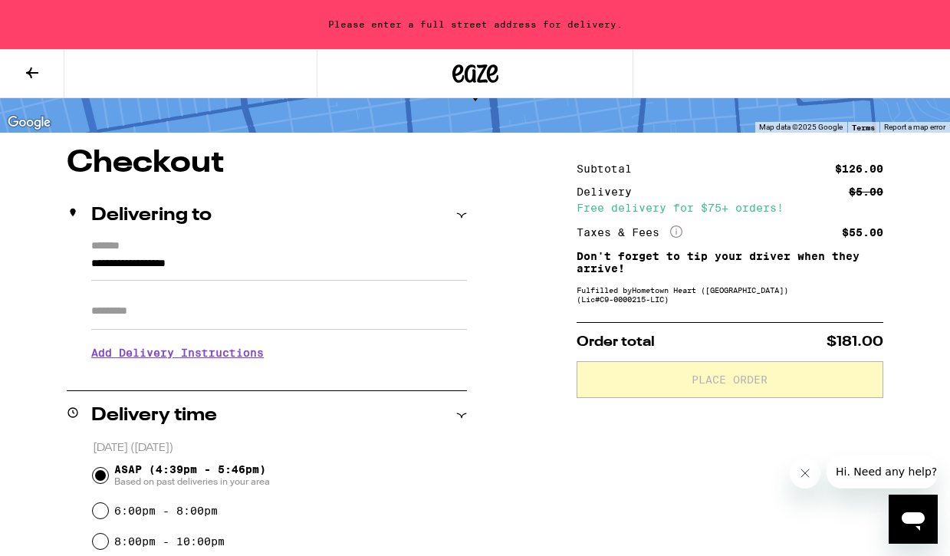
click at [315, 222] on div "Delivering to" at bounding box center [267, 215] width 400 height 18
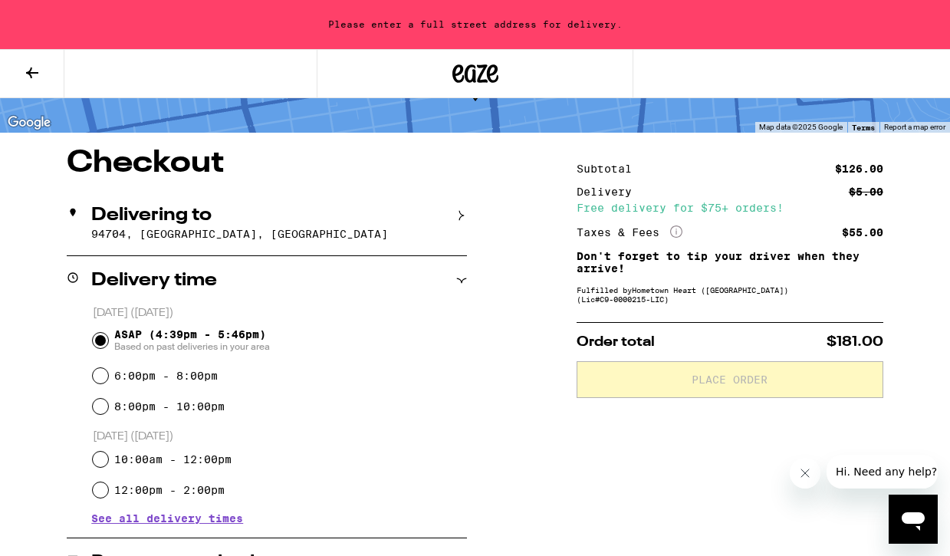
click at [272, 242] on div "Delivering to 94704, Berkeley, CA" at bounding box center [267, 223] width 400 height 64
click at [272, 255] on label "*******" at bounding box center [279, 262] width 376 height 15
click at [272, 270] on input "**********" at bounding box center [279, 283] width 376 height 26
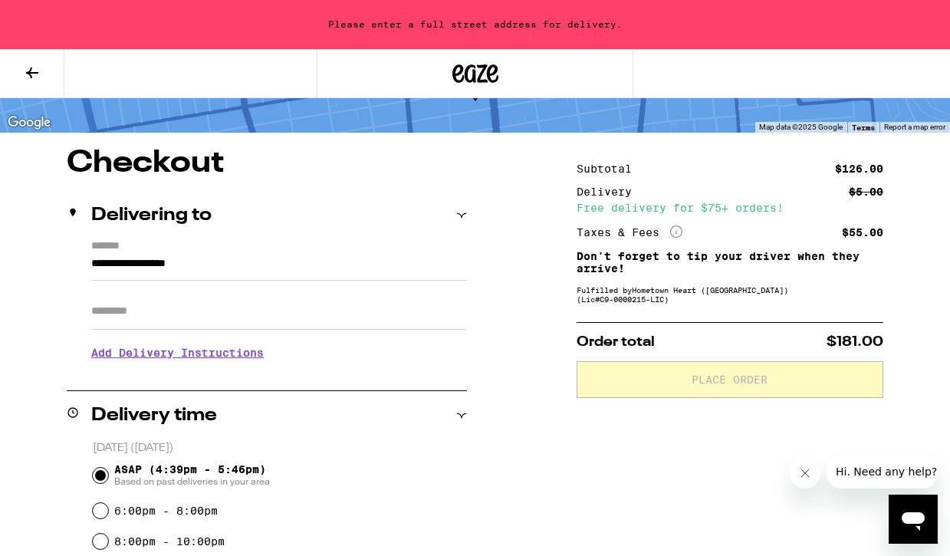
click at [183, 268] on input "**********" at bounding box center [279, 267] width 376 height 26
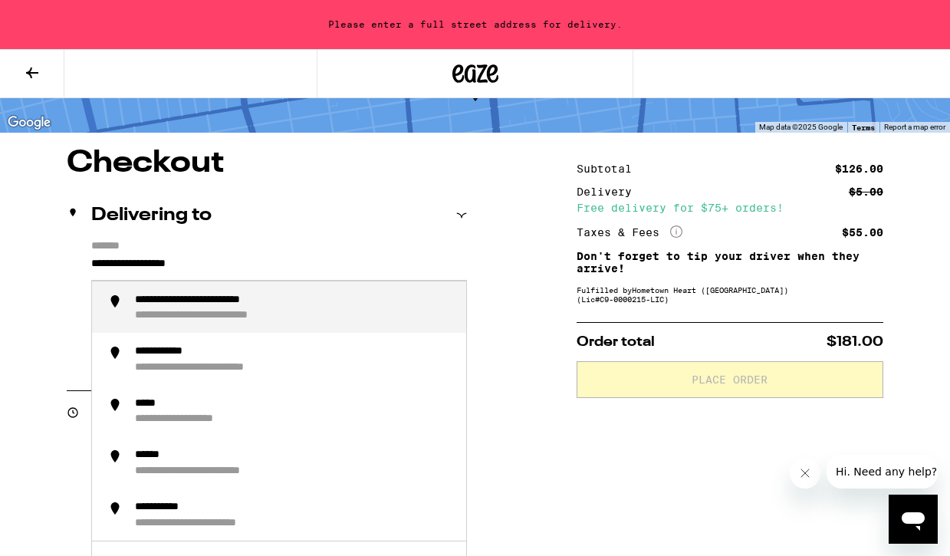
click at [183, 268] on input "**********" at bounding box center [279, 267] width 376 height 26
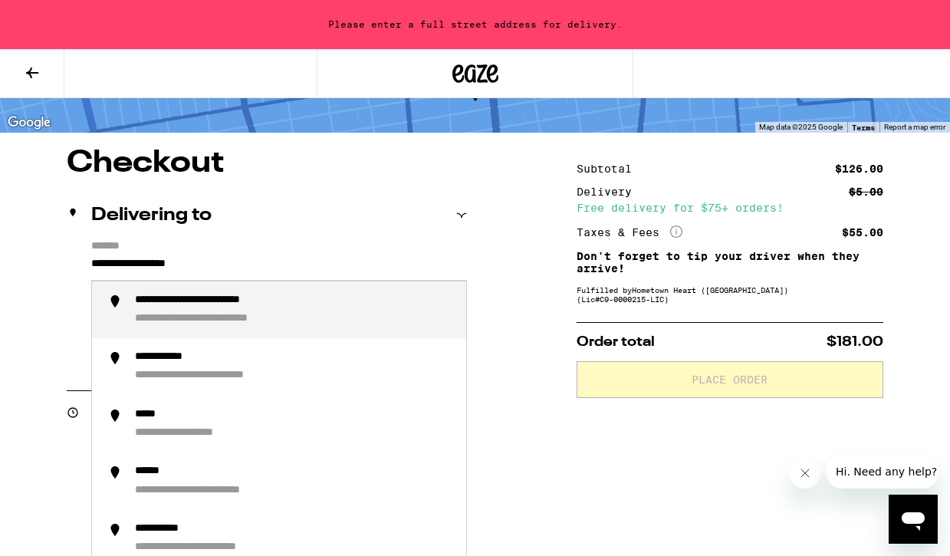
click at [183, 268] on input "**********" at bounding box center [279, 267] width 376 height 26
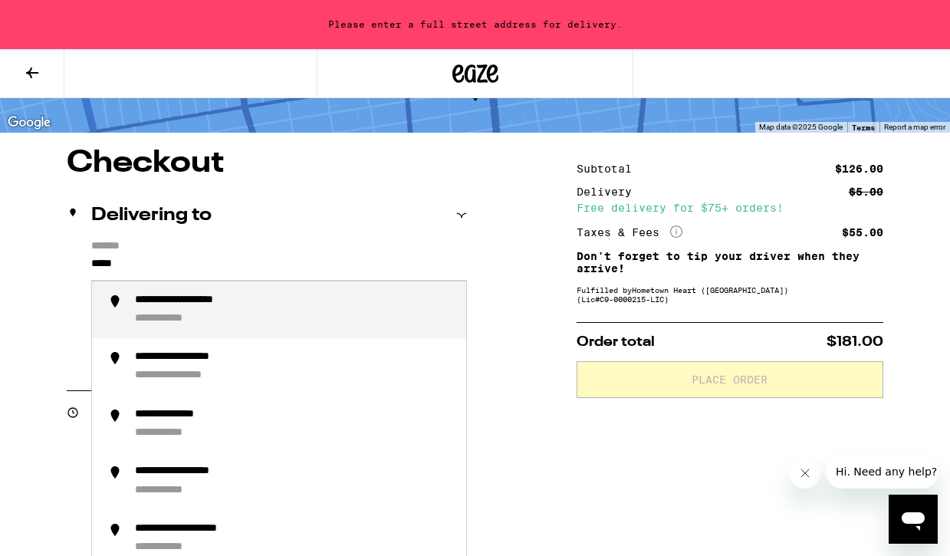
click at [202, 304] on div "**********" at bounding box center [204, 301] width 139 height 15
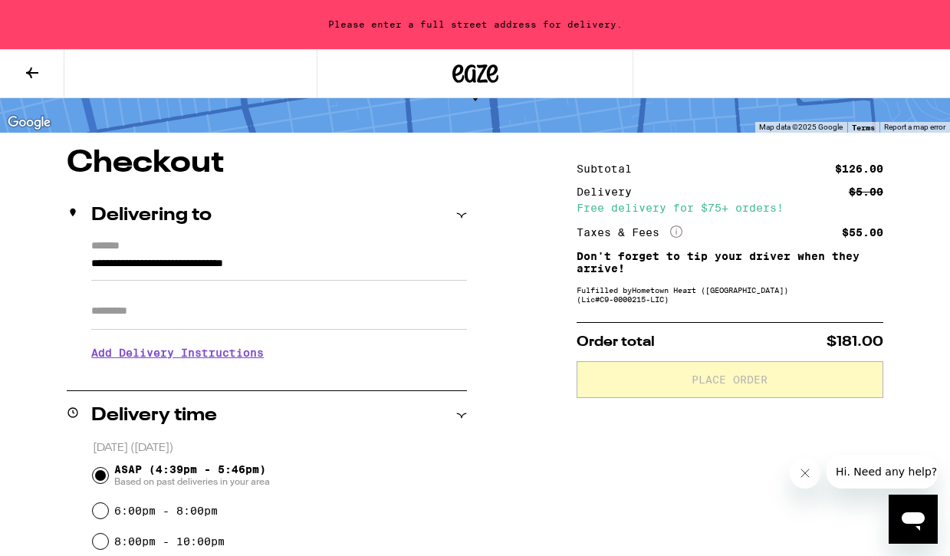
type input "**********"
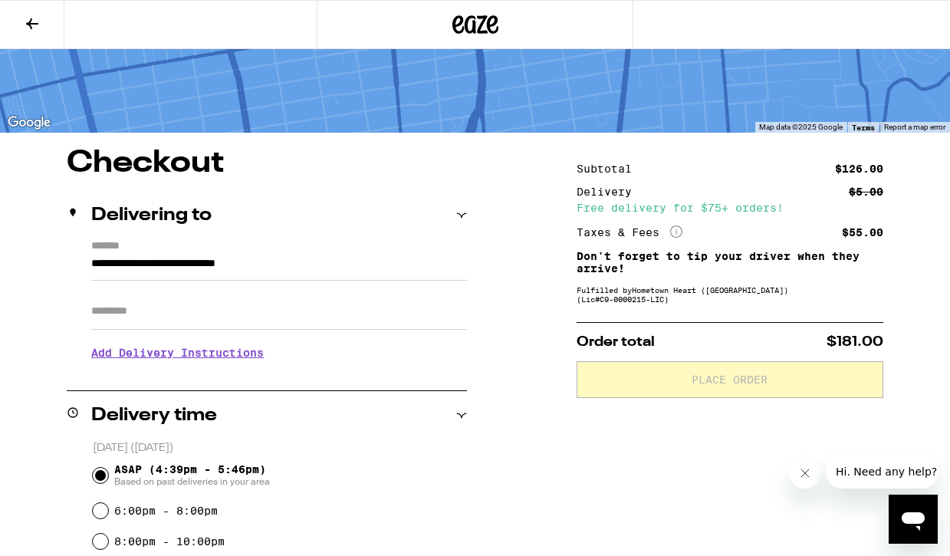
click at [194, 314] on input "Apt/Suite" at bounding box center [279, 311] width 376 height 37
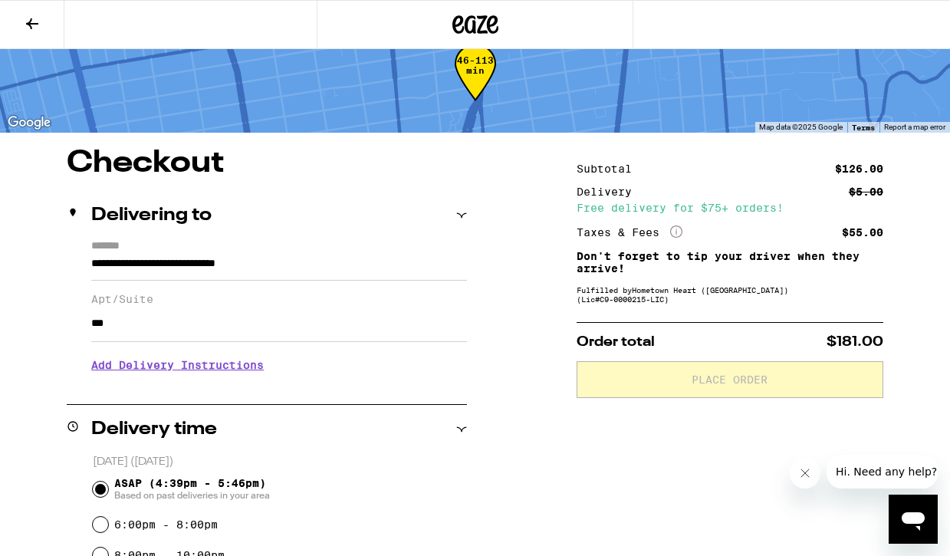
type input "***"
click at [375, 458] on p "Today (September 19)" at bounding box center [280, 462] width 375 height 15
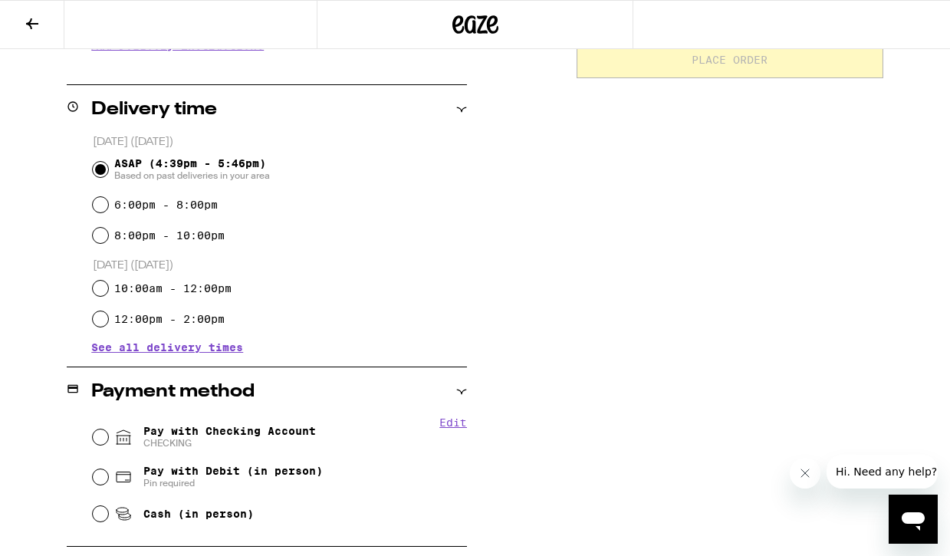
scroll to position [363, 0]
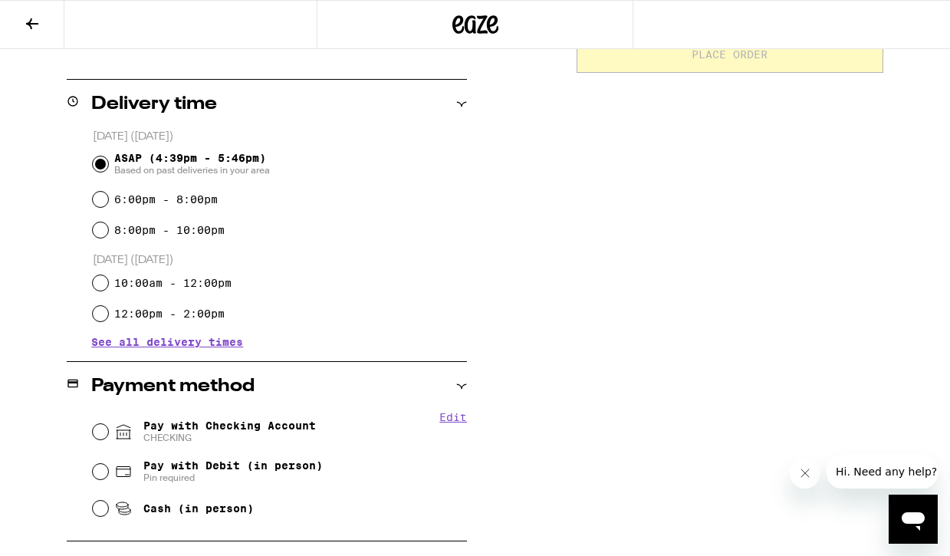
click at [224, 424] on span "Pay with Checking Account CHECKING" at bounding box center [229, 431] width 172 height 25
click at [108, 424] on input "Pay with Checking Account CHECKING" at bounding box center [100, 431] width 15 height 15
radio input "true"
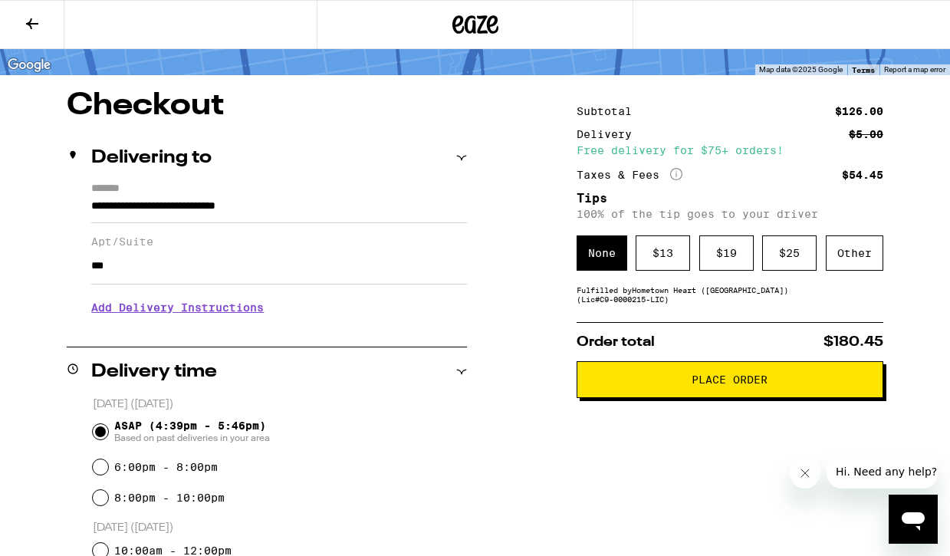
scroll to position [96, 0]
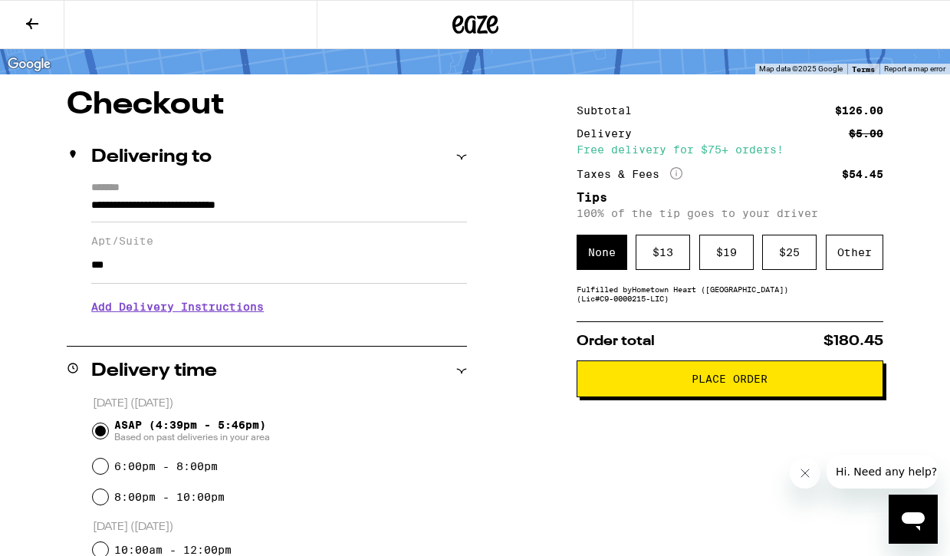
click at [635, 392] on button "Place Order" at bounding box center [729, 378] width 307 height 37
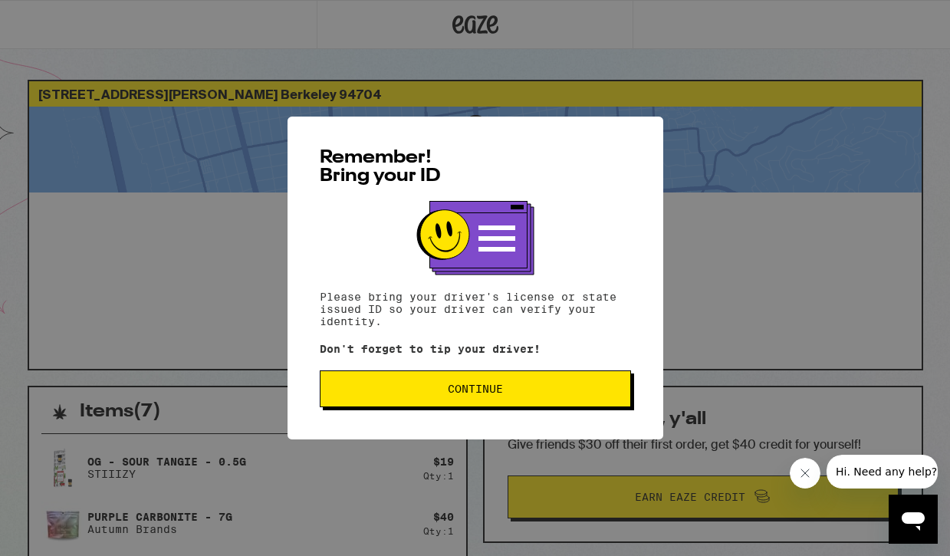
click at [507, 389] on span "Continue" at bounding box center [475, 388] width 285 height 11
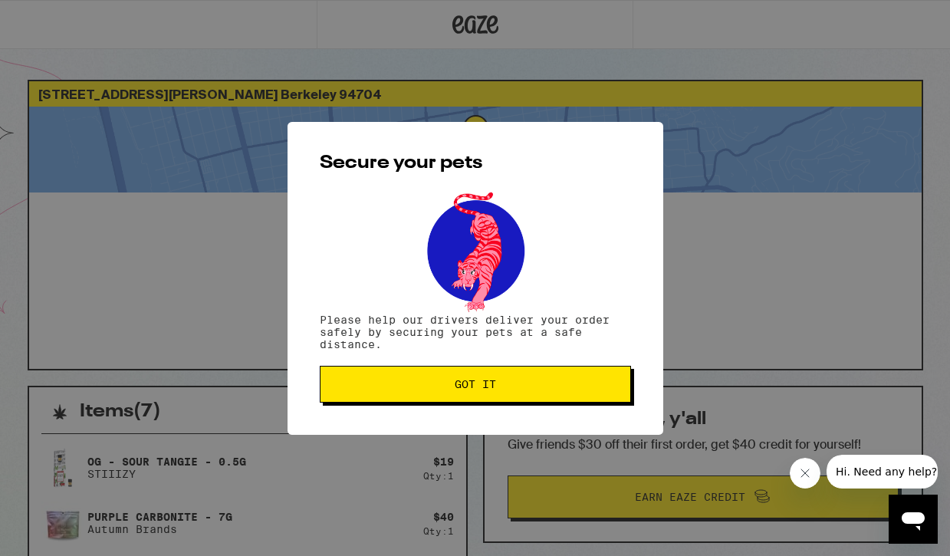
click at [507, 389] on span "Got it" at bounding box center [475, 384] width 285 height 11
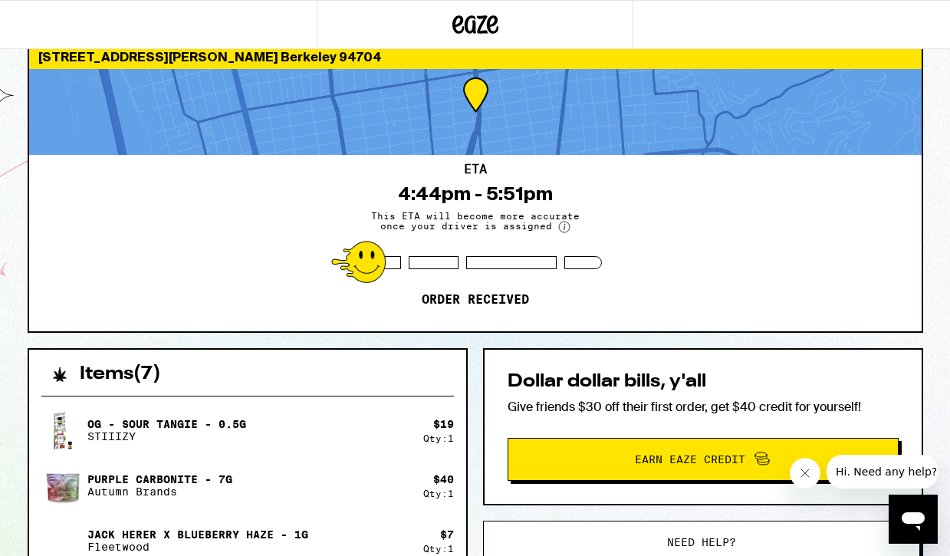
scroll to position [37, 0]
